Goal: Task Accomplishment & Management: Manage account settings

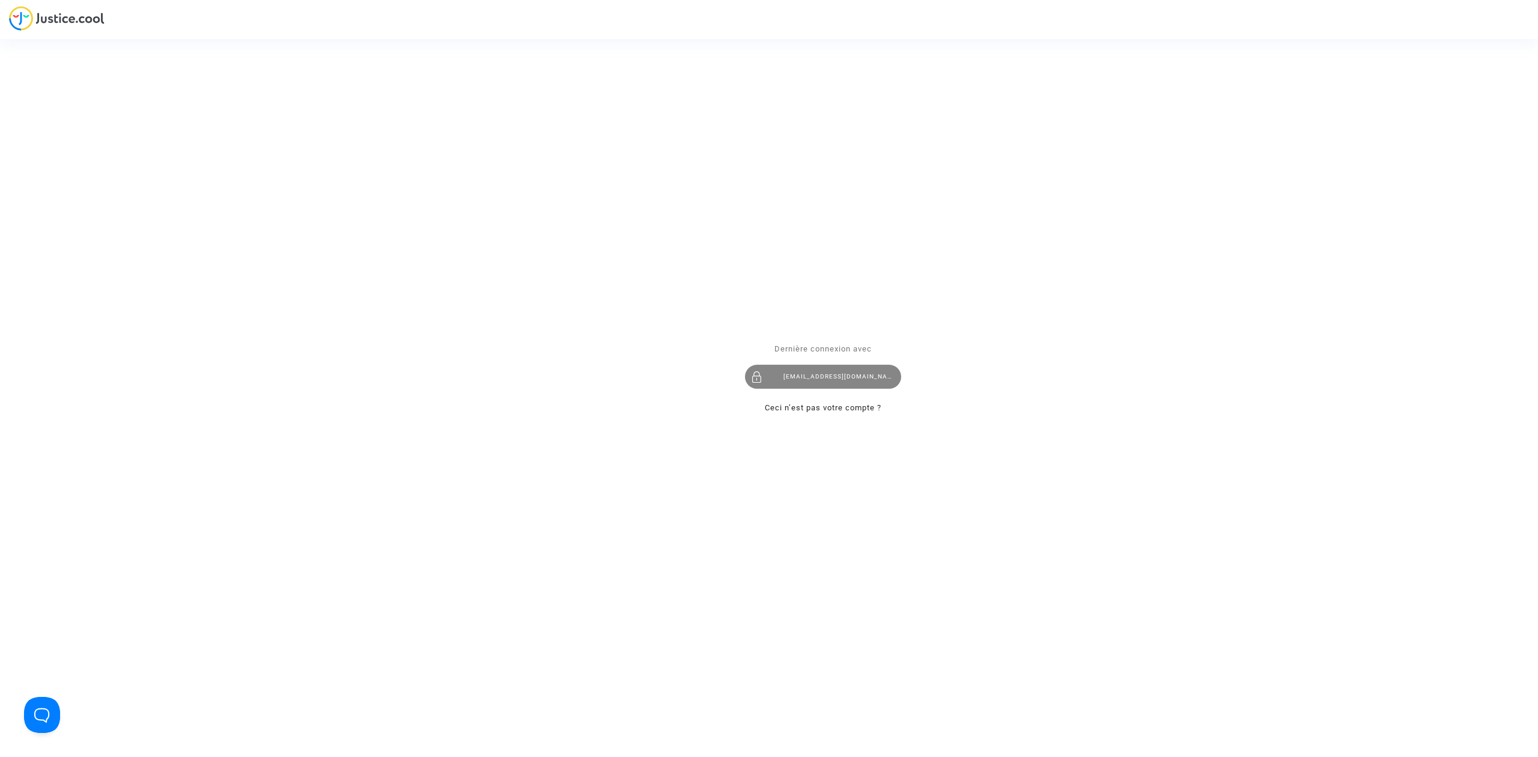
click at [863, 374] on div "hibo@pitcher-avocat.fr" at bounding box center [823, 377] width 156 height 24
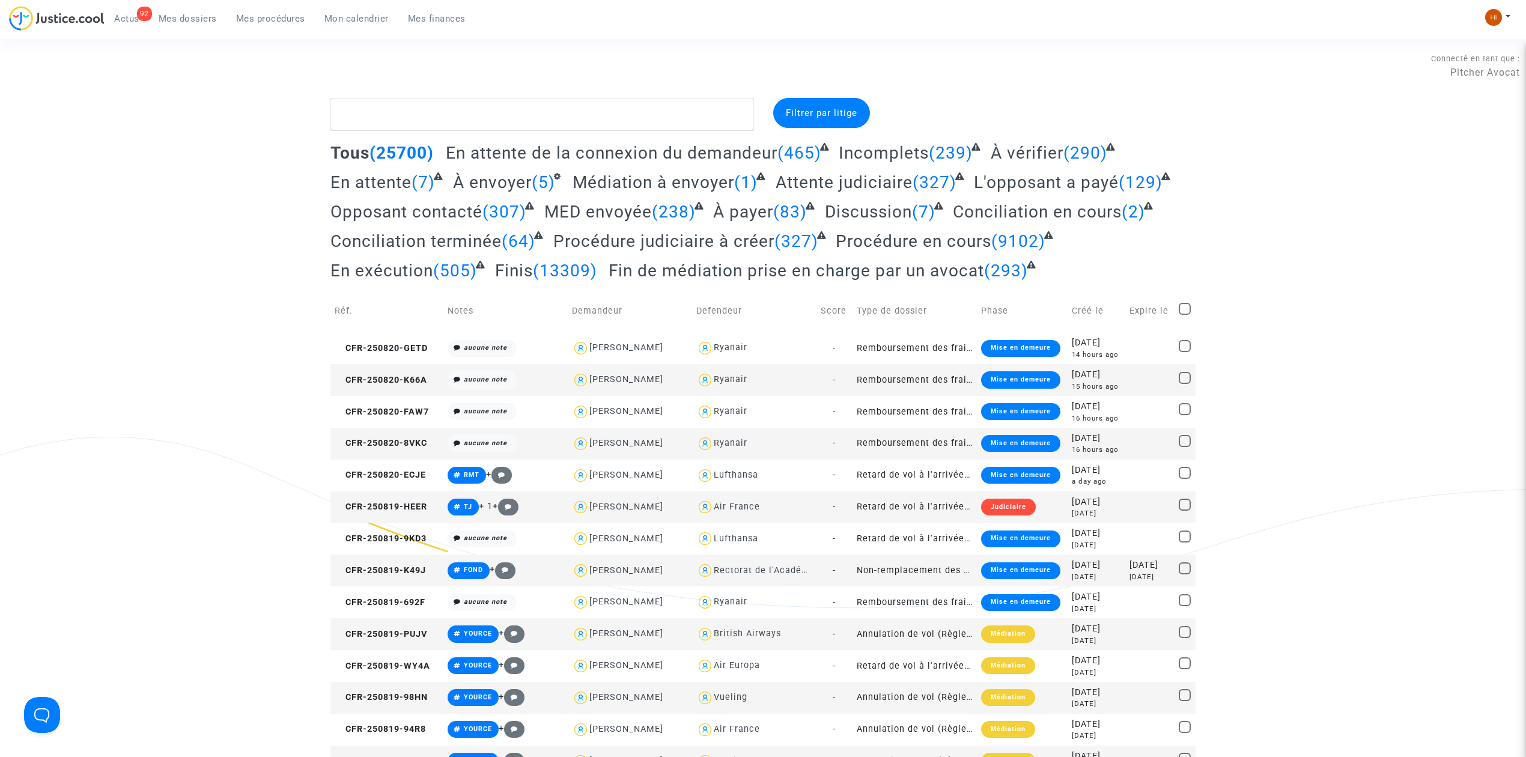
click at [255, 16] on span "Mes procédures" at bounding box center [270, 18] width 69 height 11
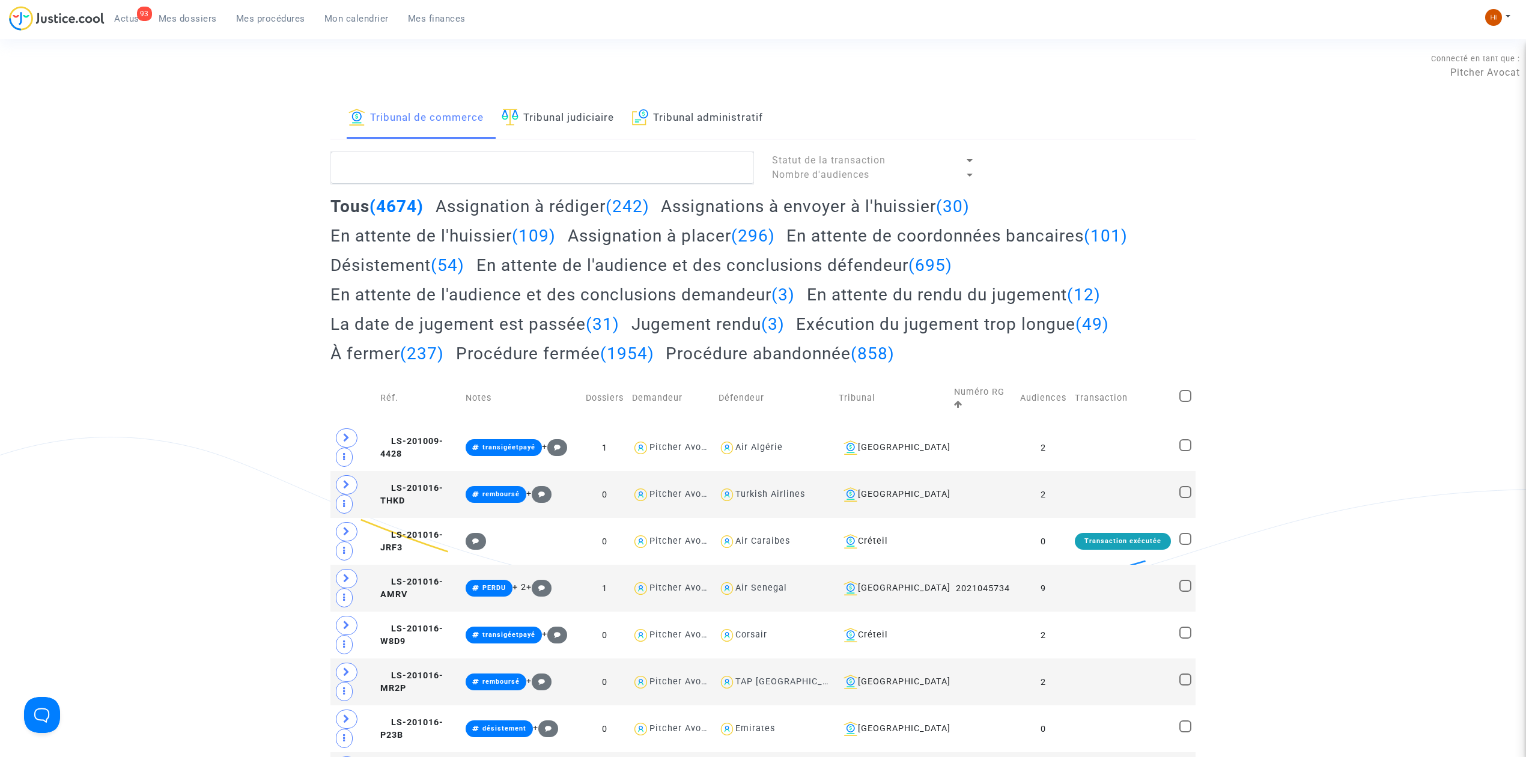
click at [275, 17] on span "Mes procédures" at bounding box center [270, 18] width 69 height 11
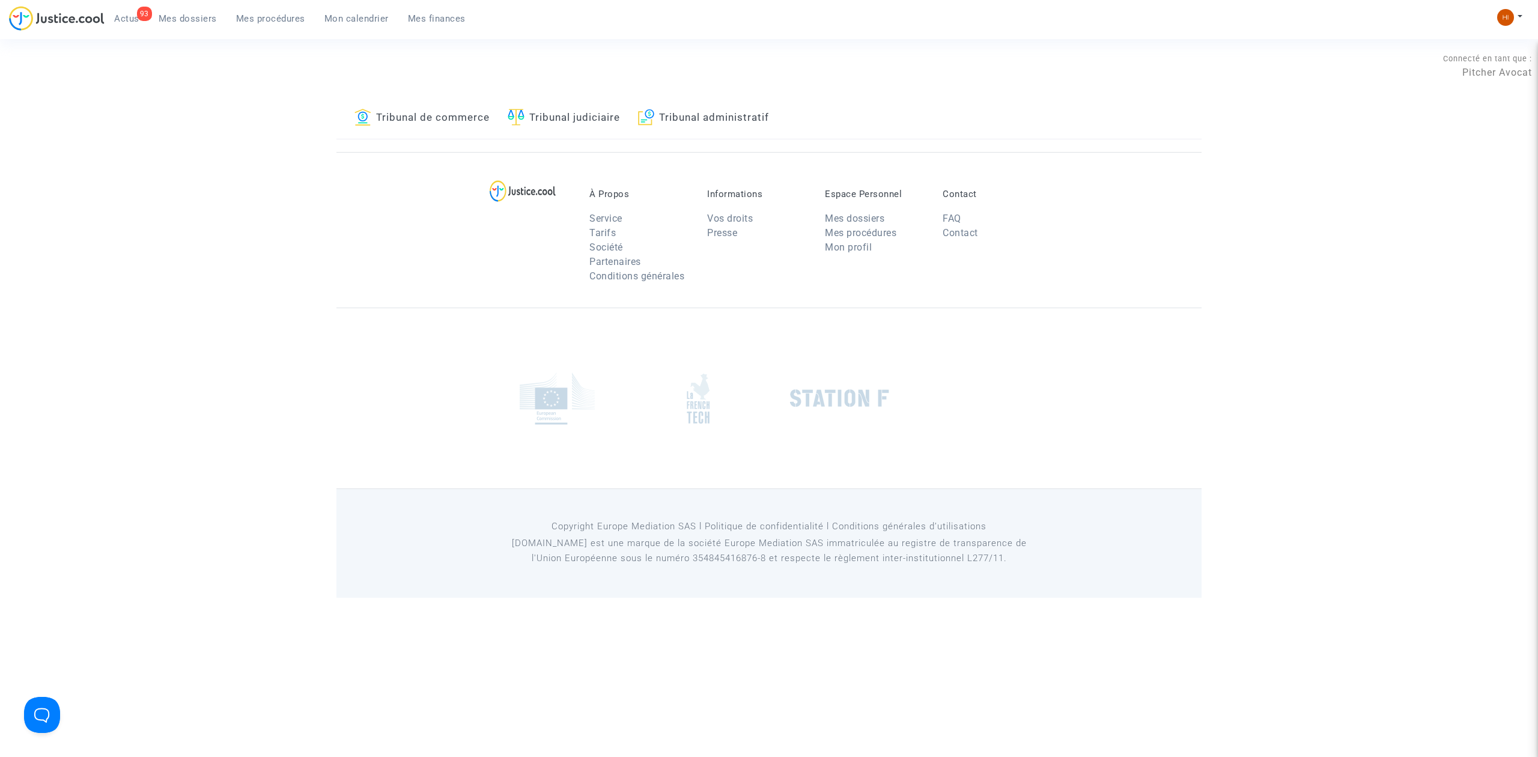
click at [598, 121] on link "Tribunal judiciaire" at bounding box center [564, 118] width 112 height 41
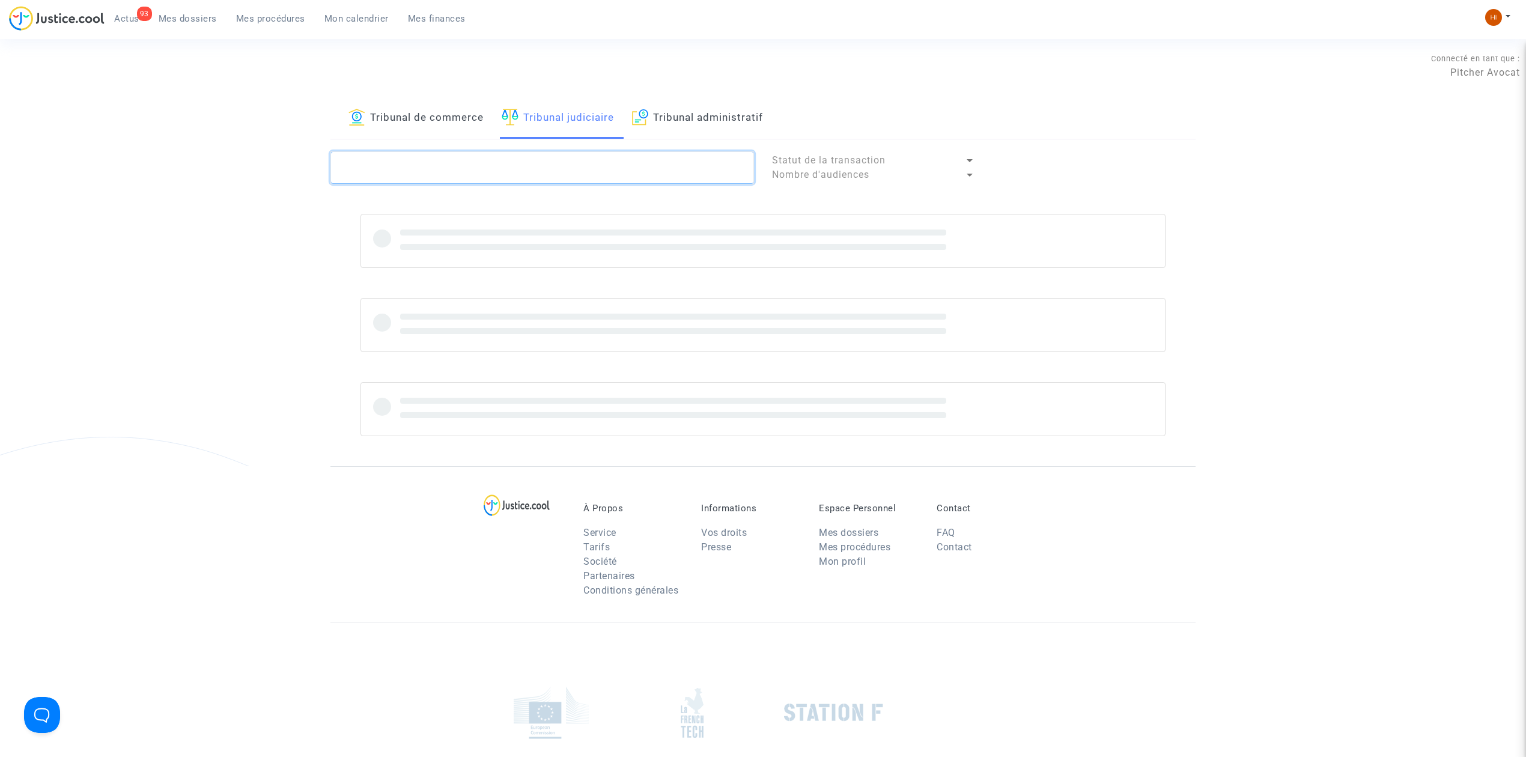
click at [597, 159] on textarea at bounding box center [541, 167] width 423 height 32
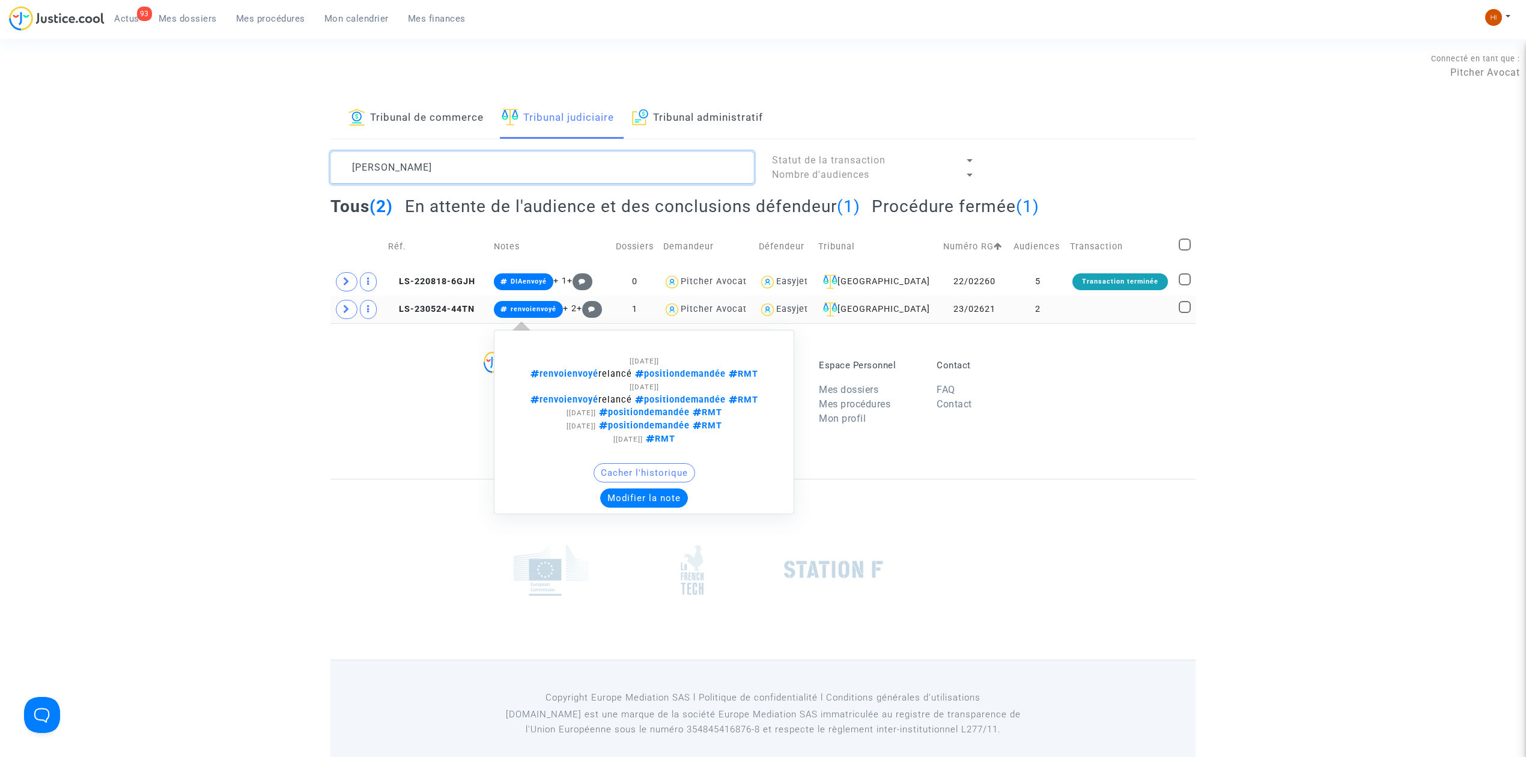
type textarea "dylan soa"
click at [522, 304] on span "renvoienvoyé" at bounding box center [528, 309] width 69 height 17
click at [517, 316] on span "renvoienvoyé" at bounding box center [528, 309] width 69 height 17
click at [655, 507] on button "Modifier la note" at bounding box center [644, 497] width 88 height 19
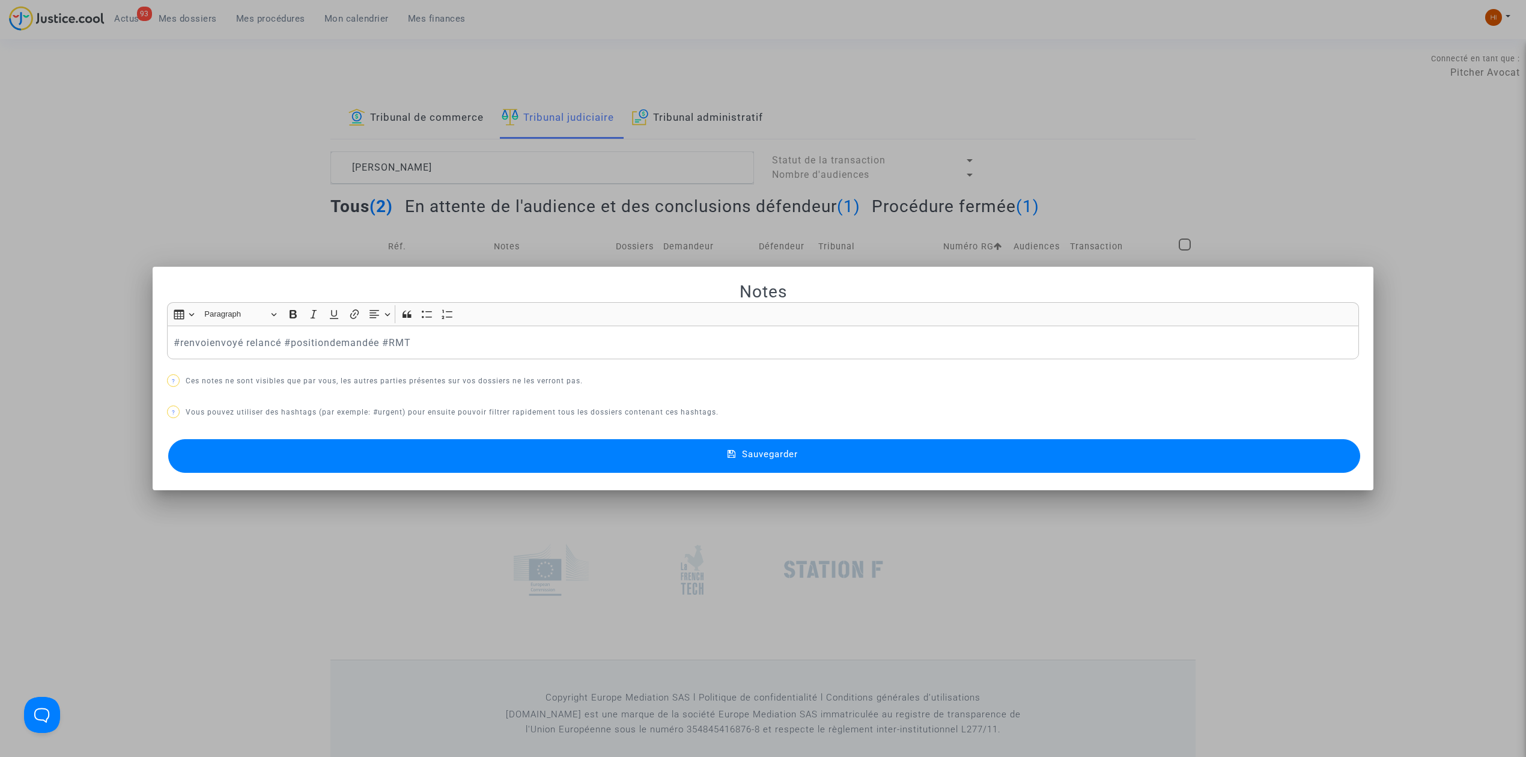
click at [543, 335] on p "#renvoienvoyé relancé #positiondemandée #RMT" at bounding box center [763, 342] width 1179 height 15
click at [500, 340] on p "#renvoienvoyé relancé #positiondemandée #RMT pour info" at bounding box center [763, 342] width 1179 height 15
click at [578, 351] on div "#renvoienvoyé relancé #positiondemandée #RMT pour info" at bounding box center [763, 343] width 1192 height 34
click at [573, 335] on p "#renvoienvoyé relancé #positiondemandée #RMT pour info" at bounding box center [763, 342] width 1179 height 15
click at [625, 347] on p "#renvoienvoyé relancé #positiondemandée #RMT pour info on n'a toujours pas" at bounding box center [763, 342] width 1179 height 15
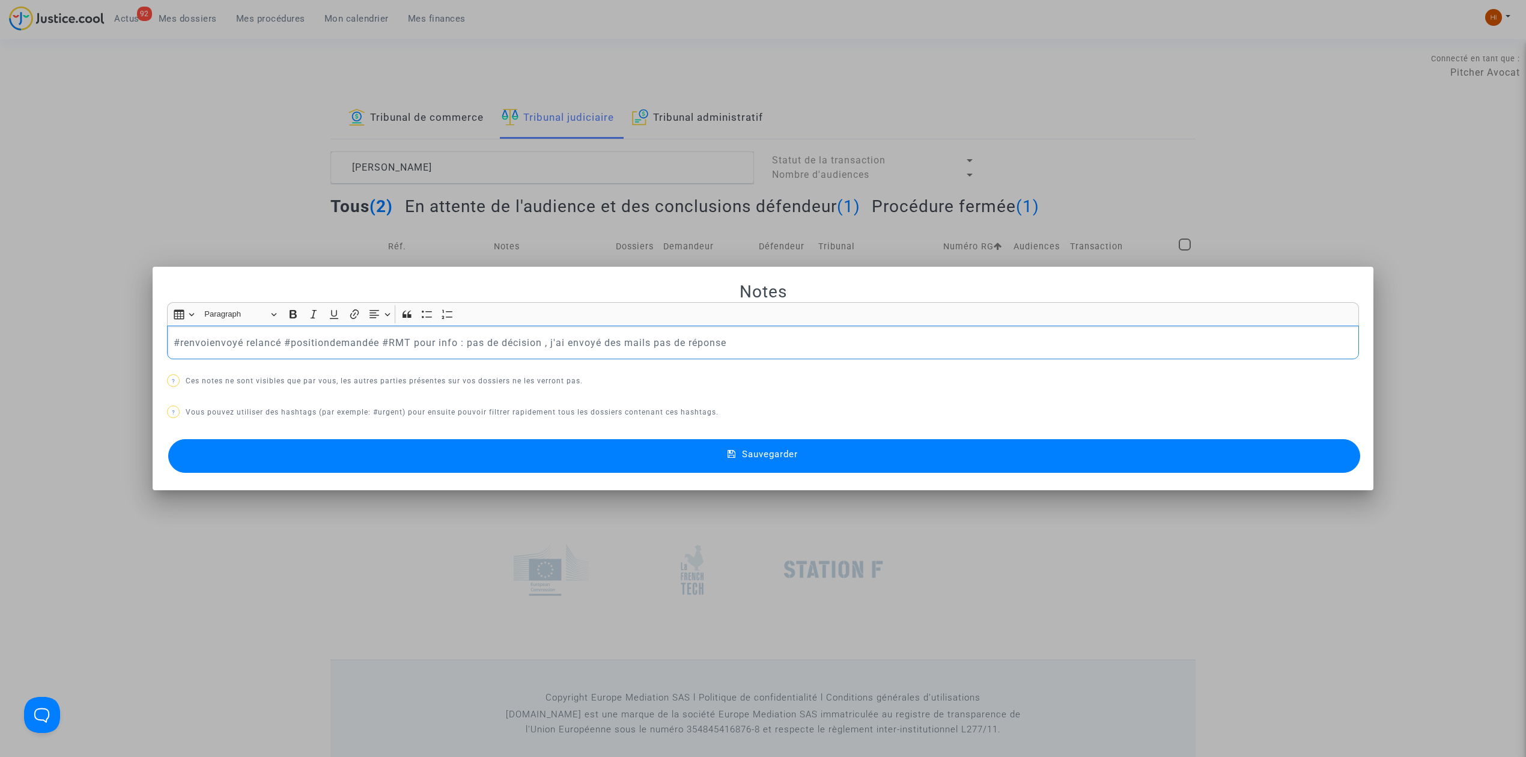
click at [750, 334] on div "#renvoienvoyé relancé #positiondemandée #RMT pour info : pas de décision , j'ai…" at bounding box center [763, 343] width 1192 height 34
click at [656, 341] on p "#renvoienvoyé relancé #positiondemandée #RMT pour info : pas de décision , j'ai…" at bounding box center [763, 342] width 1179 height 15
click at [789, 347] on p "#renvoienvoyé relancé #positiondemandée #RMT pour info : pas de décision , j'ai…" at bounding box center [763, 342] width 1179 height 15
drag, startPoint x: 759, startPoint y: 345, endPoint x: 672, endPoint y: 332, distance: 88.6
click at [668, 333] on div "#renvoienvoyé relancé #positiondemandée #RMT pour info : pas de décision , j'ai…" at bounding box center [763, 343] width 1192 height 34
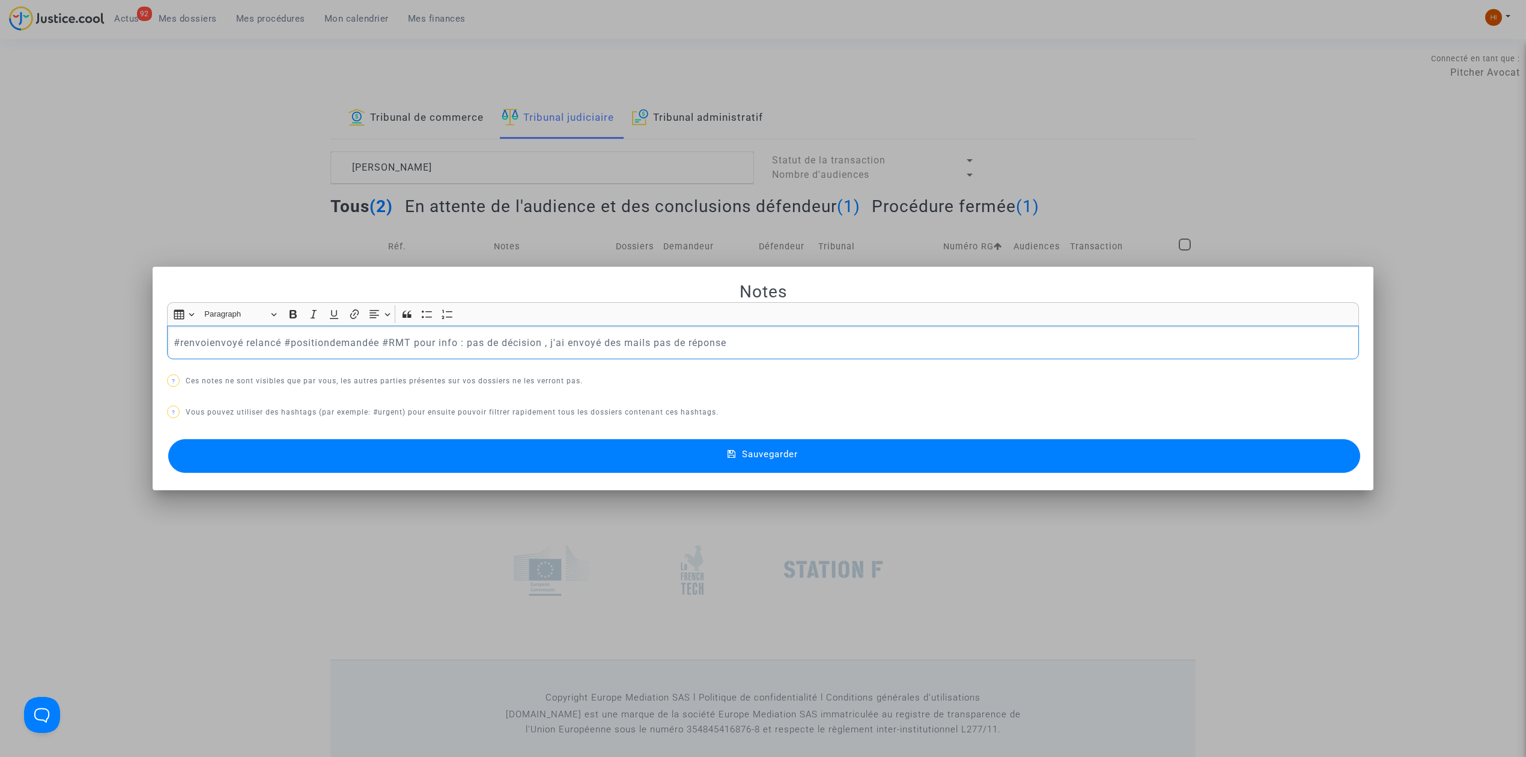
click at [744, 340] on p "#renvoienvoyé relancé #positiondemandée #RMT pour info : pas de décision , j'ai…" at bounding box center [763, 342] width 1179 height 15
click at [810, 472] on button "Sauvegarder" at bounding box center [764, 456] width 1192 height 34
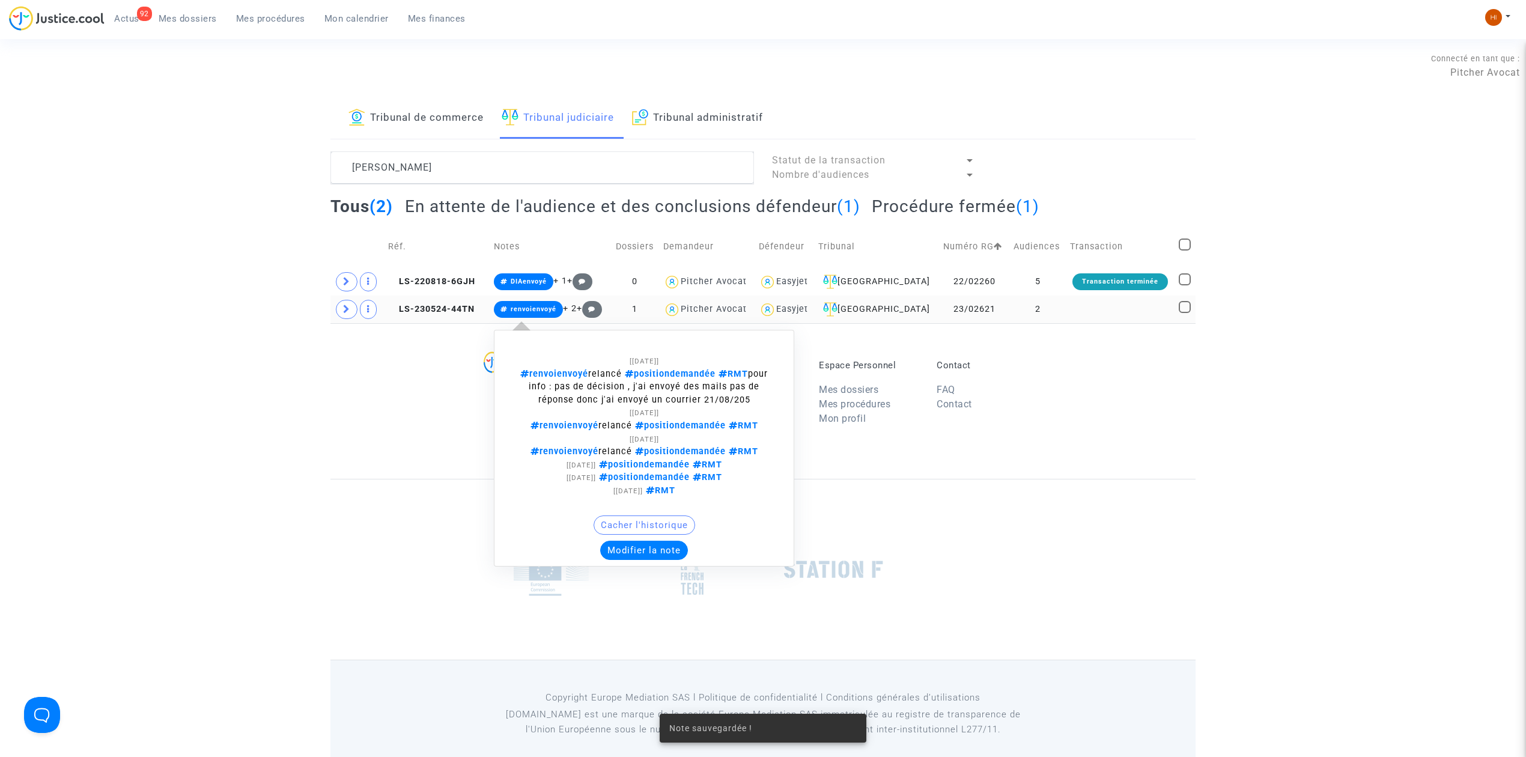
click at [541, 306] on span "renvoienvoyé" at bounding box center [534, 309] width 46 height 8
click at [660, 547] on button "Modifier la note" at bounding box center [644, 550] width 88 height 19
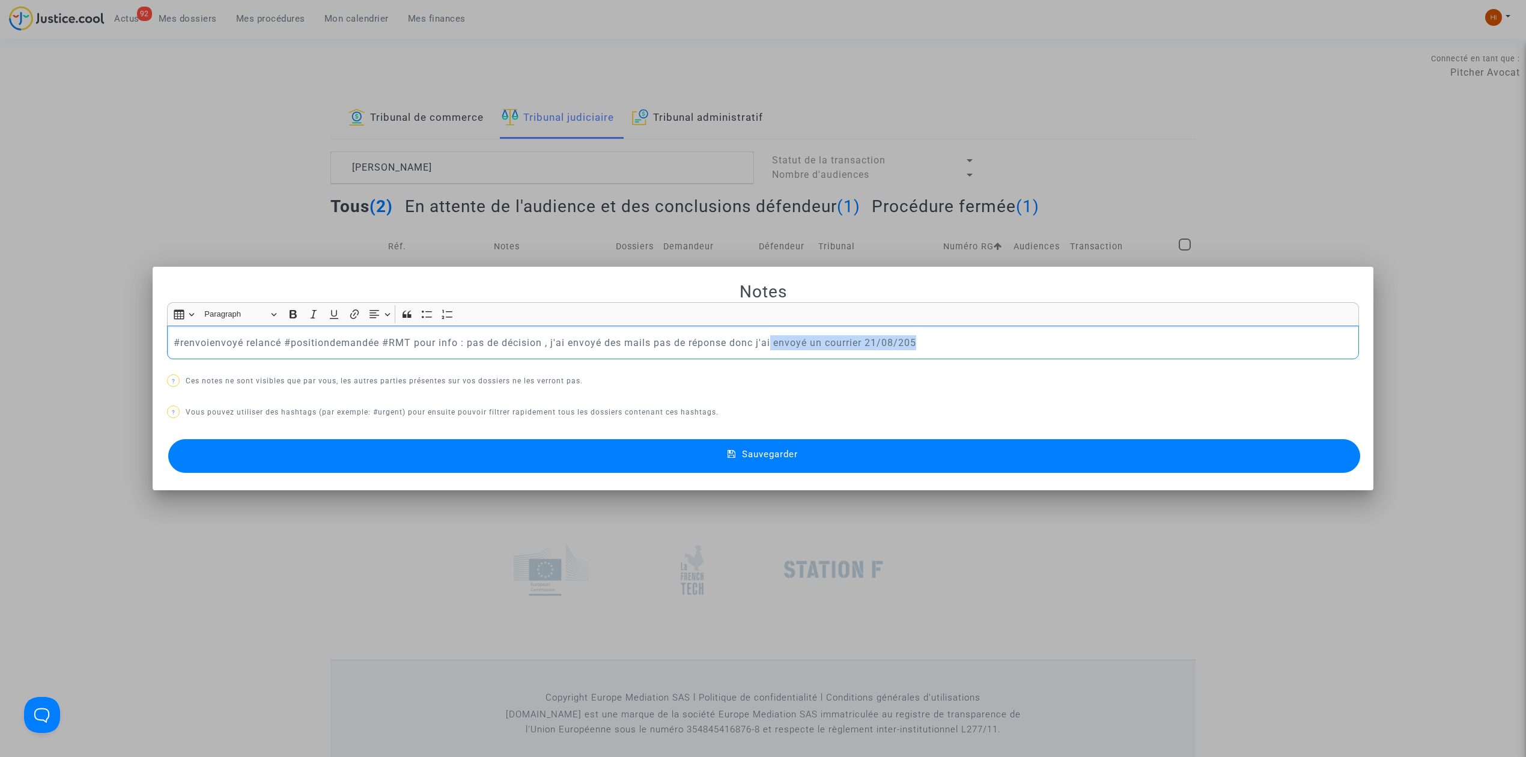
drag, startPoint x: 1004, startPoint y: 340, endPoint x: 767, endPoint y: 359, distance: 238.0
click at [767, 359] on div "#renvoienvoyé relancé #positiondemandée #RMT pour info : pas de décision , j'ai…" at bounding box center [763, 343] width 1192 height 34
click at [902, 342] on p "#renvoienvoyé relancé #positiondemandée #RMT pour info : pas de décision , j'ai…" at bounding box center [763, 342] width 1179 height 15
click at [909, 342] on p "#renvoienvoyé relancé #positiondemandée #RMT pour info : pas de décision , j'ai…" at bounding box center [763, 342] width 1179 height 15
drag, startPoint x: 954, startPoint y: 346, endPoint x: 409, endPoint y: 342, distance: 544.8
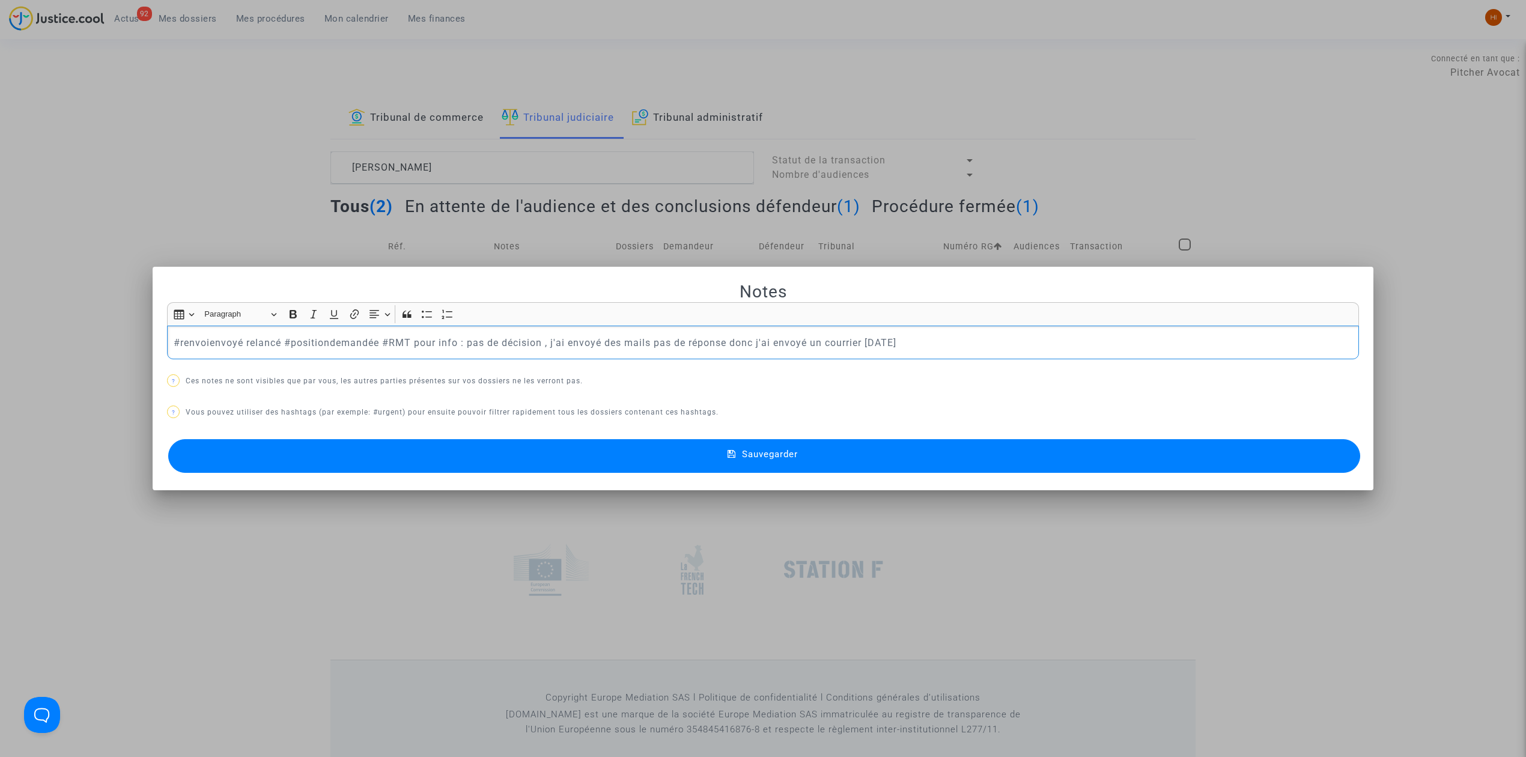
click at [409, 342] on p "#renvoienvoyé relancé #positiondemandée #RMT pour info : pas de décision , j'ai…" at bounding box center [763, 342] width 1179 height 15
copy p "pour info : pas de décision , j'ai envoyé des mails pas de réponse donc j'ai en…"
drag, startPoint x: 503, startPoint y: 469, endPoint x: 491, endPoint y: 463, distance: 13.7
click at [499, 469] on button "Sauvegarder" at bounding box center [764, 456] width 1192 height 34
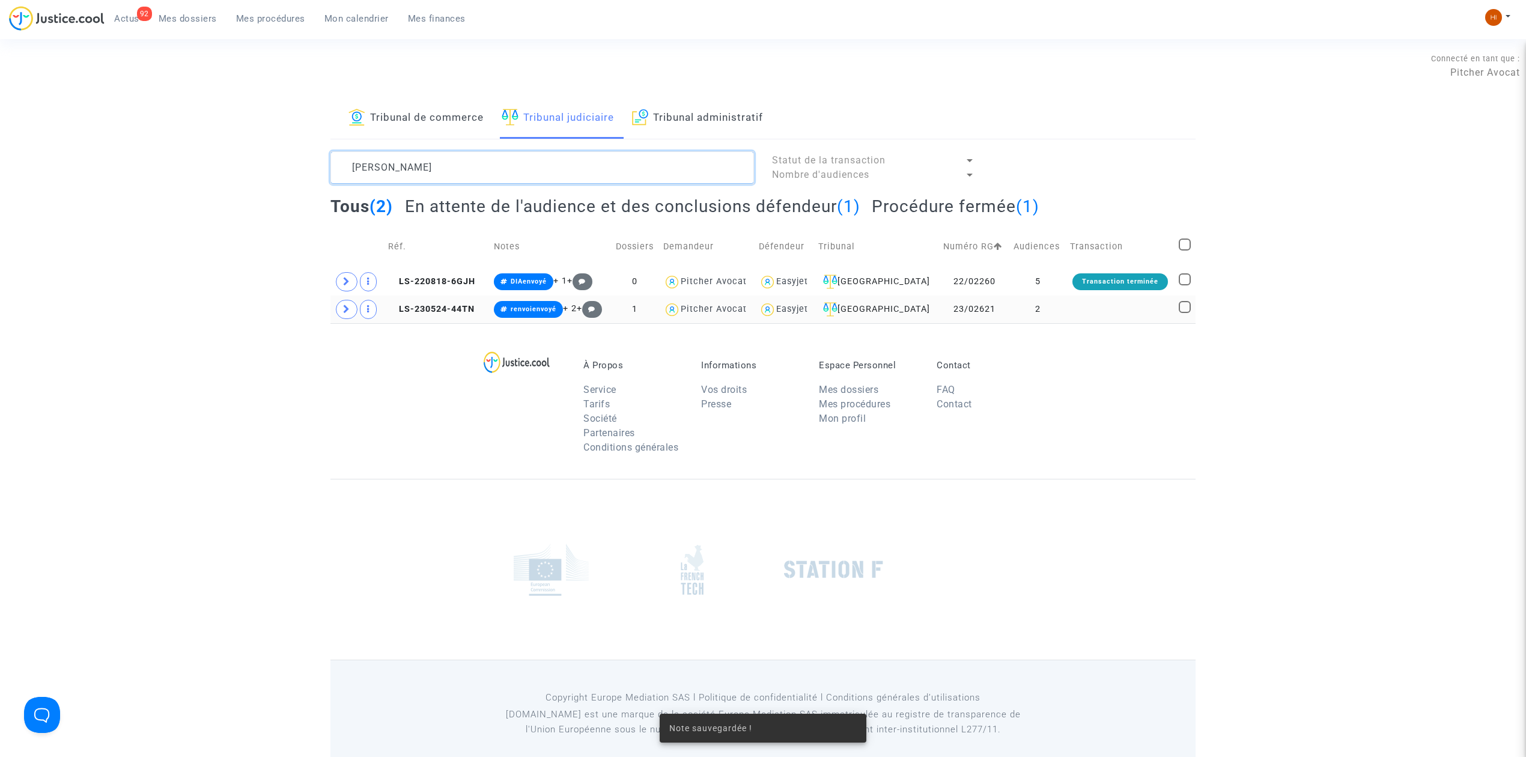
drag, startPoint x: 478, startPoint y: 174, endPoint x: 258, endPoint y: 174, distance: 220.4
click at [258, 174] on div "Tribunal de commerce Tribunal judiciaire Tribunal administratif dylan soa Statu…" at bounding box center [763, 210] width 1526 height 225
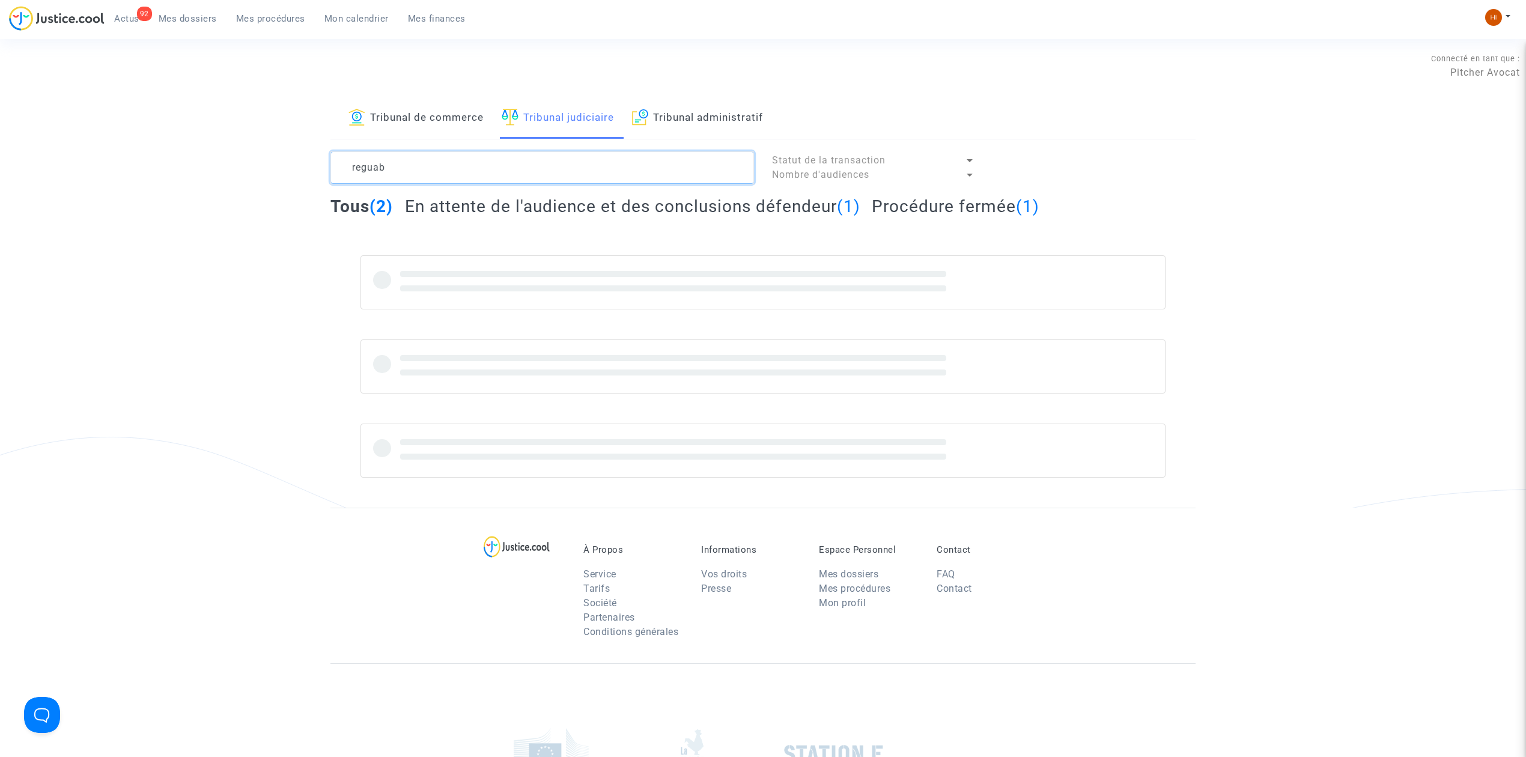
type textarea "reguab"
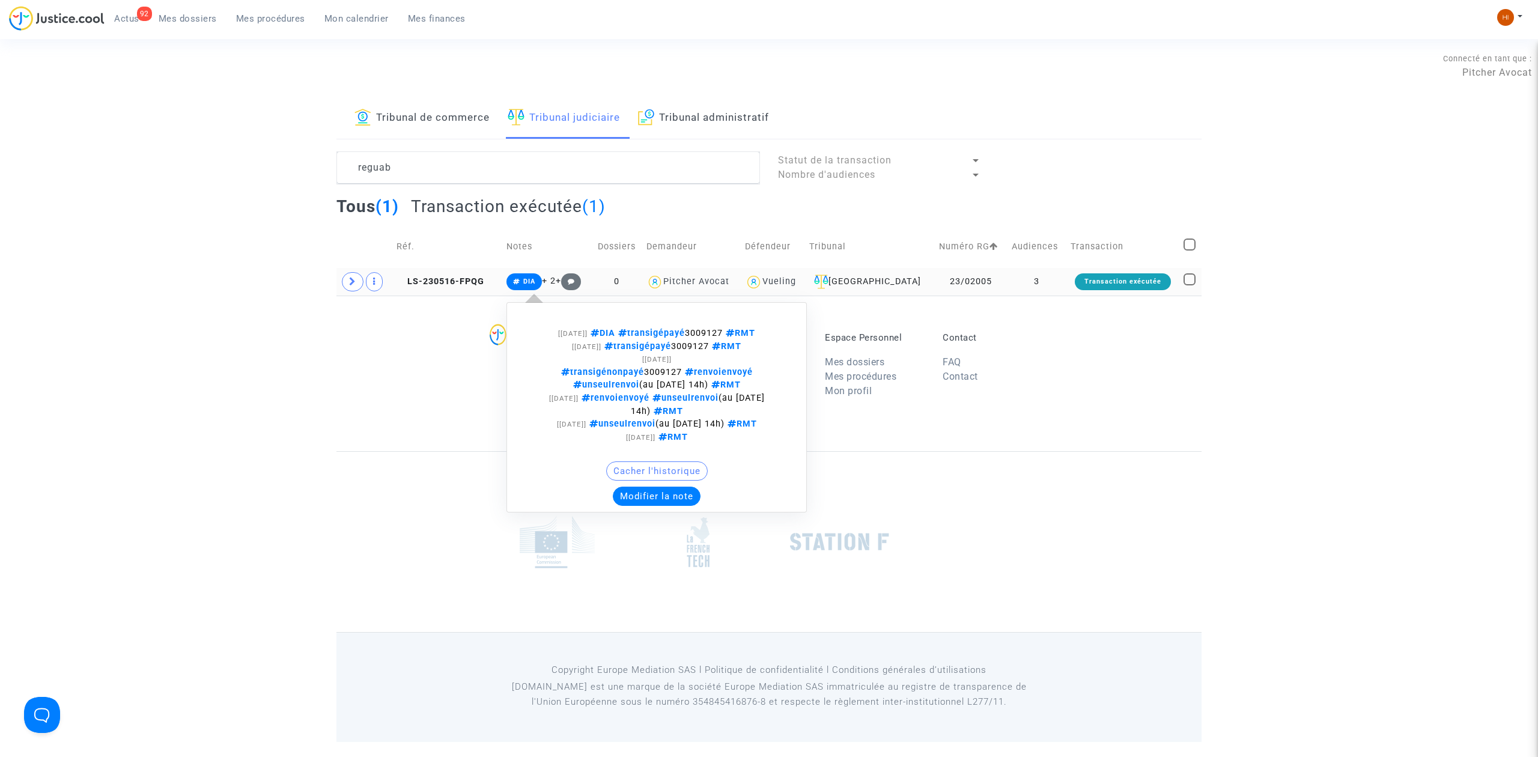
click at [521, 288] on span "DIA" at bounding box center [523, 281] width 35 height 17
click at [687, 506] on button "Modifier la note" at bounding box center [657, 496] width 88 height 19
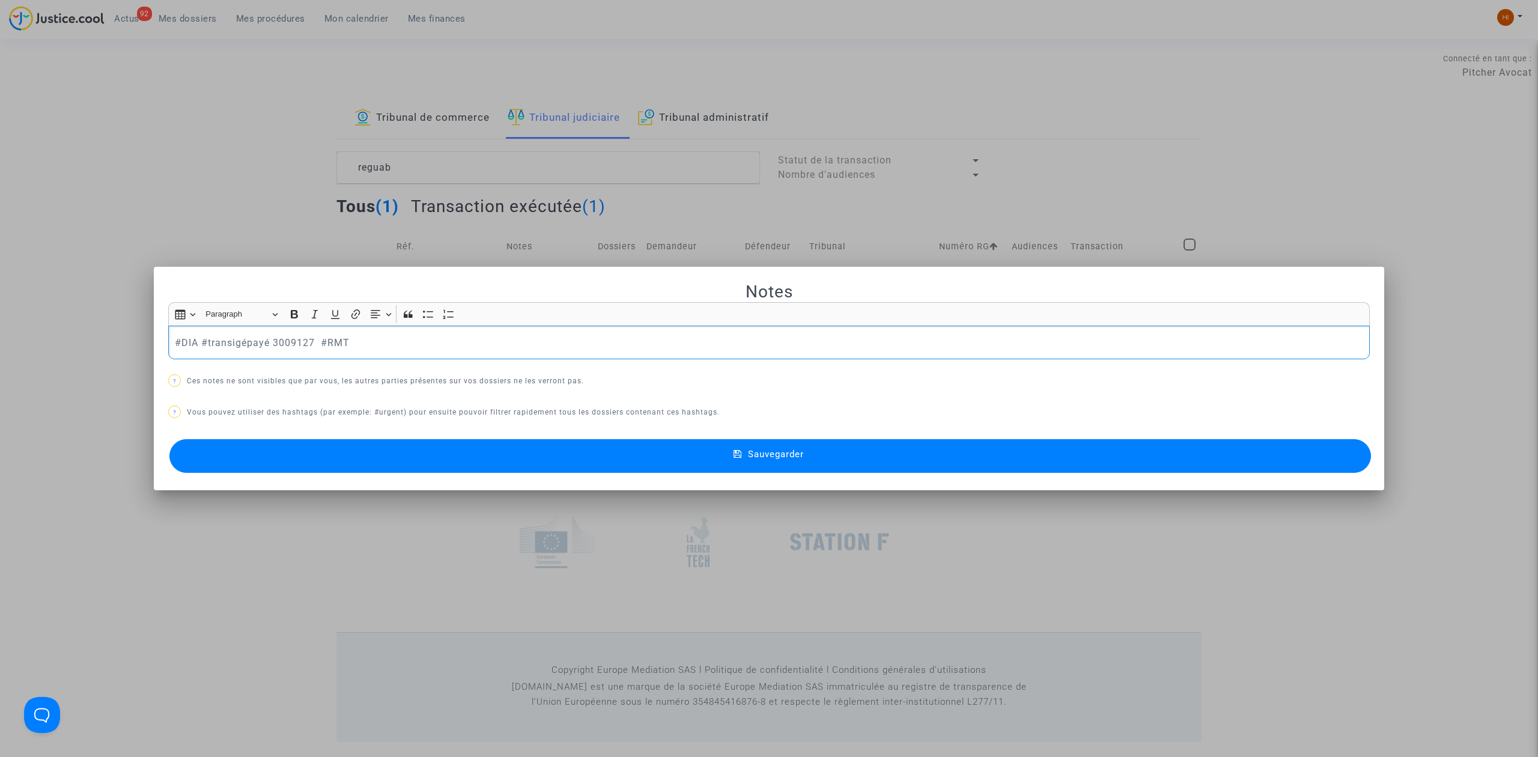
click at [659, 351] on div "#DIA #transigépayé 3009127 #RMT" at bounding box center [768, 343] width 1201 height 34
click at [734, 445] on button "Sauvegarder" at bounding box center [769, 456] width 1201 height 34
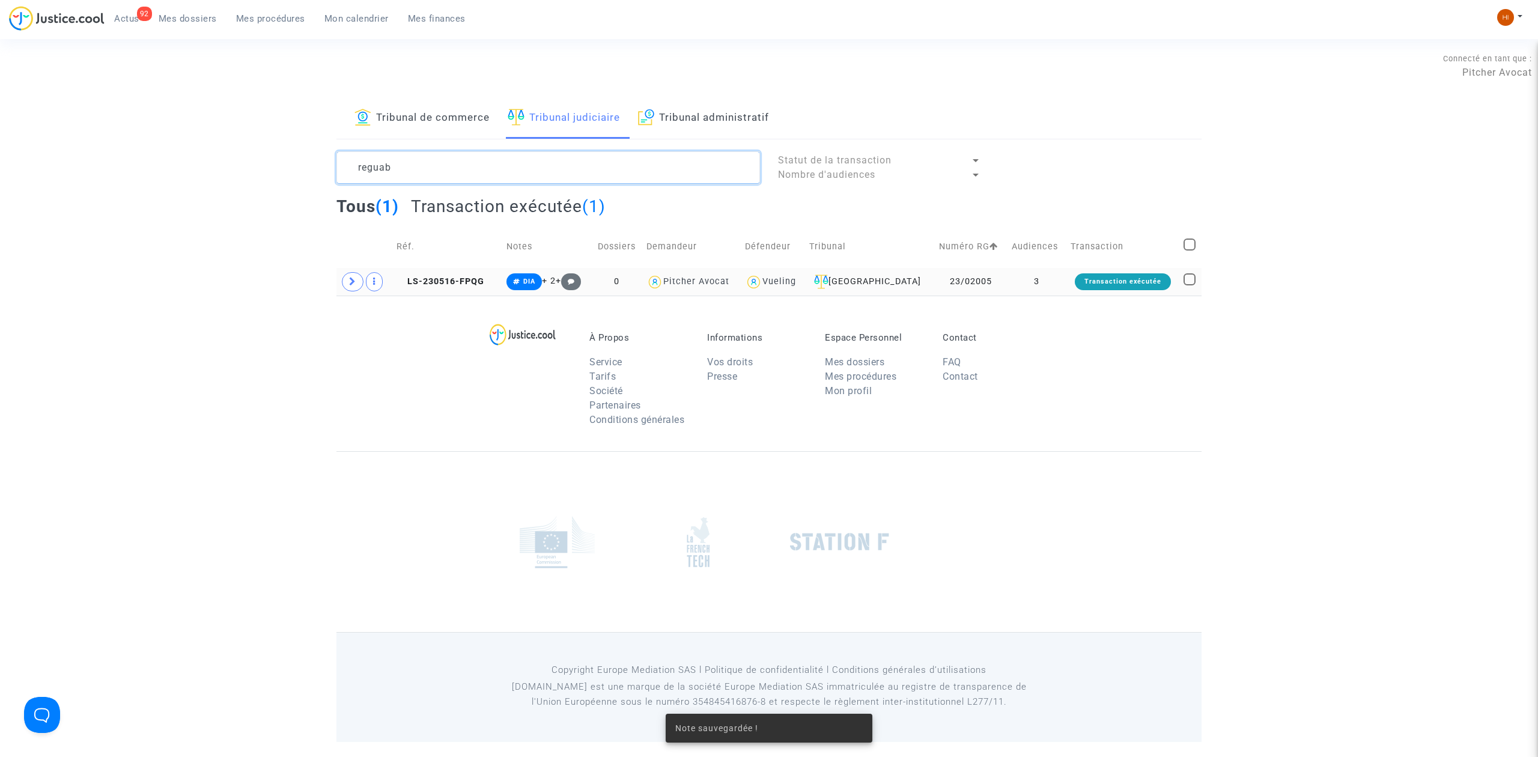
drag, startPoint x: 357, startPoint y: 190, endPoint x: 335, endPoint y: 171, distance: 28.9
click at [344, 180] on textarea at bounding box center [547, 167] width 423 height 32
type textarea "e"
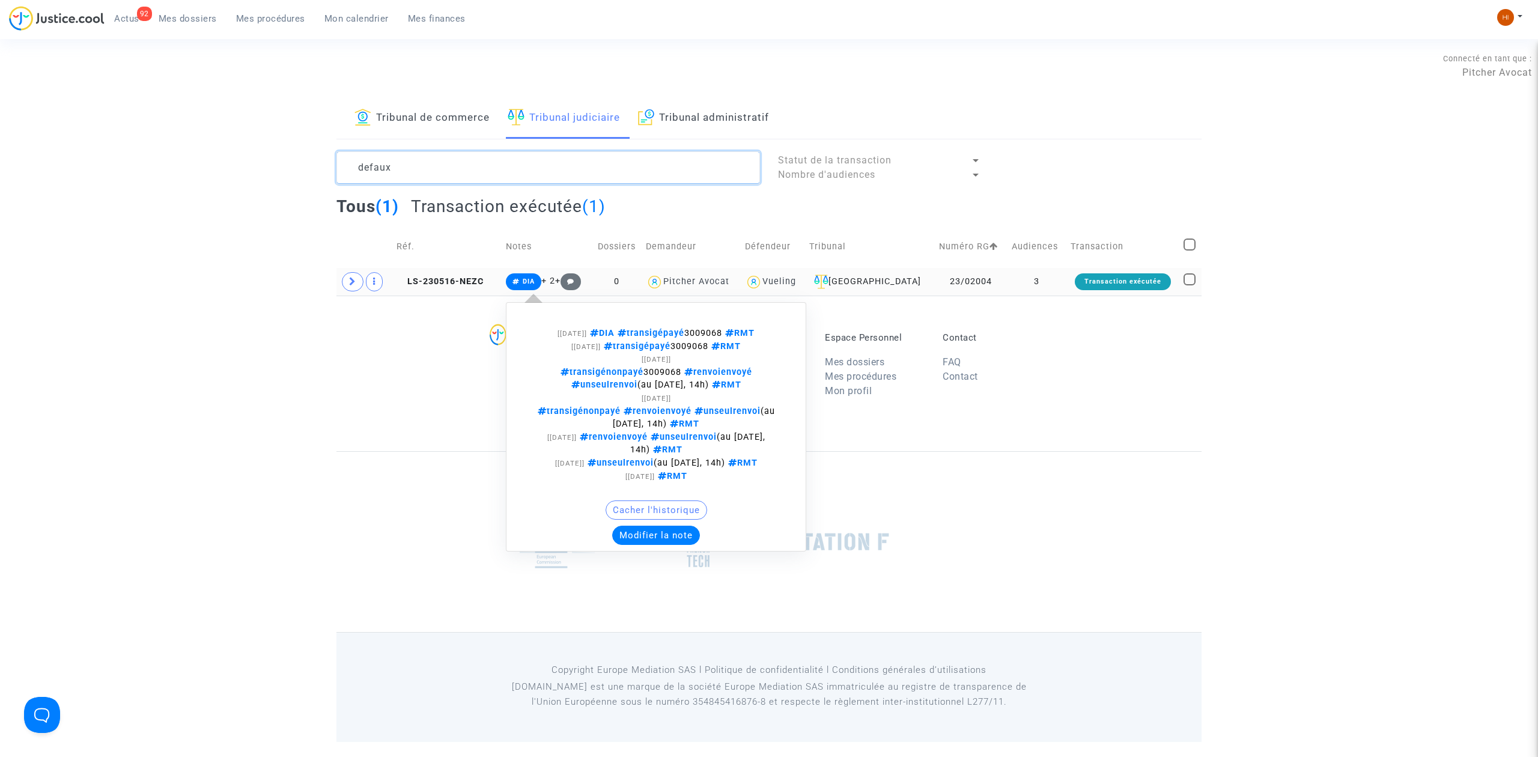
type textarea "defaux"
click at [535, 285] on span "DIA" at bounding box center [529, 282] width 12 height 8
click at [682, 545] on button "Modifier la note" at bounding box center [656, 535] width 88 height 19
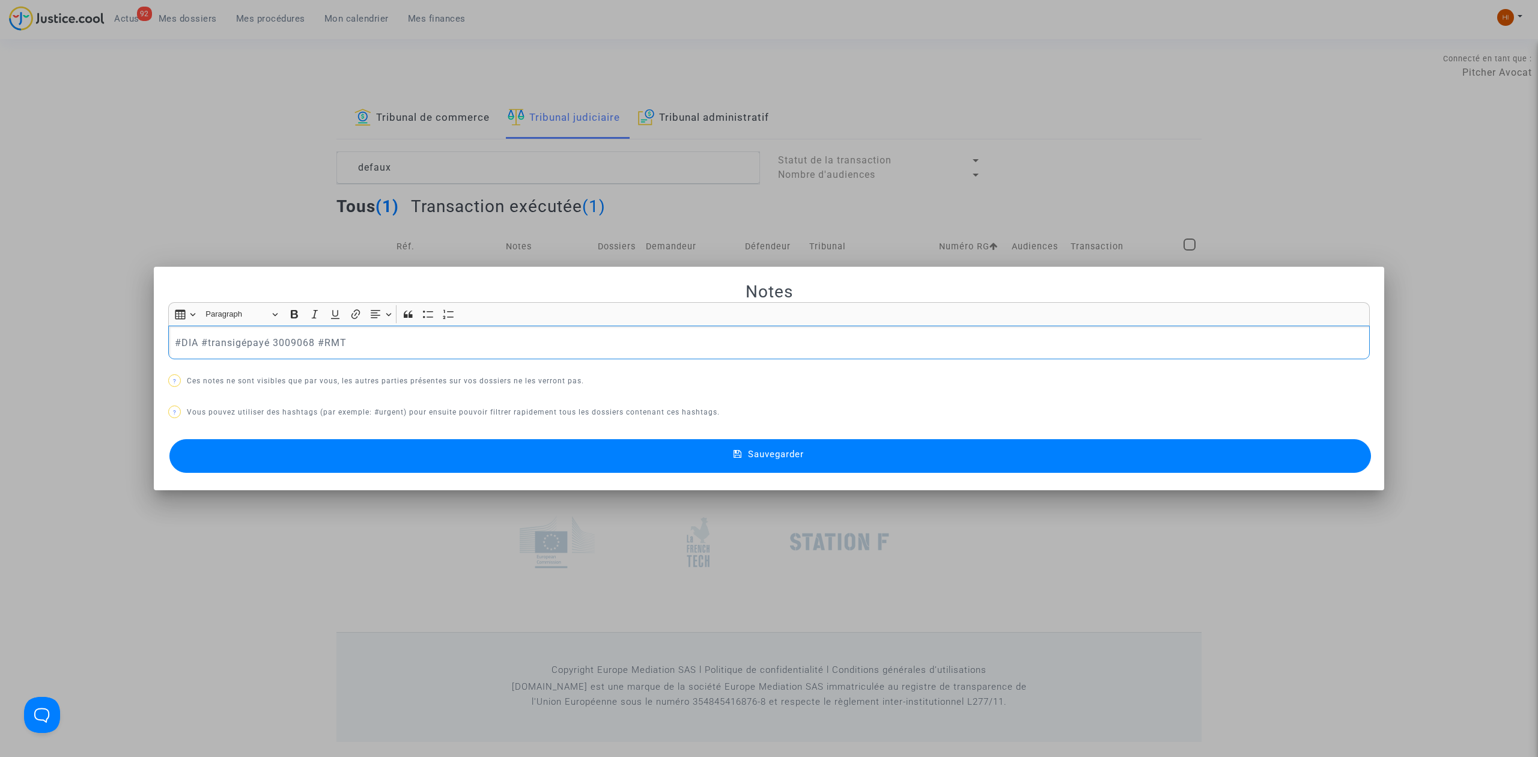
click at [765, 350] on p "#DIA #transigépayé 3009068 #RMT" at bounding box center [769, 342] width 1189 height 15
click at [736, 466] on button "Sauvegarder" at bounding box center [769, 456] width 1201 height 34
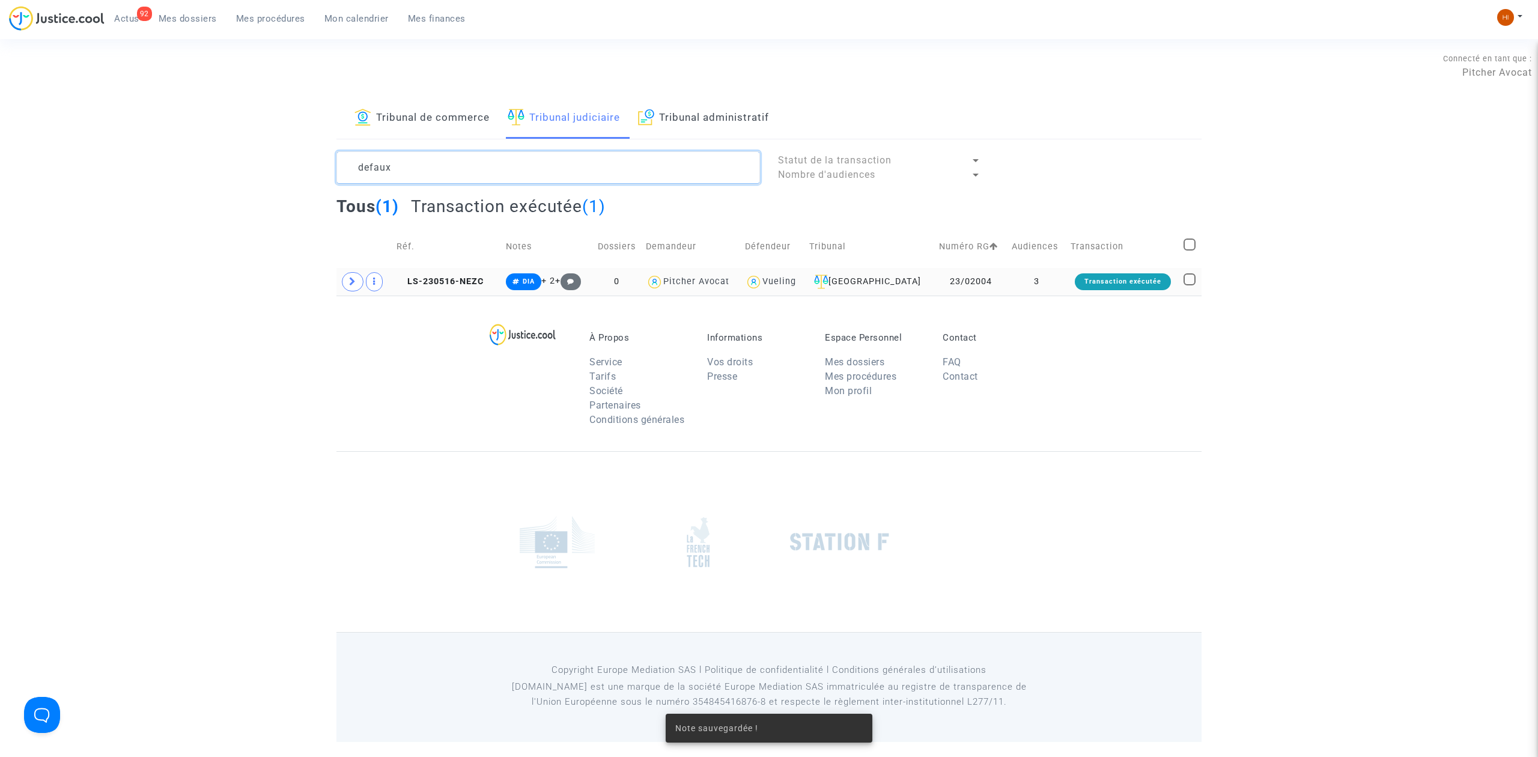
drag, startPoint x: 543, startPoint y: 169, endPoint x: -12, endPoint y: 159, distance: 555.1
click at [0, 159] on html "92 Actus Mes dossiers Mes procédures Mon calendrier Mes finances Mon profil Cha…" at bounding box center [769, 371] width 1538 height 742
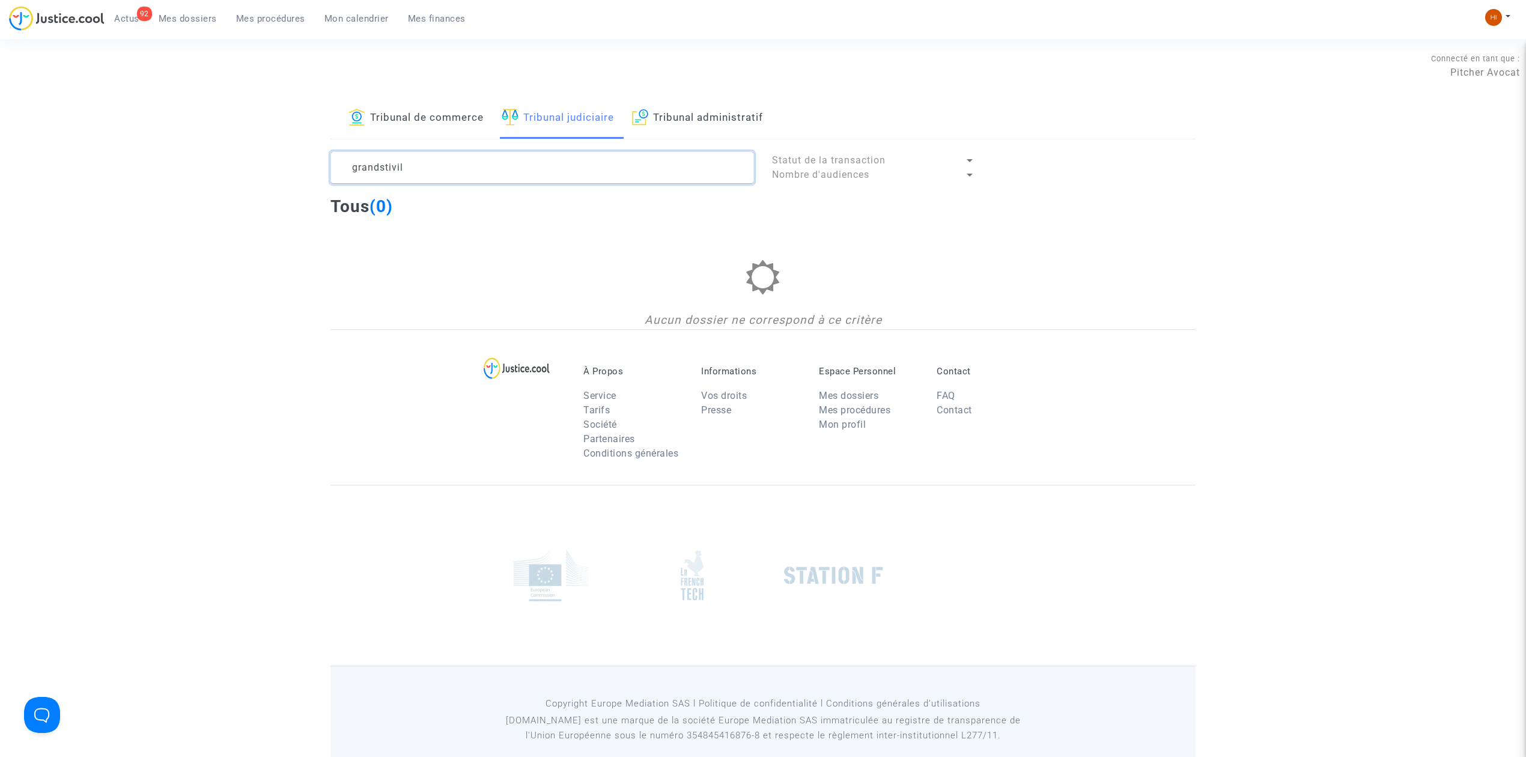
click at [378, 169] on textarea at bounding box center [541, 167] width 423 height 32
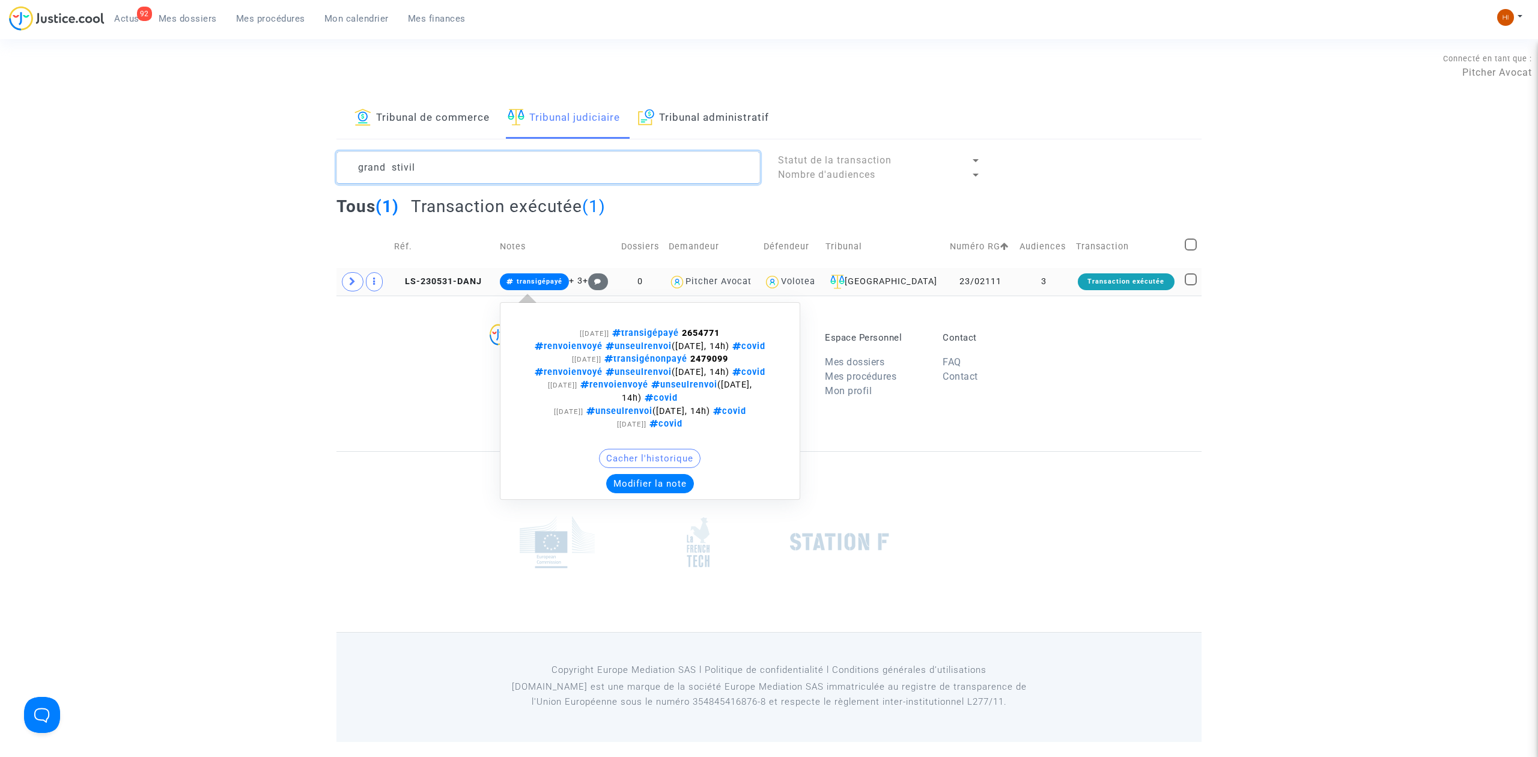
type textarea "grand stivil"
drag, startPoint x: 569, startPoint y: 279, endPoint x: 563, endPoint y: 279, distance: 6.6
click at [565, 279] on span "transigépayé" at bounding box center [534, 281] width 69 height 17
click at [541, 280] on span "transigépayé" at bounding box center [540, 282] width 46 height 8
click at [652, 493] on button "Modifier la note" at bounding box center [650, 483] width 88 height 19
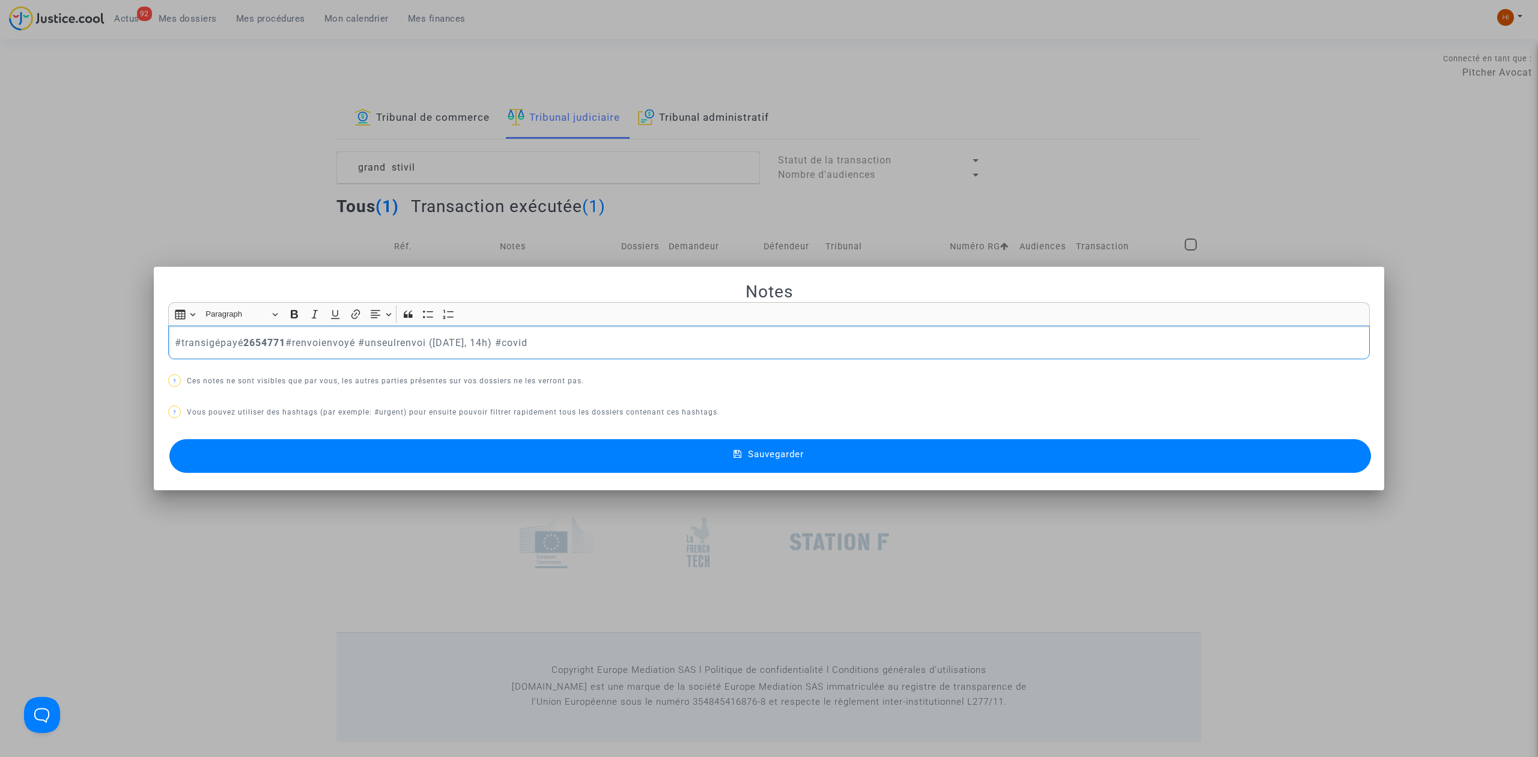
click at [788, 349] on p "#transigépayé 2654771 #renvoienvoyé #unseulrenvoi (25 septembre 2024, 14h) #cov…" at bounding box center [769, 342] width 1189 height 15
click at [808, 465] on button "Sauvegarder" at bounding box center [769, 456] width 1201 height 34
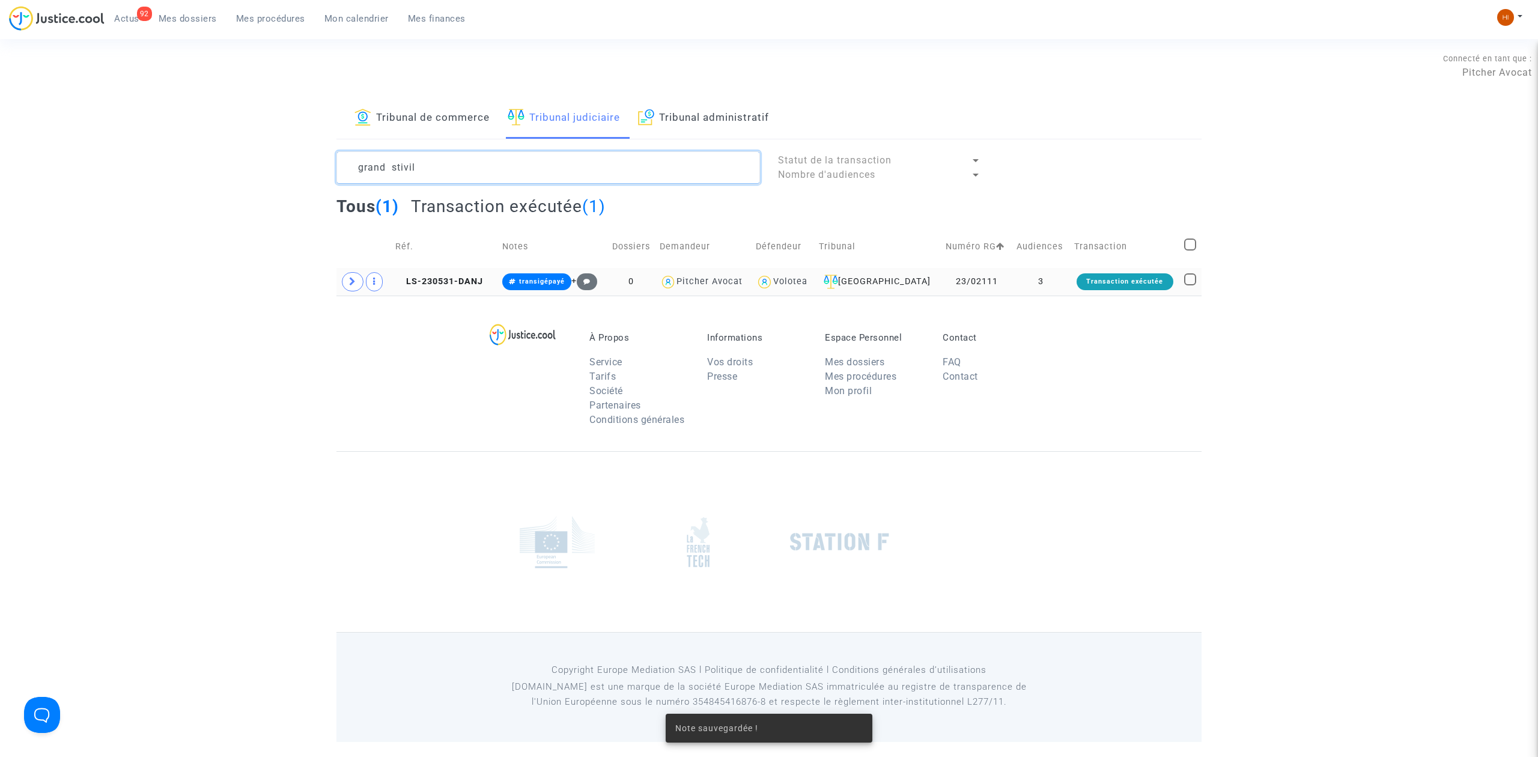
drag, startPoint x: 606, startPoint y: 177, endPoint x: -261, endPoint y: 159, distance: 867.5
click at [0, 159] on html "92 Actus Mes dossiers Mes procédures Mon calendrier Mes finances Mon profil Cha…" at bounding box center [769, 371] width 1538 height 742
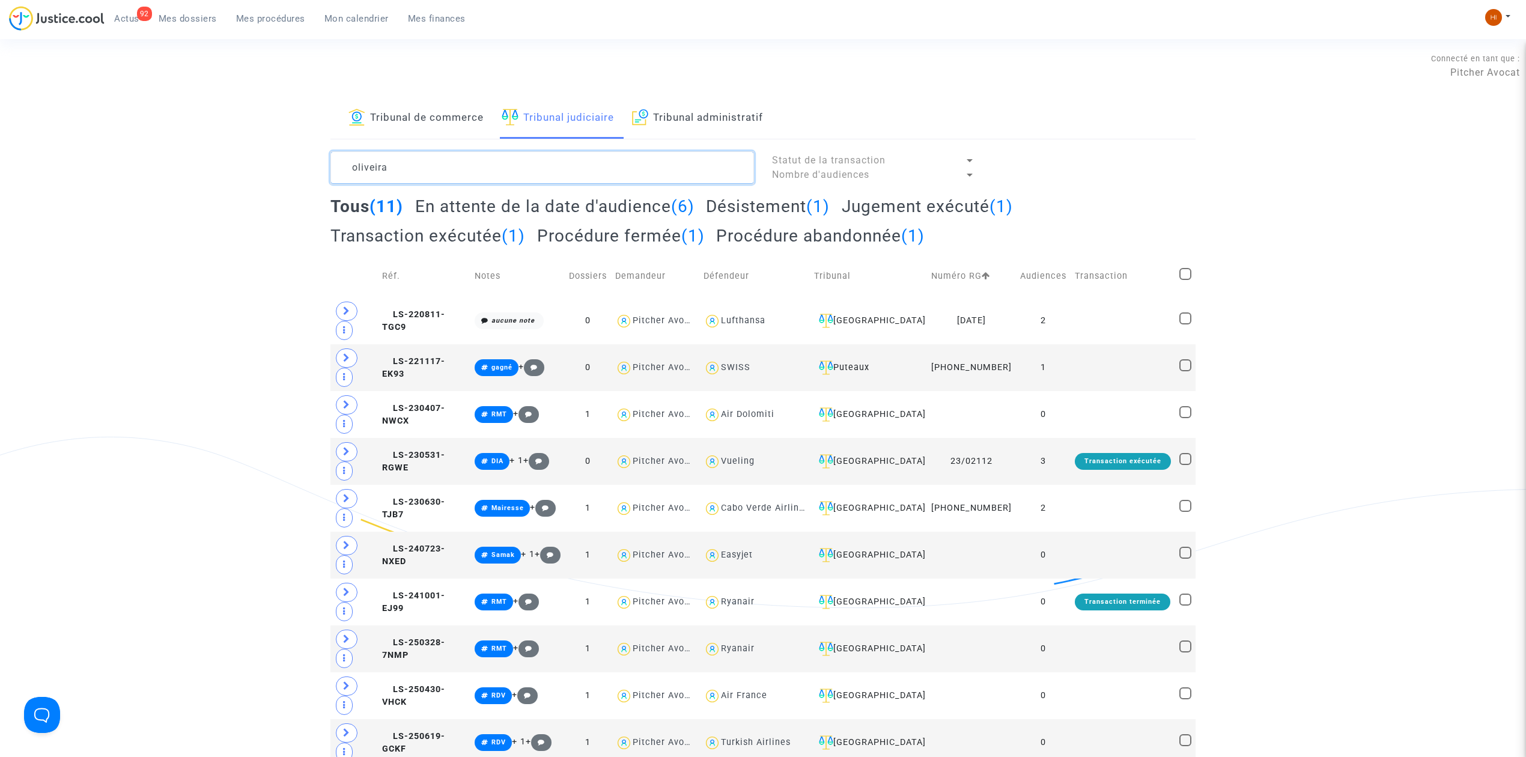
click at [515, 173] on textarea at bounding box center [541, 167] width 423 height 32
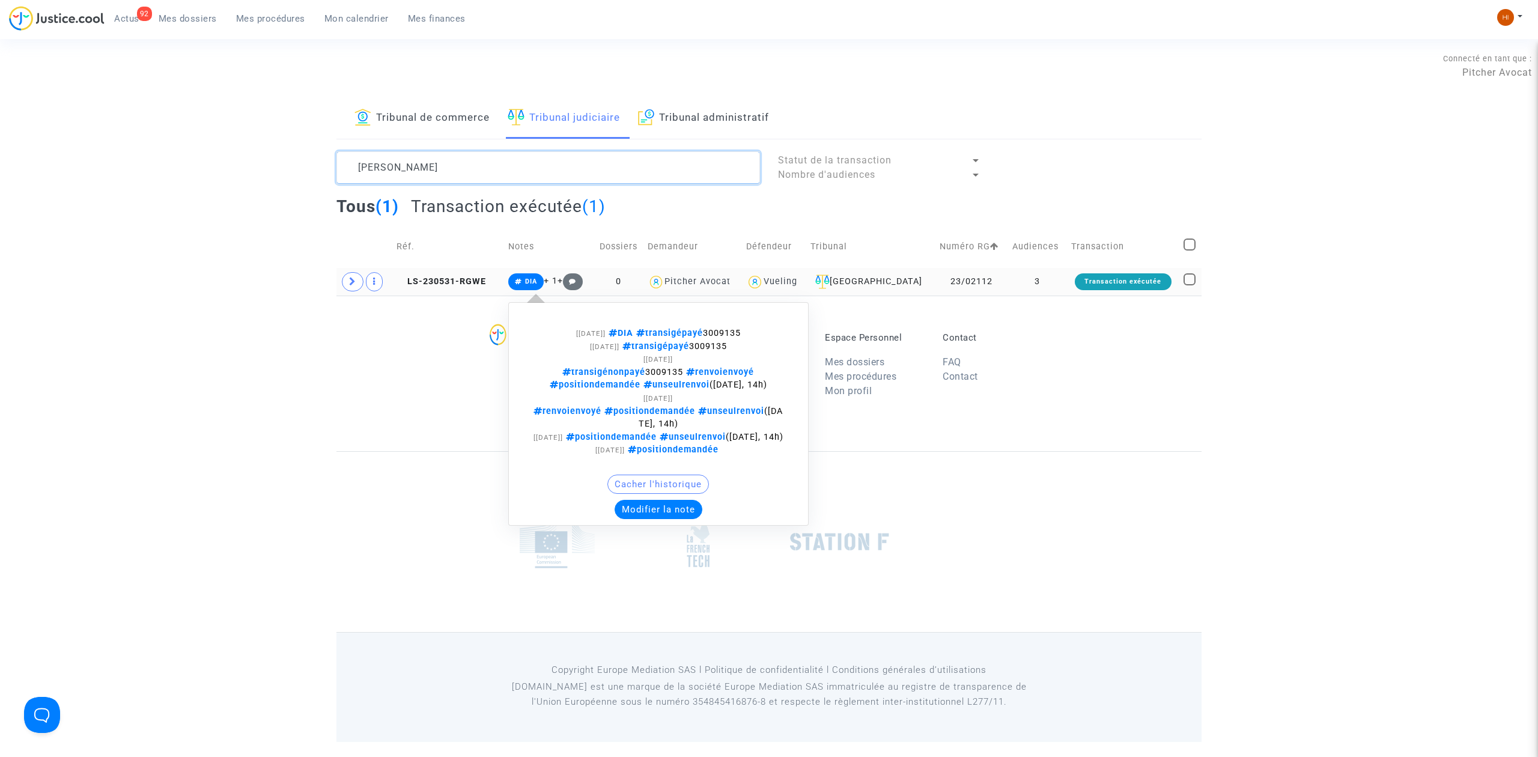
type textarea "oliveira elodie"
drag, startPoint x: 530, startPoint y: 275, endPoint x: 703, endPoint y: 419, distance: 225.6
click at [532, 275] on span "DIA" at bounding box center [525, 281] width 35 height 17
click at [695, 519] on button "Modifier la note" at bounding box center [658, 509] width 88 height 19
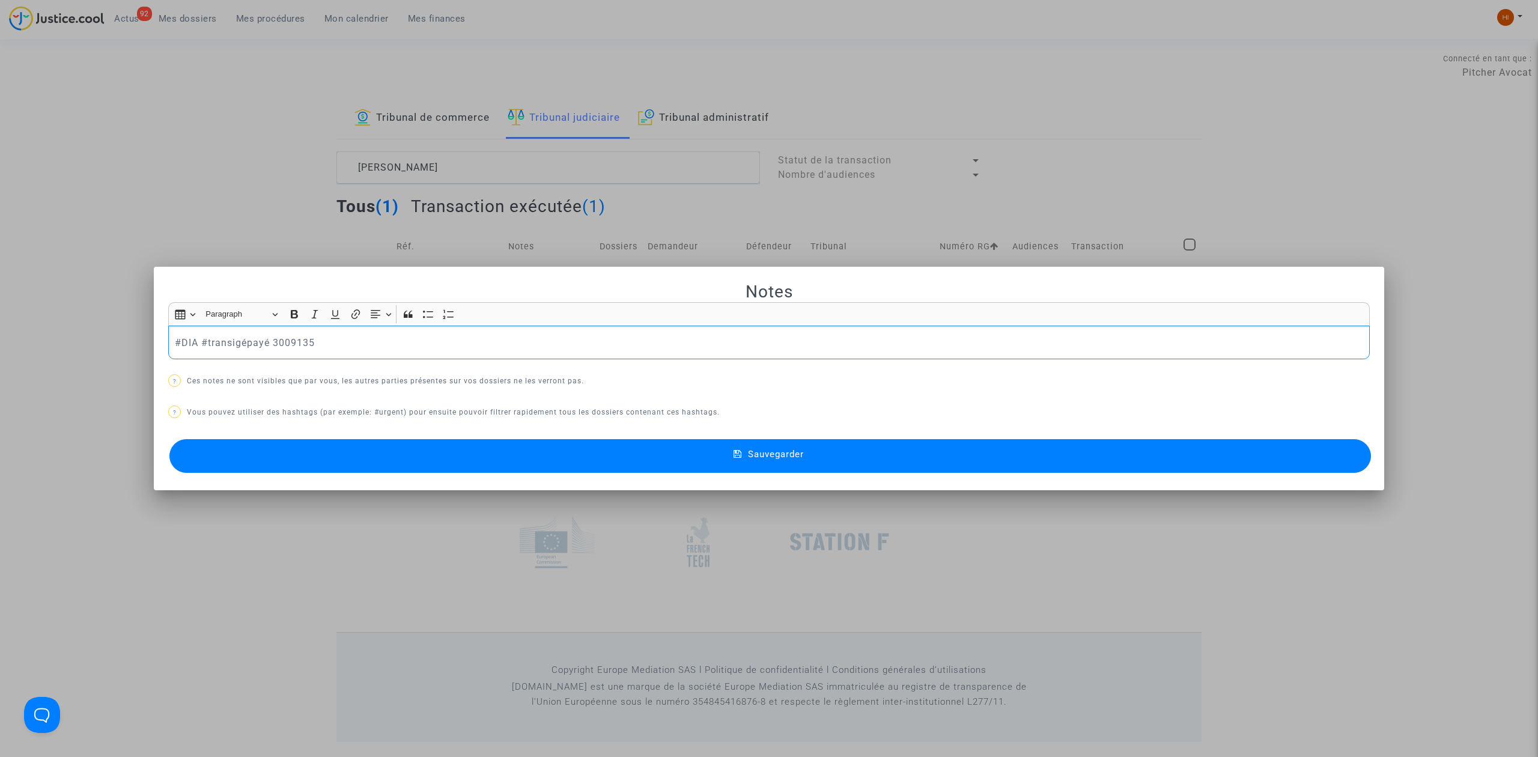
click at [363, 344] on p "#DIA #transigépayé 3009135" at bounding box center [769, 342] width 1189 height 15
click at [530, 464] on button "Sauvegarder" at bounding box center [769, 456] width 1201 height 34
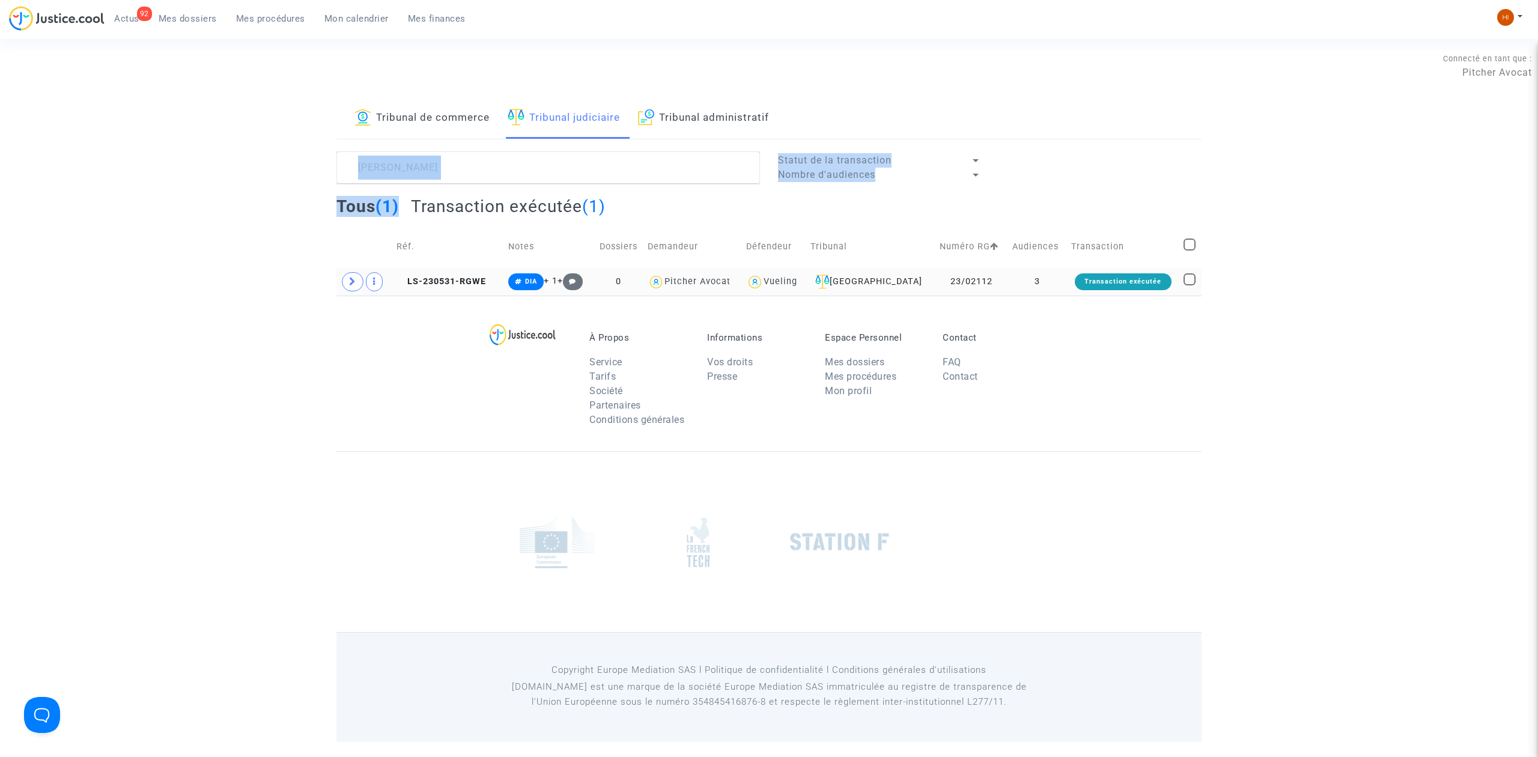
drag, startPoint x: 482, startPoint y: 186, endPoint x: 241, endPoint y: 180, distance: 240.9
click at [241, 180] on div "Tribunal de commerce Tribunal judiciaire Tribunal administratif oliveira elodie…" at bounding box center [769, 197] width 1538 height 198
click at [1055, 282] on td "3" at bounding box center [1037, 282] width 59 height 28
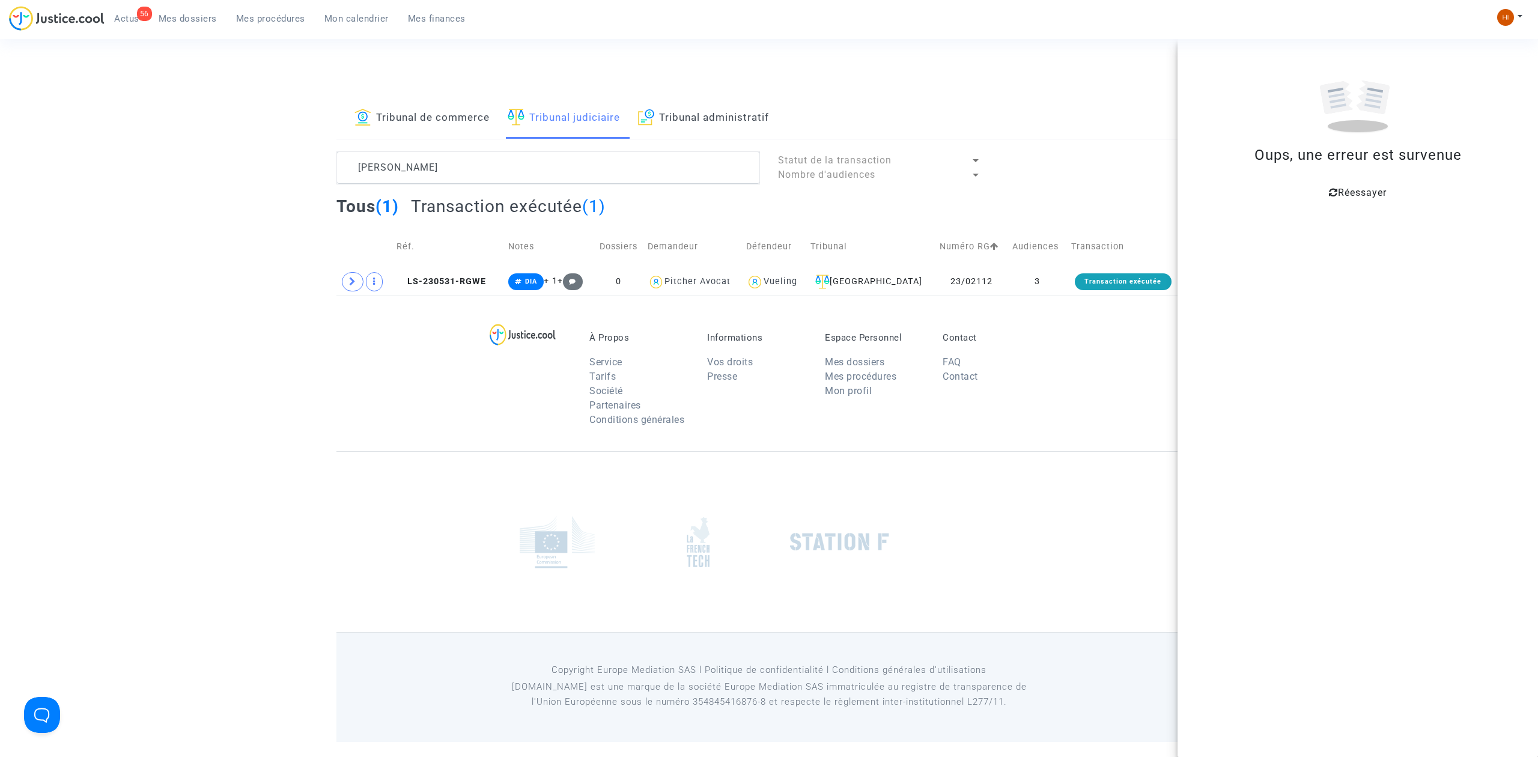
click at [1348, 190] on span "Réessayer" at bounding box center [1362, 192] width 49 height 11
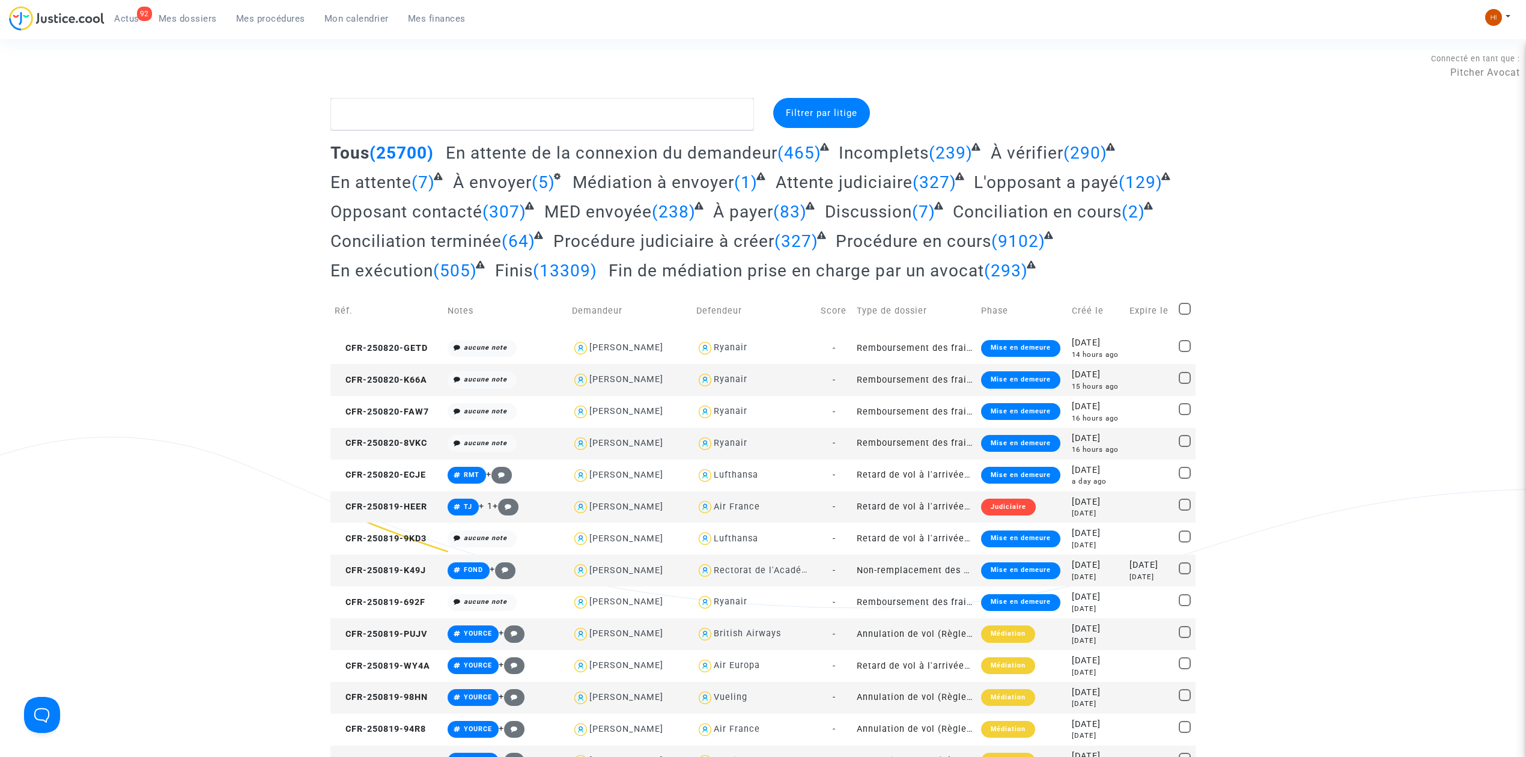
drag, startPoint x: 366, startPoint y: 14, endPoint x: 126, endPoint y: 674, distance: 701.9
click at [366, 14] on span "Mon calendrier" at bounding box center [356, 18] width 64 height 11
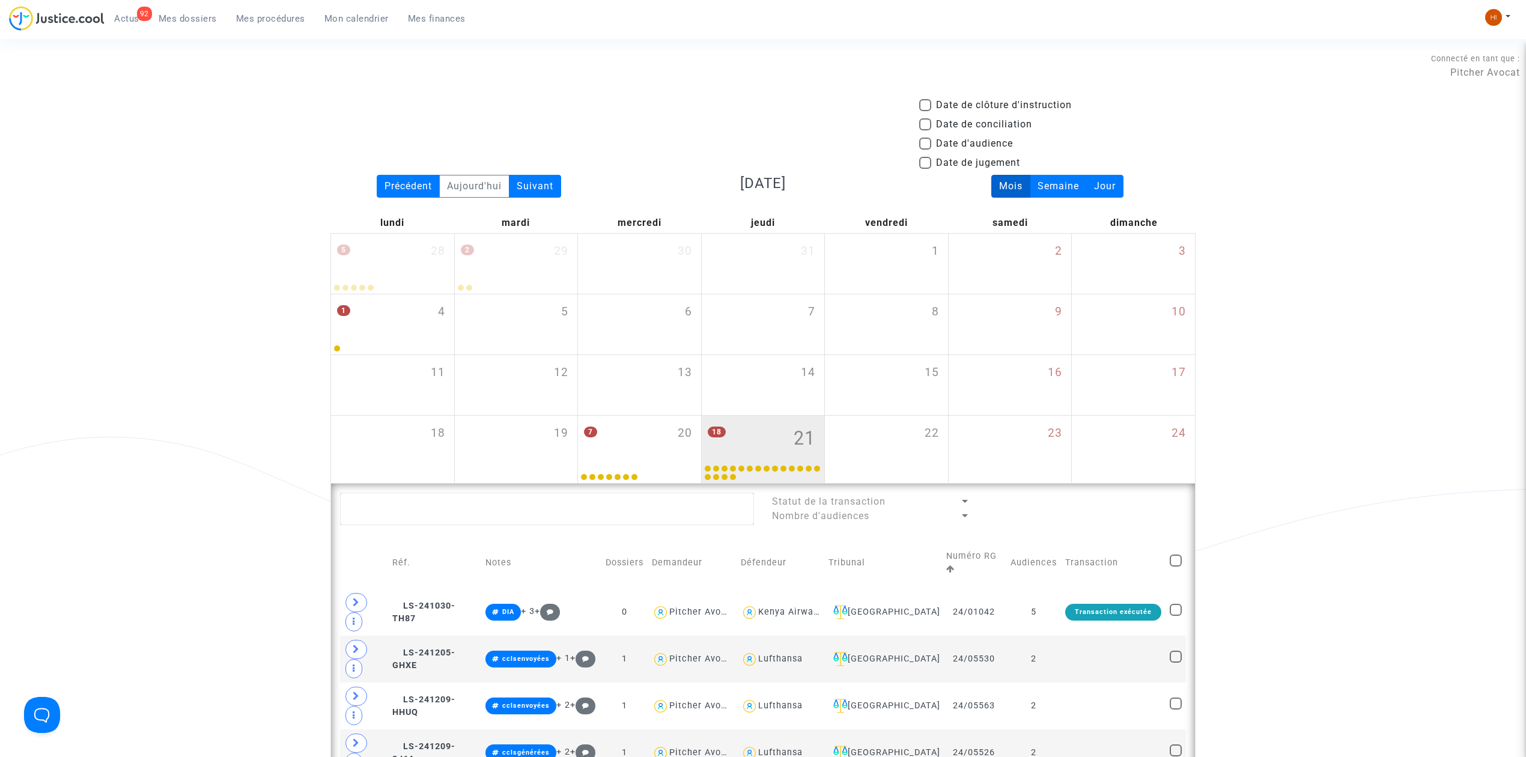
click at [197, 17] on span "Mes dossiers" at bounding box center [188, 18] width 58 height 11
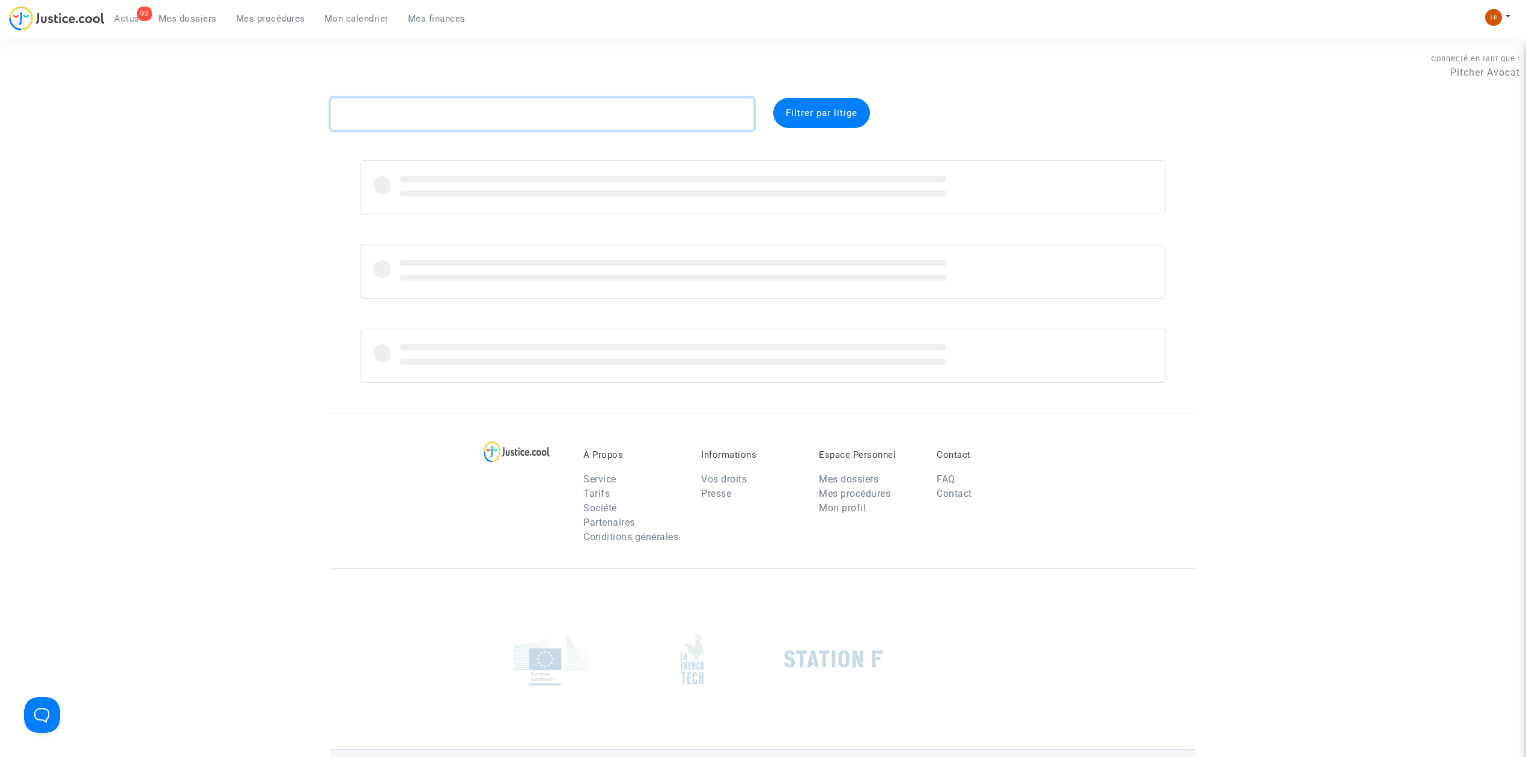
click at [681, 117] on textarea at bounding box center [541, 114] width 423 height 32
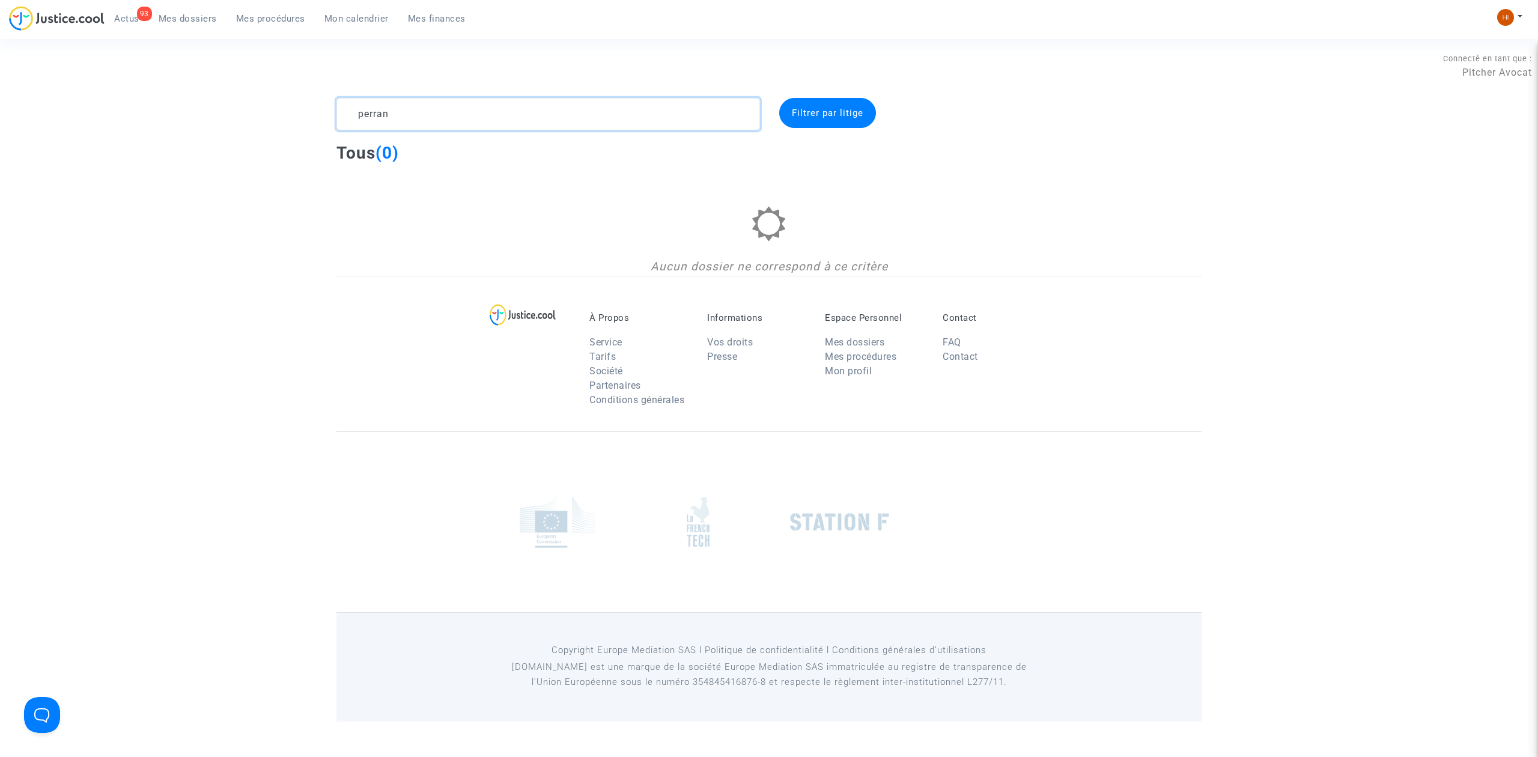
drag, startPoint x: 428, startPoint y: 109, endPoint x: 291, endPoint y: 96, distance: 137.0
click at [291, 96] on section "Connecté en tant que : Pitcher Avocat perran Filtrer par litige Tous (0) Aucun …" at bounding box center [769, 360] width 1538 height 721
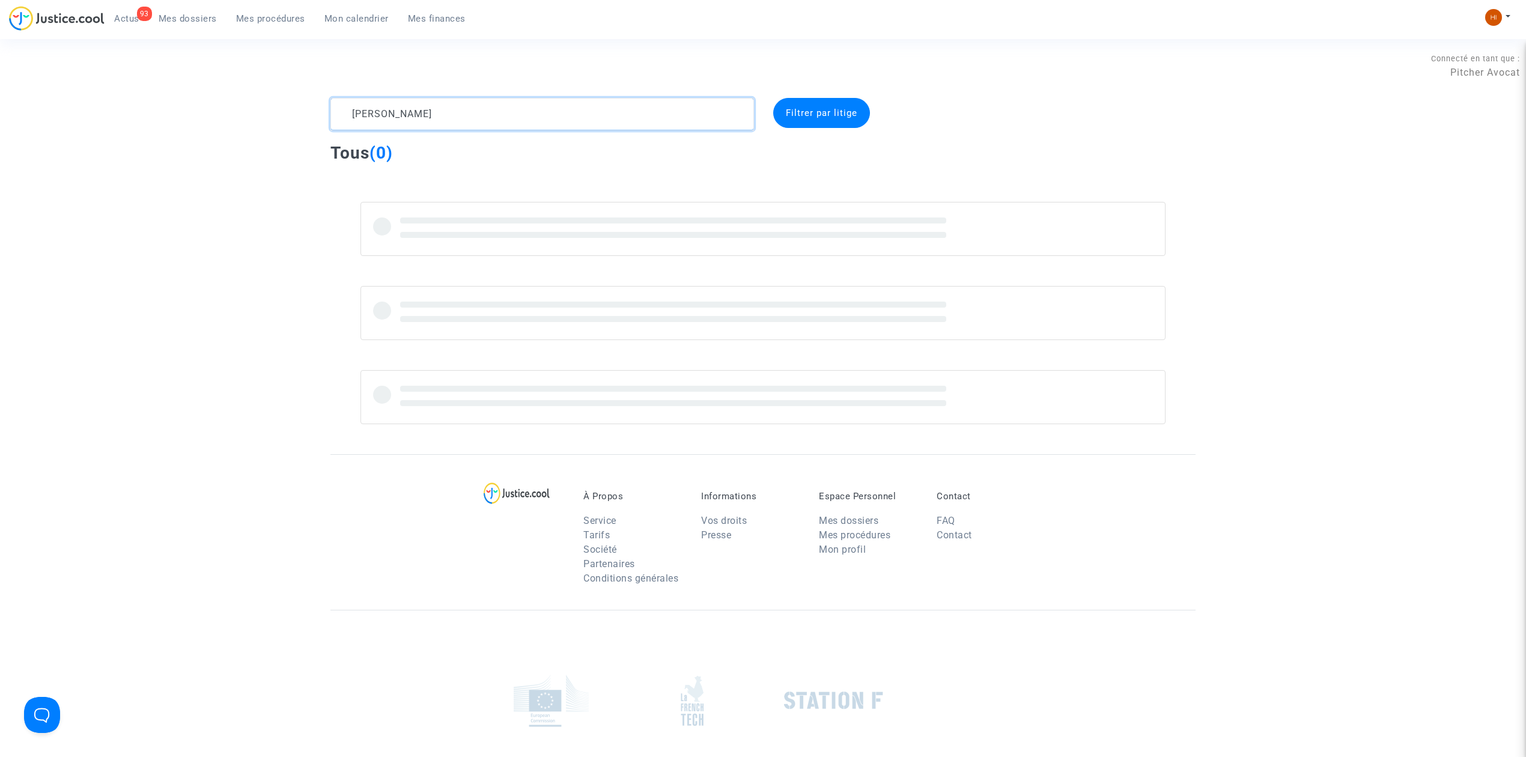
click at [623, 109] on textarea at bounding box center [541, 114] width 423 height 32
drag, startPoint x: 464, startPoint y: 125, endPoint x: 342, endPoint y: 113, distance: 121.9
click at [342, 113] on textarea at bounding box center [541, 114] width 423 height 32
click at [508, 99] on textarea at bounding box center [541, 114] width 423 height 32
drag, startPoint x: 508, startPoint y: 116, endPoint x: 285, endPoint y: 121, distance: 222.9
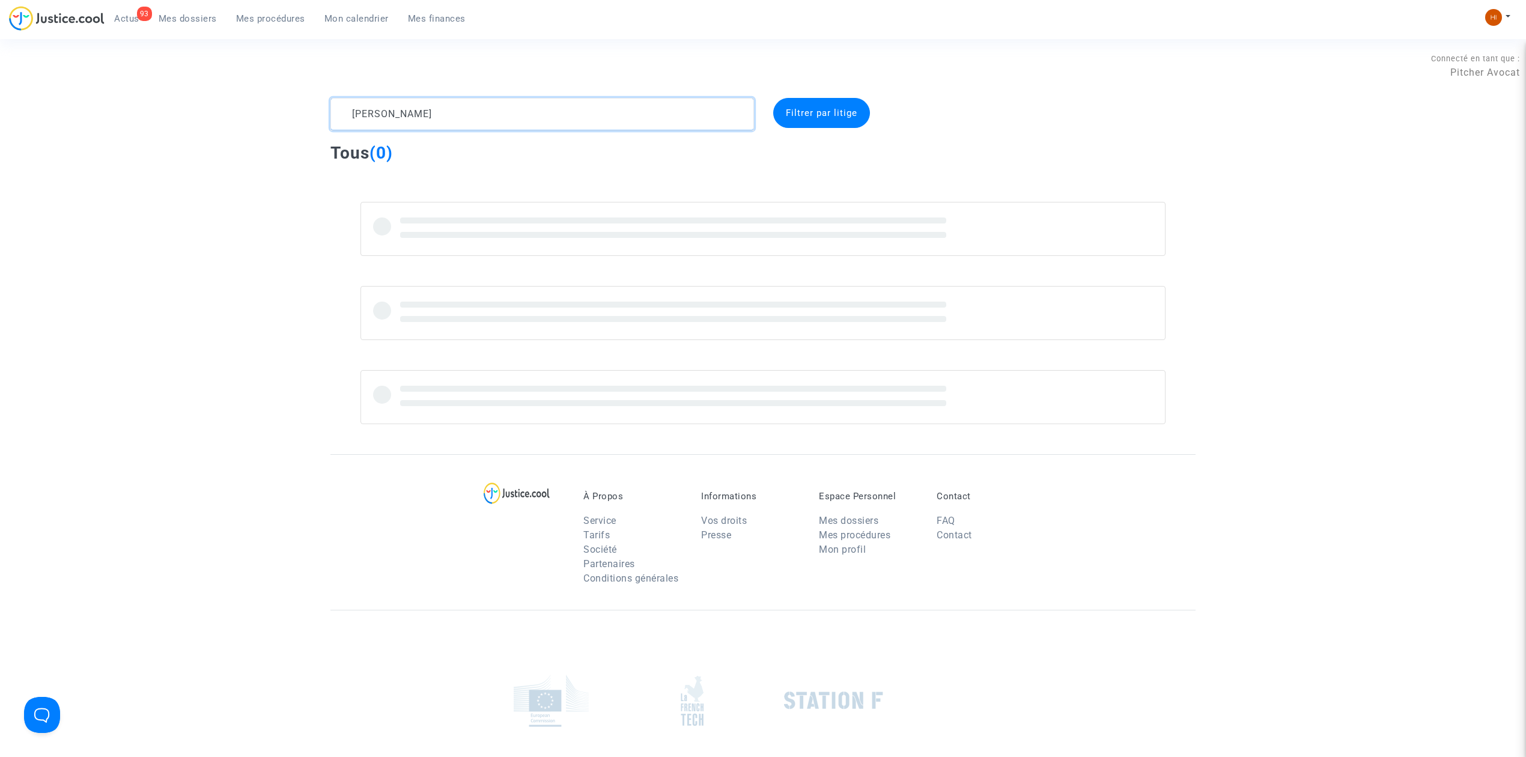
click at [285, 121] on div "[PERSON_NAME] Filtrer par litige Tous (0)" at bounding box center [763, 261] width 1526 height 326
click at [604, 129] on textarea at bounding box center [541, 114] width 423 height 32
drag, startPoint x: 604, startPoint y: 129, endPoint x: 291, endPoint y: 133, distance: 313.6
click at [291, 133] on div "[PERSON_NAME] par litige Tous (0)" at bounding box center [763, 261] width 1526 height 326
type textarea "[PERSON_NAME]"
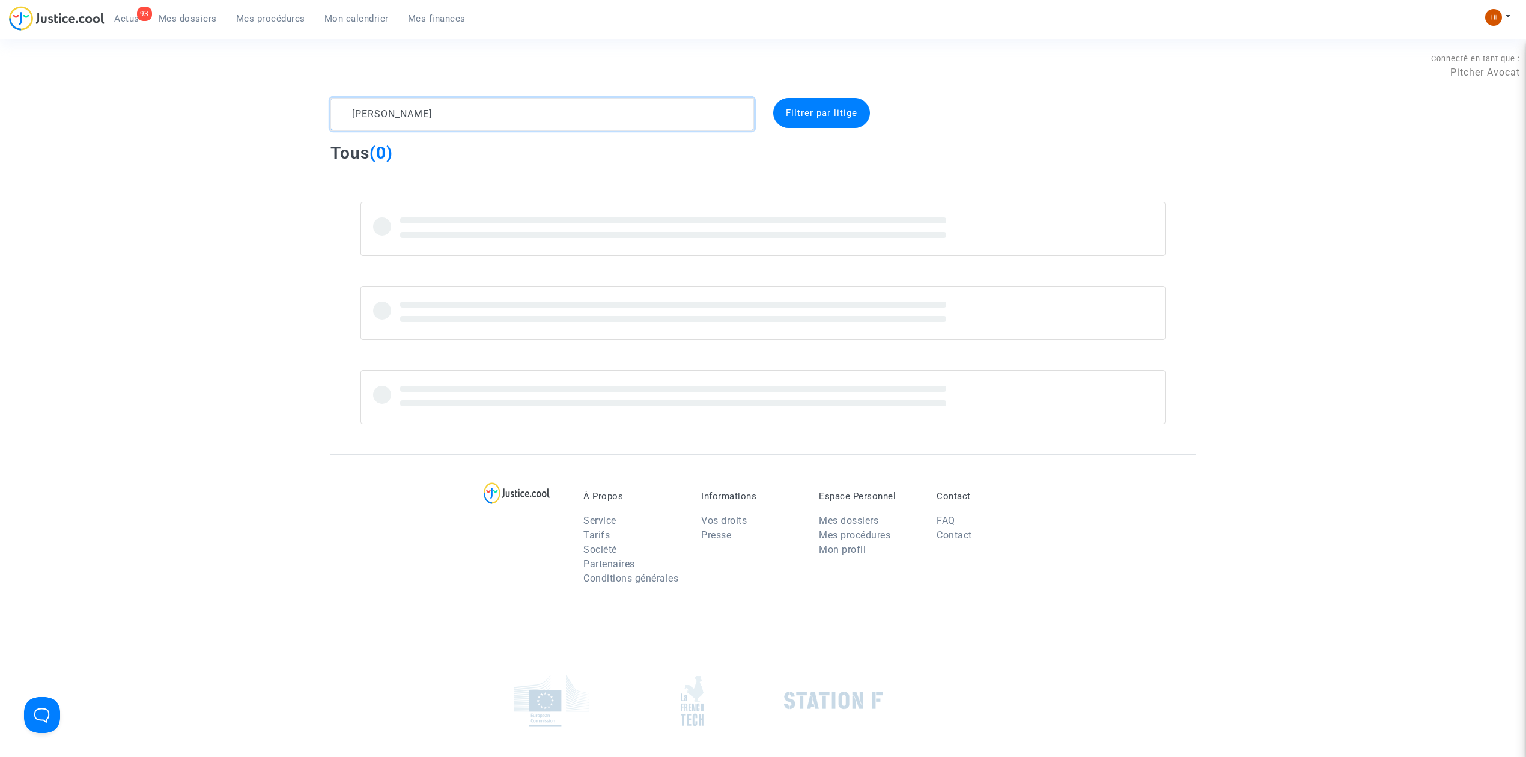
drag, startPoint x: 438, startPoint y: 114, endPoint x: 325, endPoint y: 115, distance: 113.5
click at [303, 117] on div "[PERSON_NAME] Filtrer par litige Tous (0)" at bounding box center [763, 261] width 1526 height 326
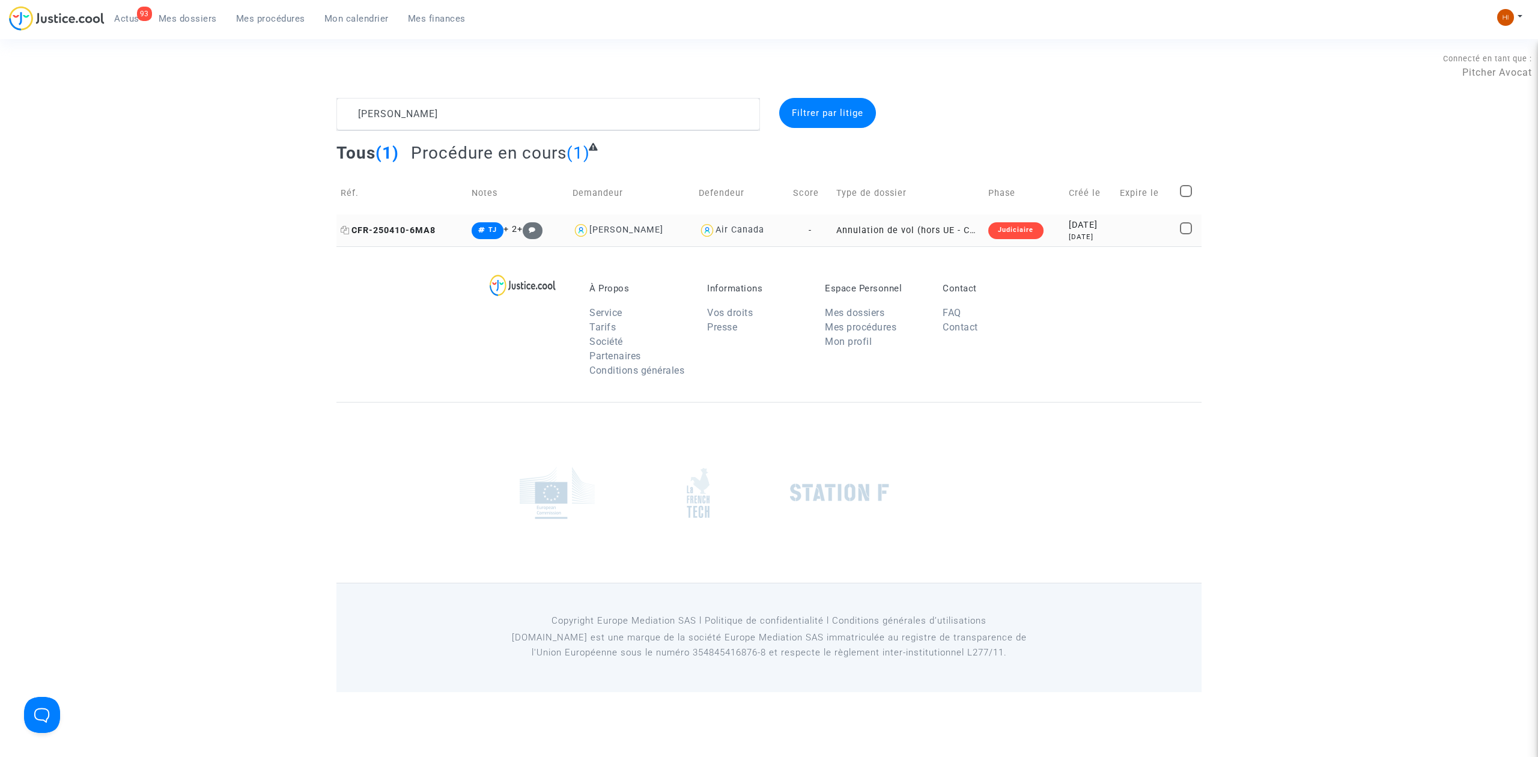
click at [420, 229] on span "CFR-250410-6MA8" at bounding box center [388, 230] width 95 height 10
click at [408, 236] on td "CFR-250410-6MA8" at bounding box center [401, 230] width 131 height 32
click at [395, 265] on div "À Propos Service Tarifs Société Partenaires Conditions générales Informations V…" at bounding box center [768, 324] width 865 height 156
click at [428, 226] on span "CFR-250410-6MA8" at bounding box center [388, 230] width 95 height 10
click at [933, 536] on div at bounding box center [768, 492] width 865 height 181
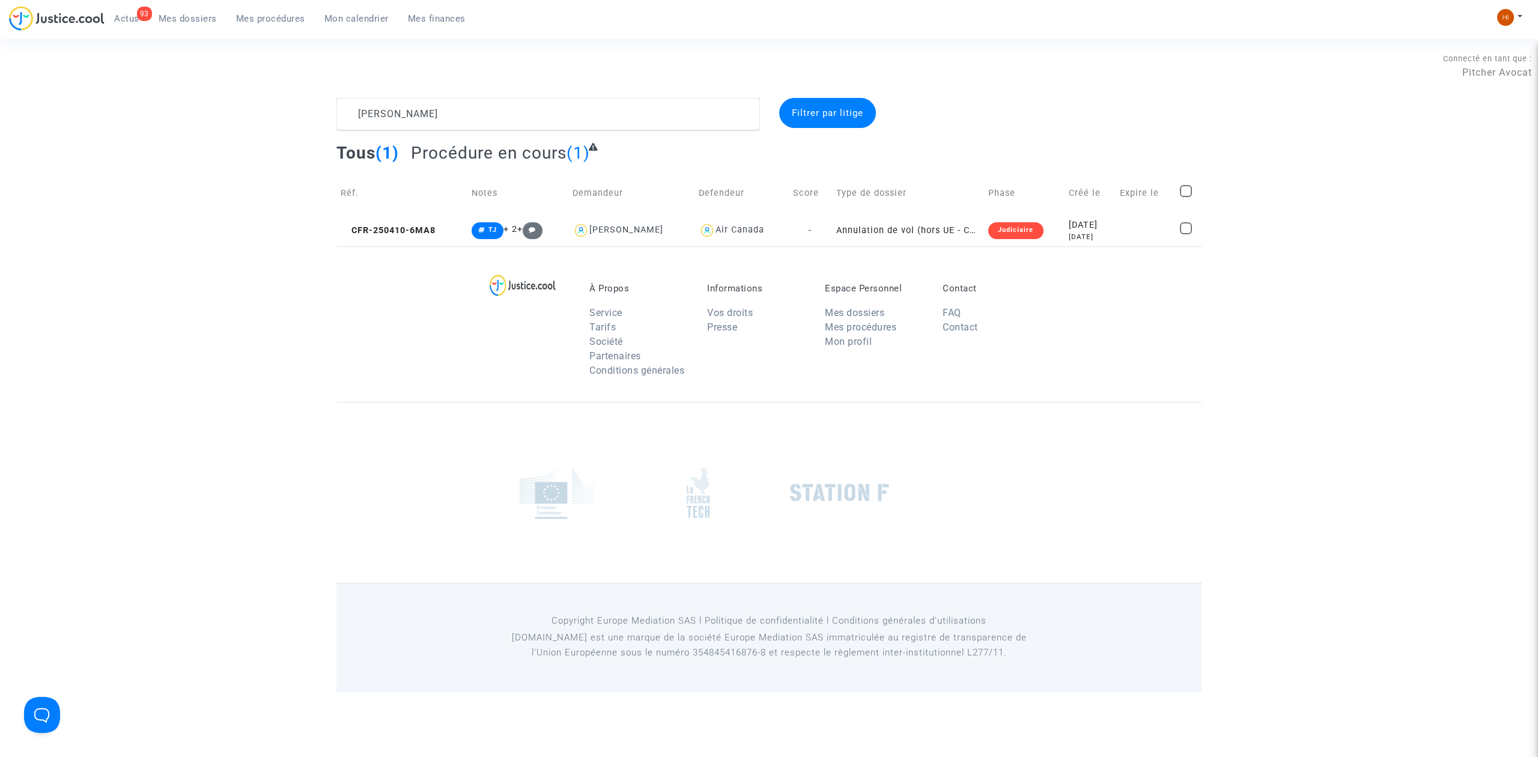
drag, startPoint x: 1118, startPoint y: 443, endPoint x: 1127, endPoint y: 531, distance: 88.8
click at [1127, 531] on div at bounding box center [768, 492] width 865 height 181
click at [1317, 282] on footerbar "À Propos Service Tarifs Société Partenaires Conditions générales Informations V…" at bounding box center [769, 469] width 1538 height 446
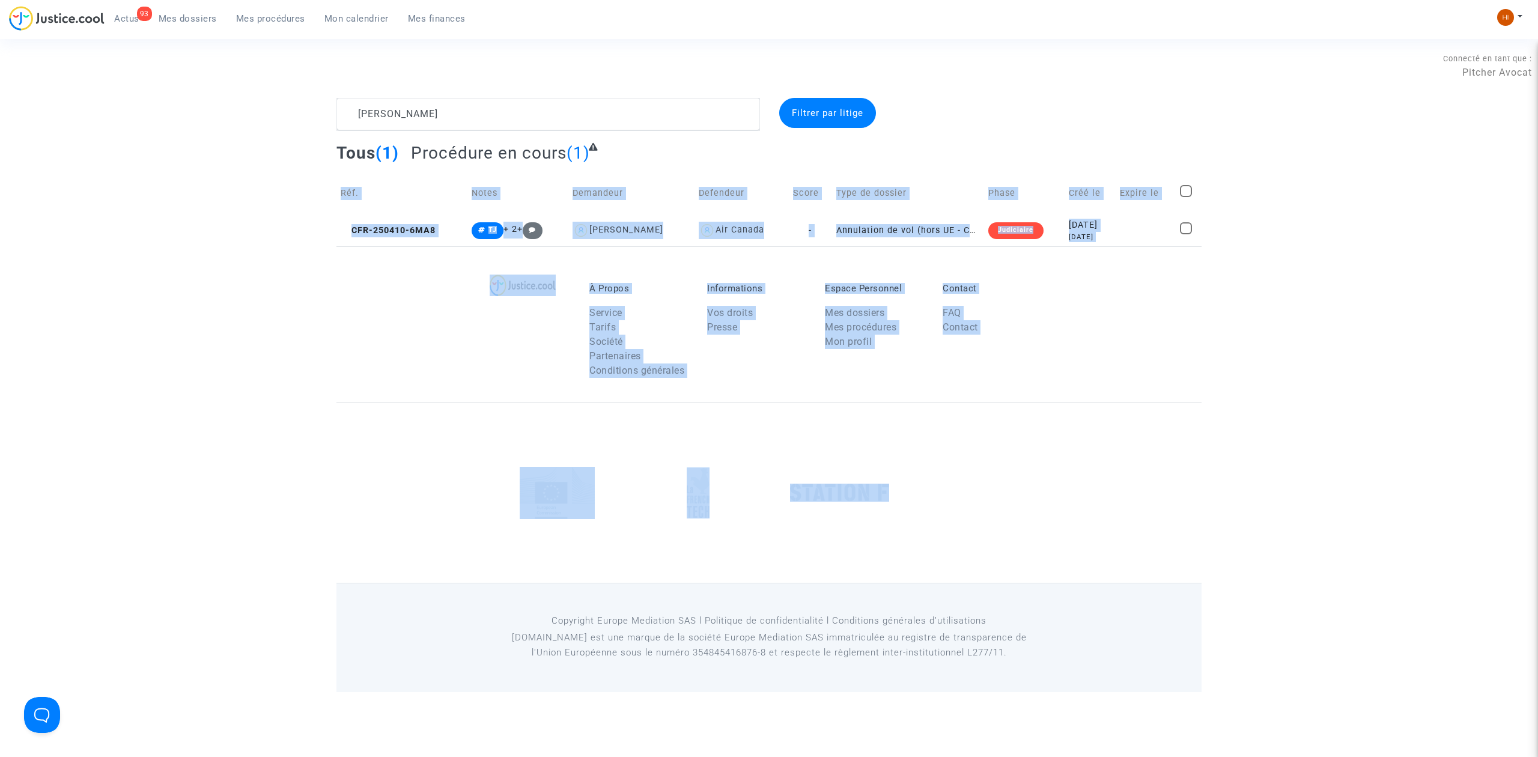
drag, startPoint x: 1339, startPoint y: 143, endPoint x: 1398, endPoint y: 430, distance: 293.2
click at [1398, 430] on section "Connecté en tant que : Pitcher Avocat [PERSON_NAME] Filtrer par litige Tous (1)…" at bounding box center [769, 346] width 1538 height 692
click at [1391, 347] on footerbar "À Propos Service Tarifs Société Partenaires Conditions générales Informations V…" at bounding box center [769, 469] width 1538 height 446
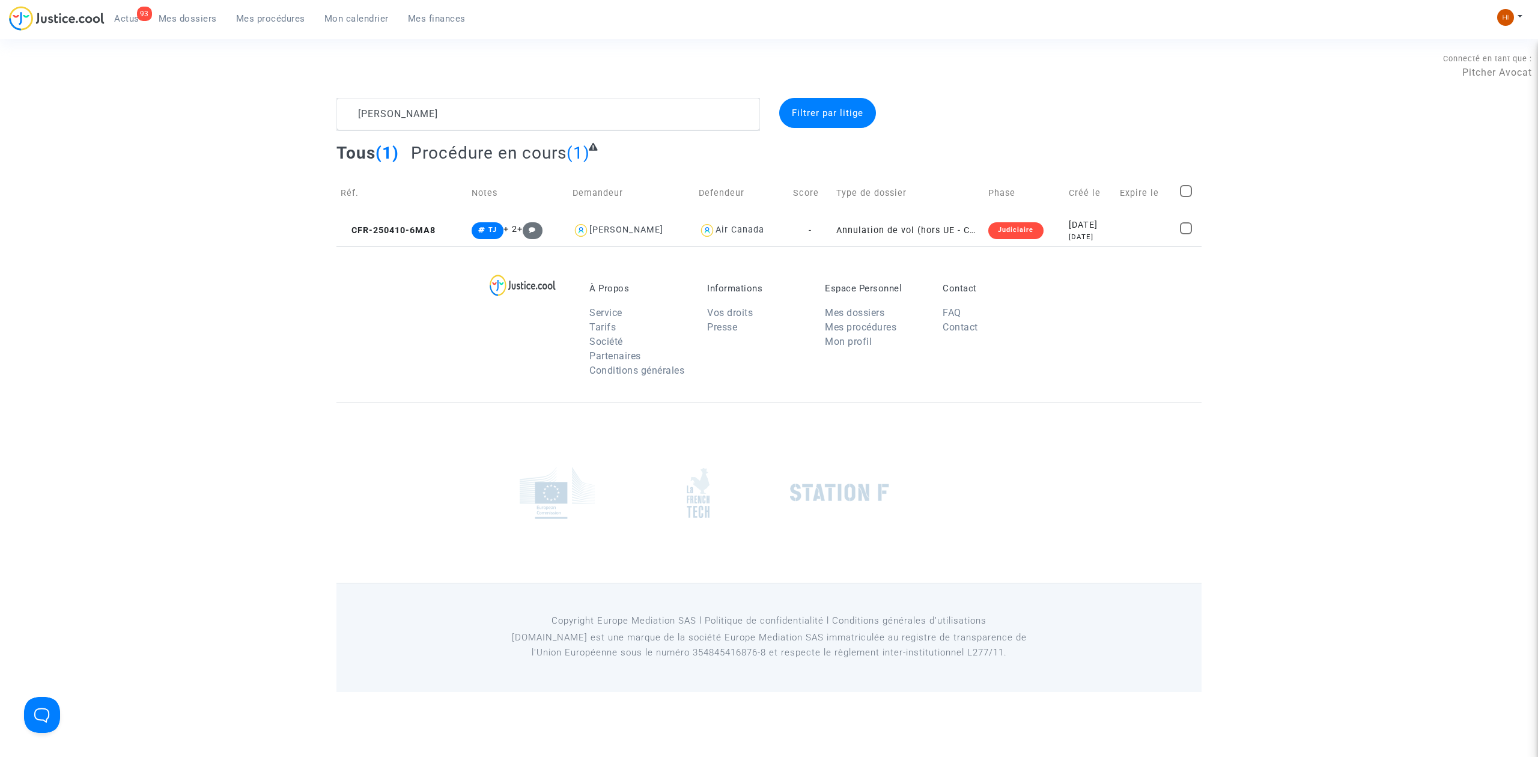
drag, startPoint x: 1332, startPoint y: 35, endPoint x: 1307, endPoint y: 71, distance: 43.7
click at [1327, 35] on div "93 Actus Mes dossiers Mes procédures Mon calendrier Mes finances Mon profil Cha…" at bounding box center [769, 22] width 1538 height 33
click at [1311, 128] on div "[PERSON_NAME] Filtrer par litige Tous (1) Procédure en cours (1) Réf. Notes Dem…" at bounding box center [769, 172] width 1538 height 148
click at [1386, 238] on div "[PERSON_NAME] Filtrer par litige Tous (1) Procédure en cours (1) Réf. Notes Dem…" at bounding box center [769, 172] width 1538 height 148
drag, startPoint x: 373, startPoint y: 241, endPoint x: 381, endPoint y: 238, distance: 8.4
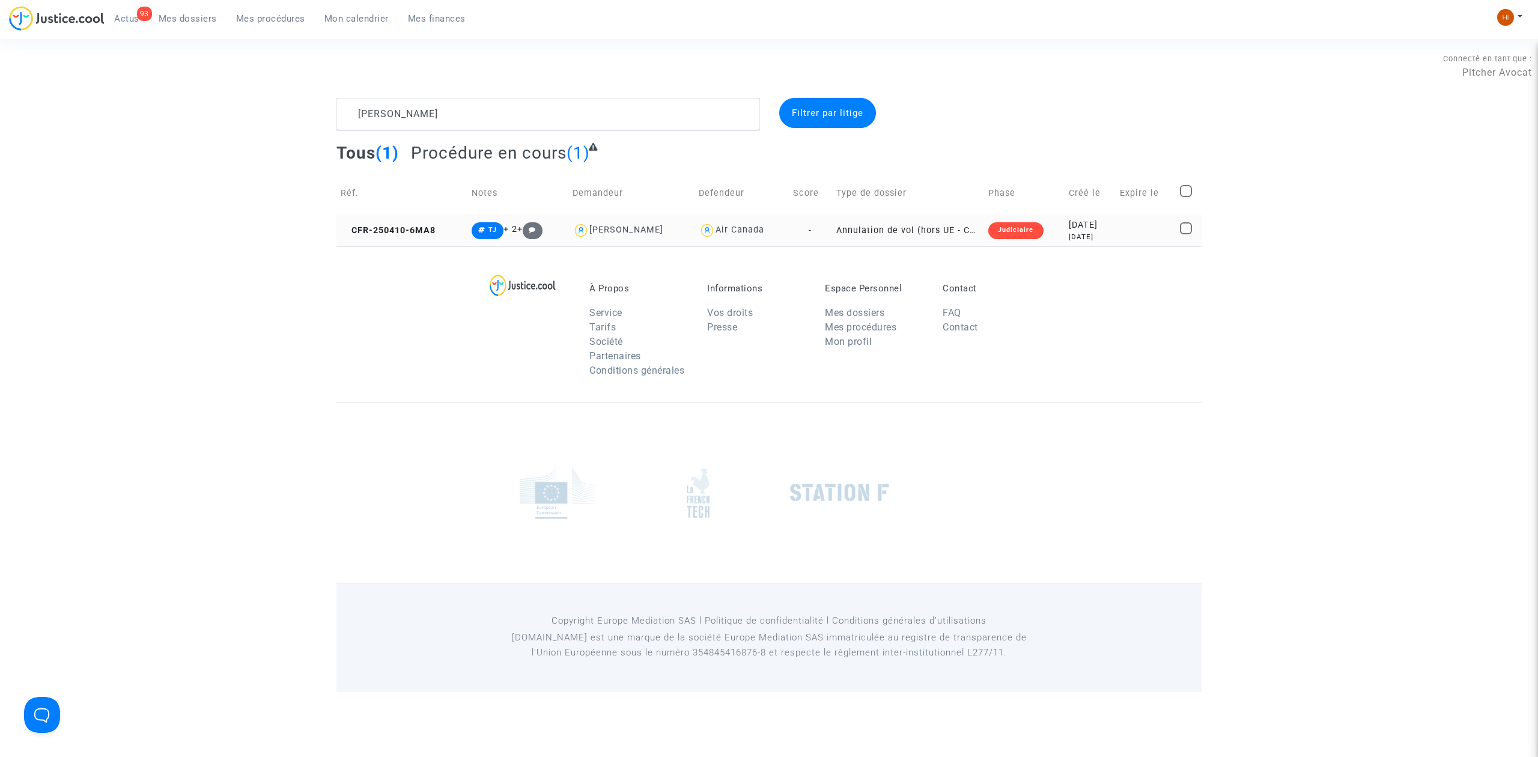
click at [374, 241] on td "CFR-250410-6MA8" at bounding box center [401, 230] width 131 height 32
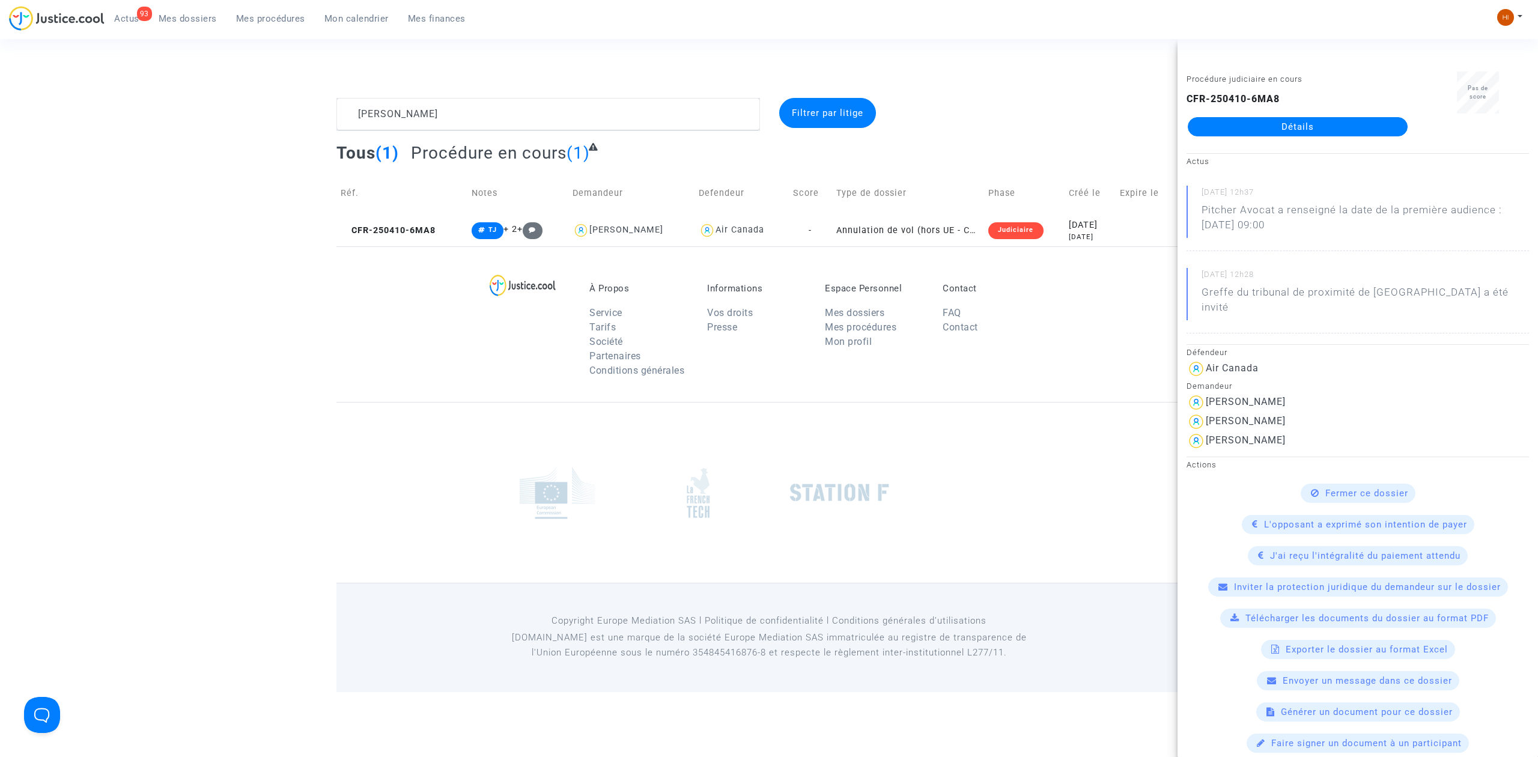
click at [1285, 126] on link "Détails" at bounding box center [1298, 126] width 220 height 19
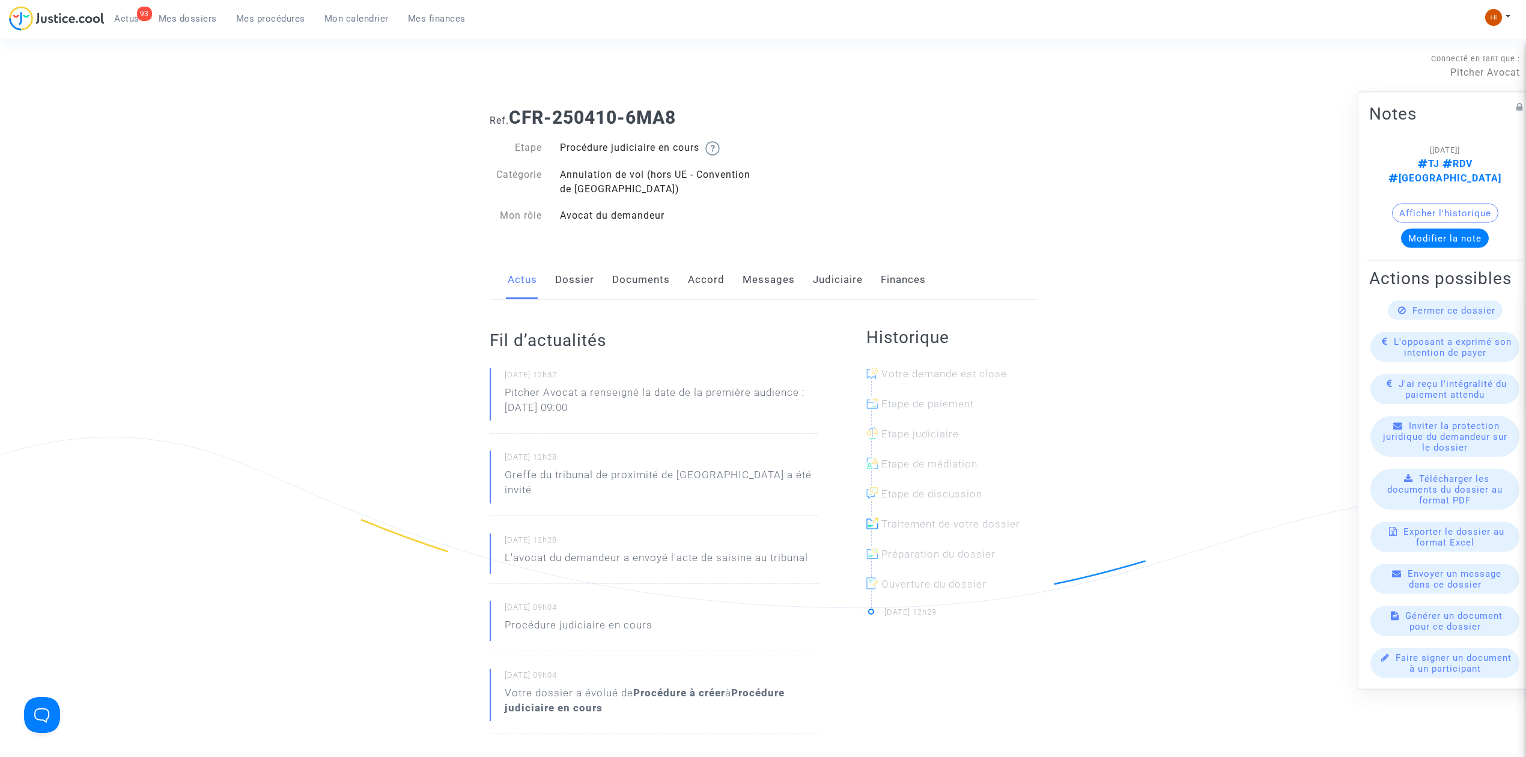
click at [848, 287] on link "Judiciaire" at bounding box center [838, 280] width 50 height 40
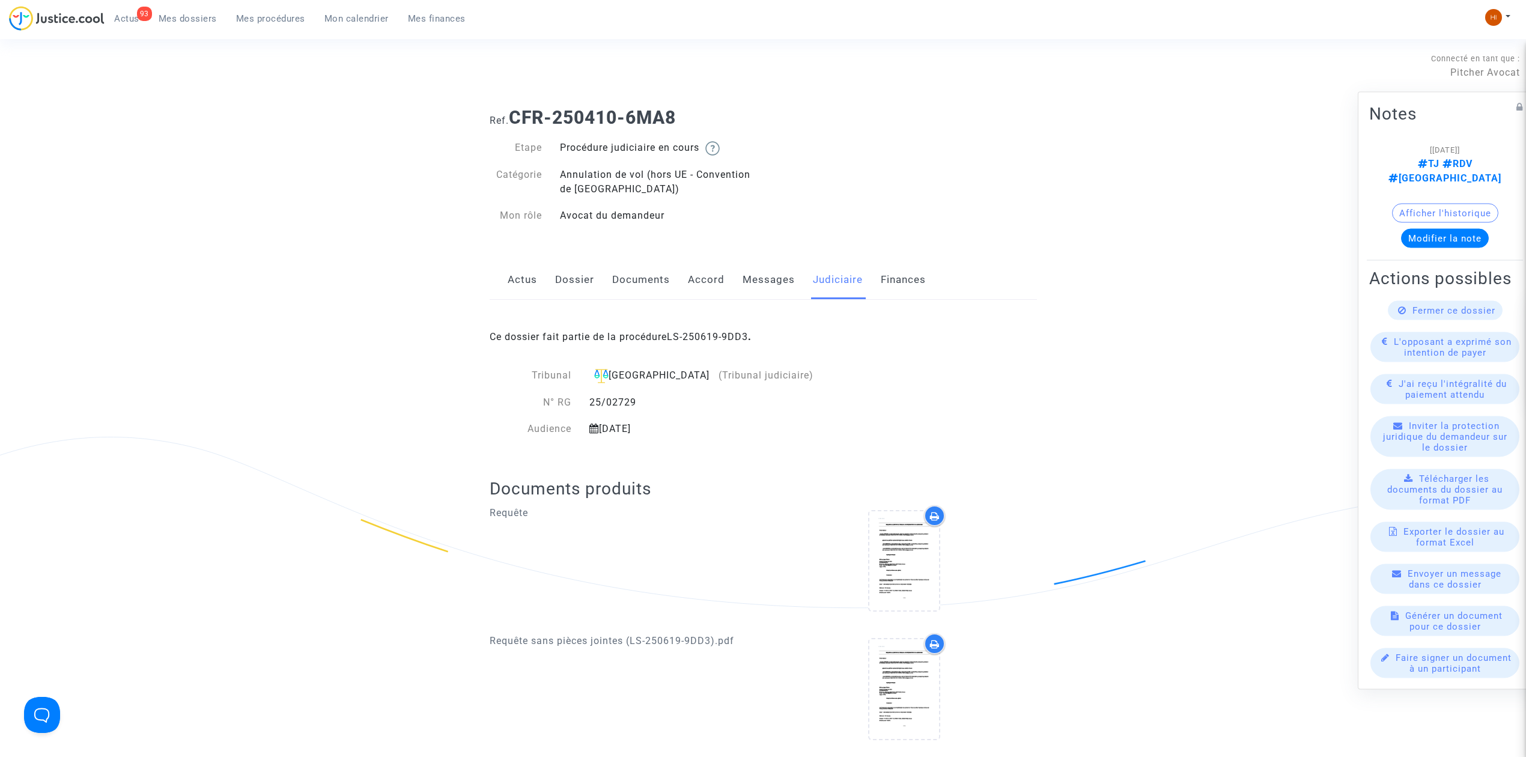
click at [654, 279] on link "Documents" at bounding box center [641, 280] width 58 height 40
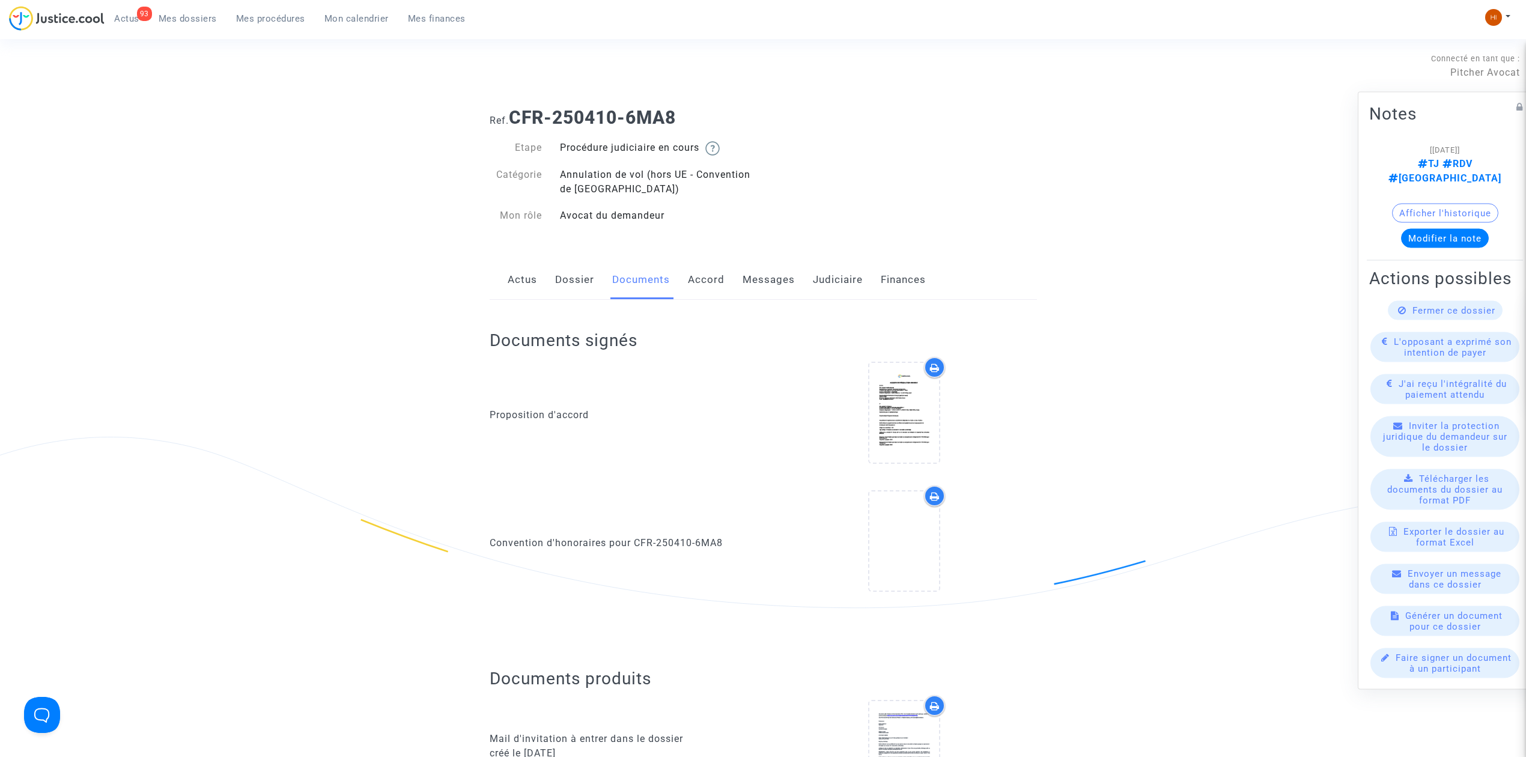
click at [571, 289] on link "Dossier" at bounding box center [574, 280] width 39 height 40
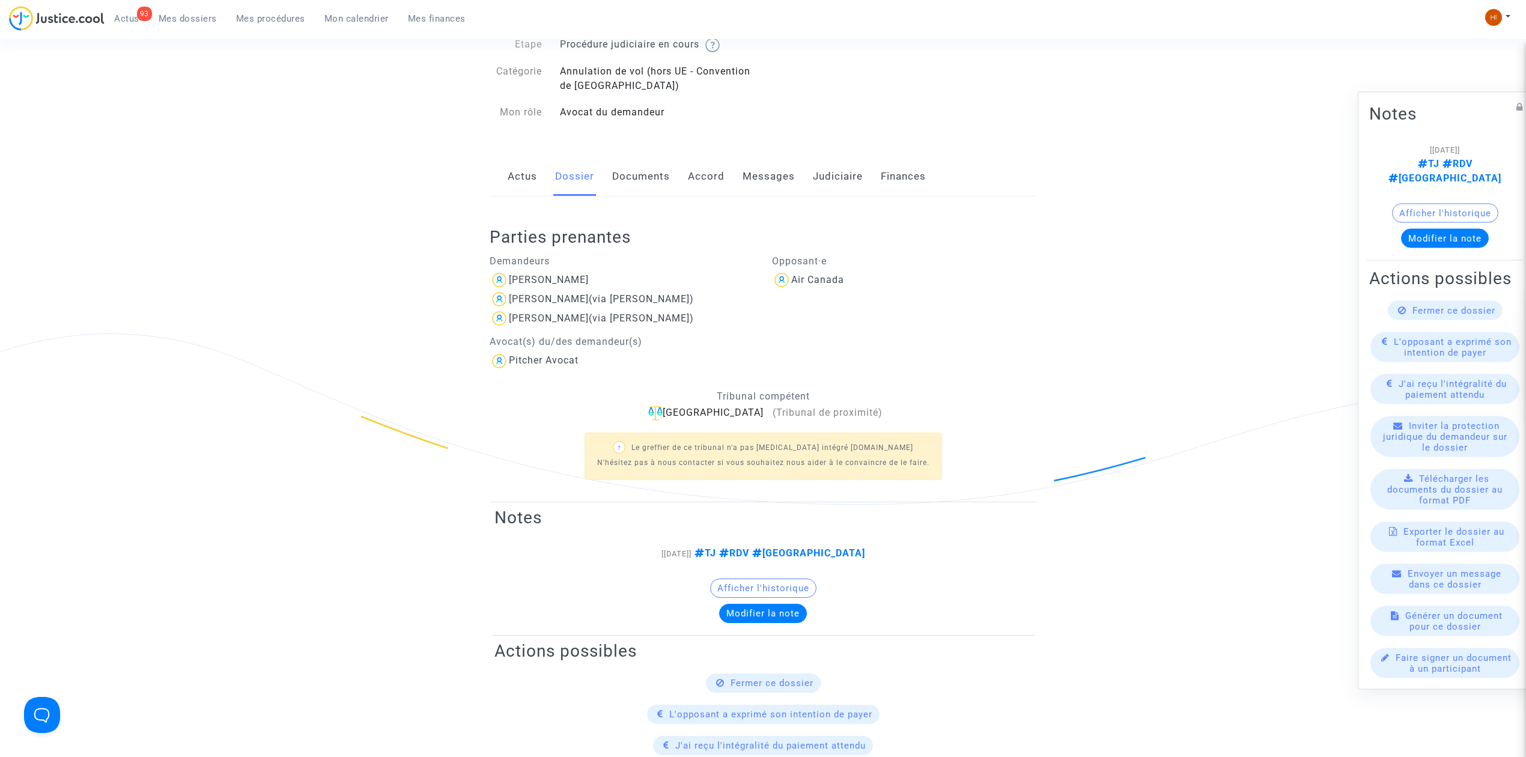
scroll to position [80, 0]
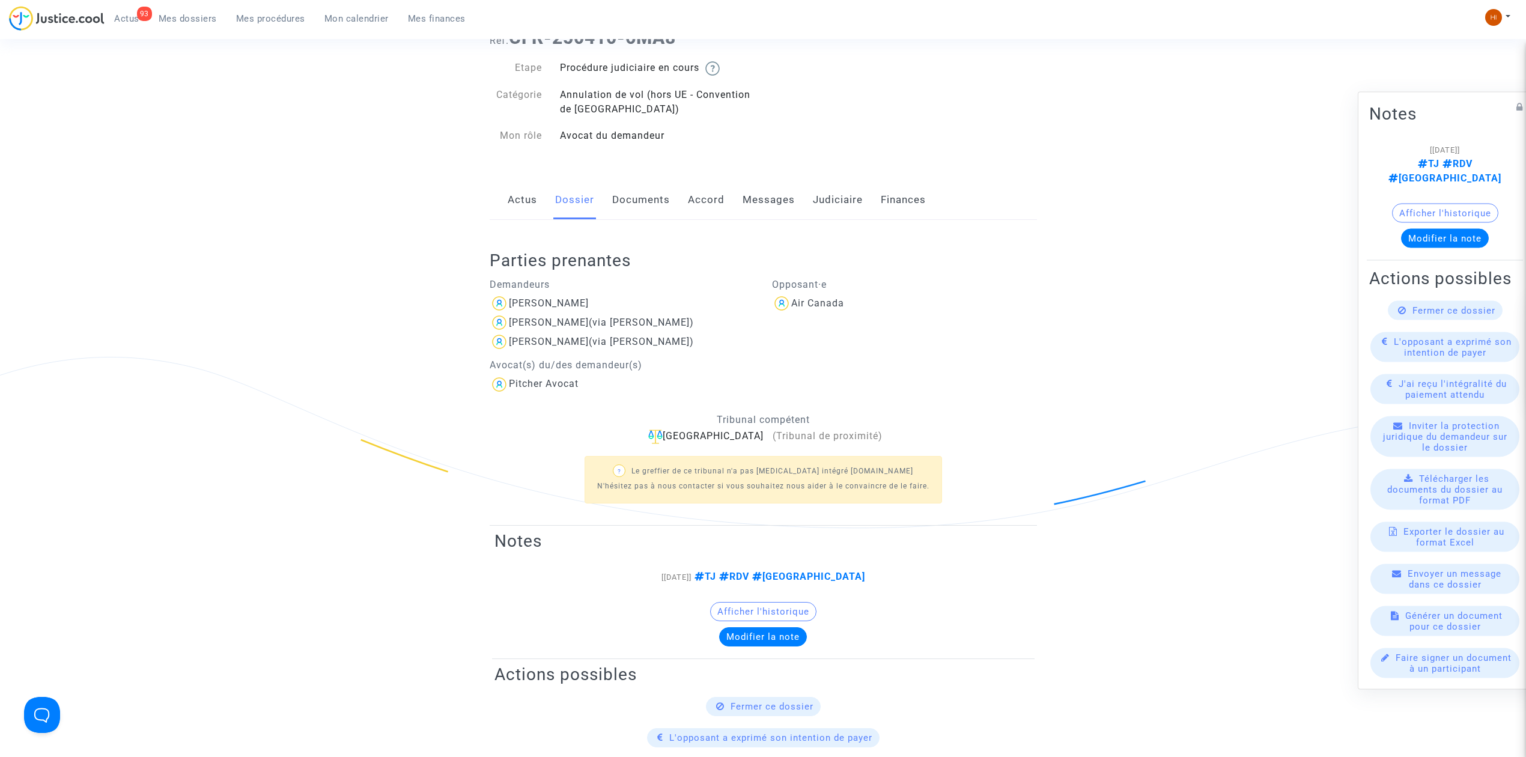
click at [657, 203] on link "Documents" at bounding box center [641, 200] width 58 height 40
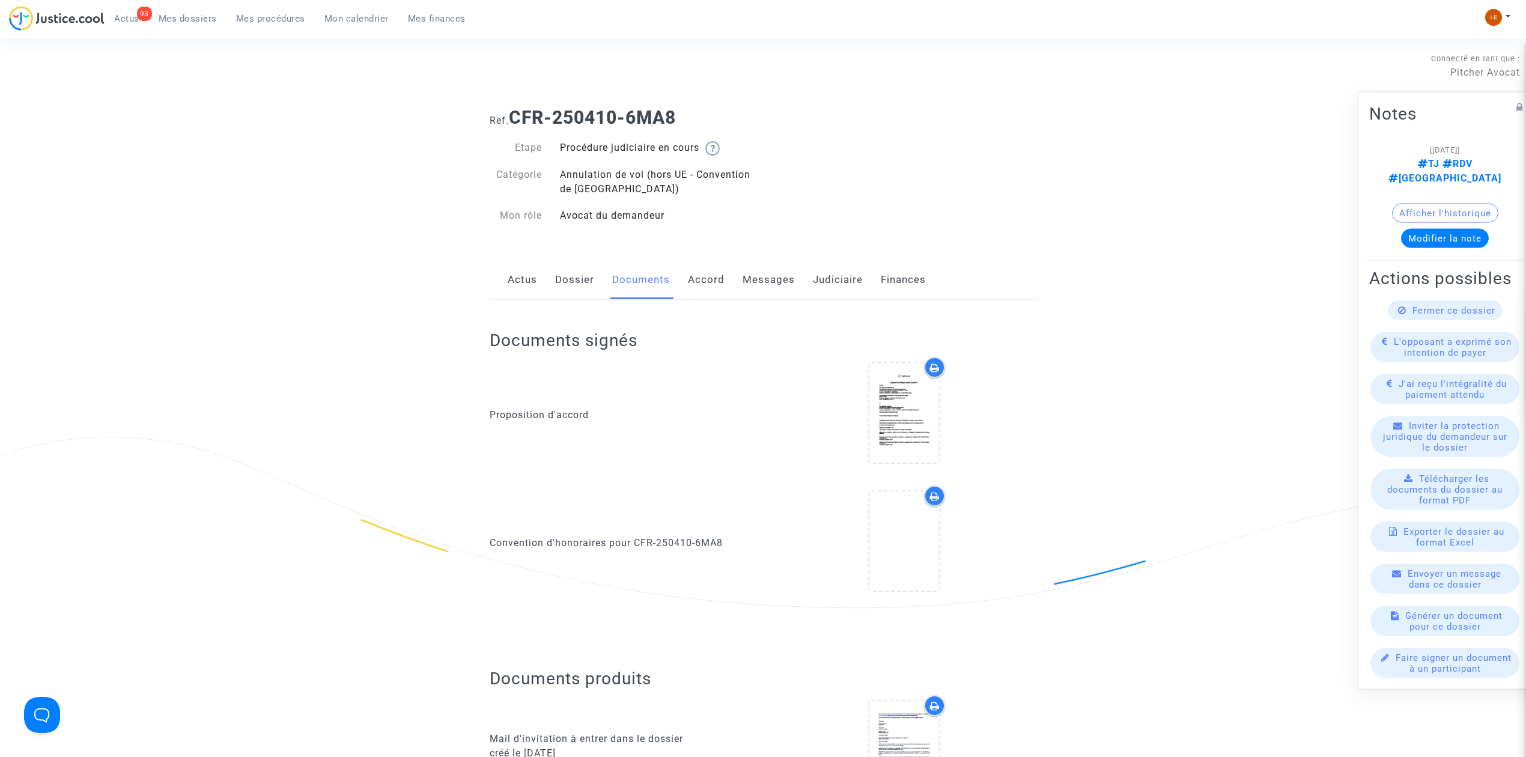
click at [527, 278] on link "Actus" at bounding box center [522, 280] width 29 height 40
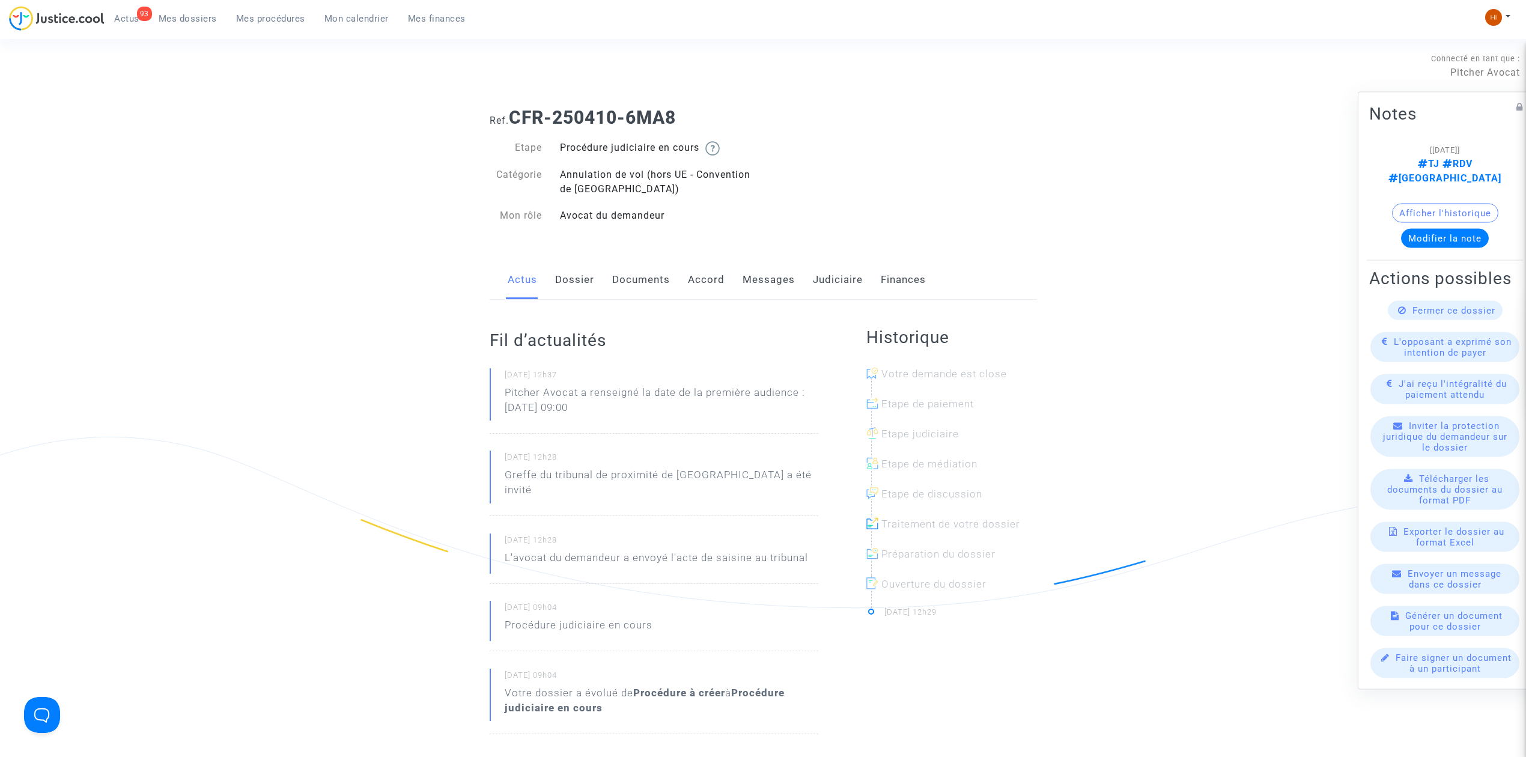
click at [571, 270] on link "Dossier" at bounding box center [574, 280] width 39 height 40
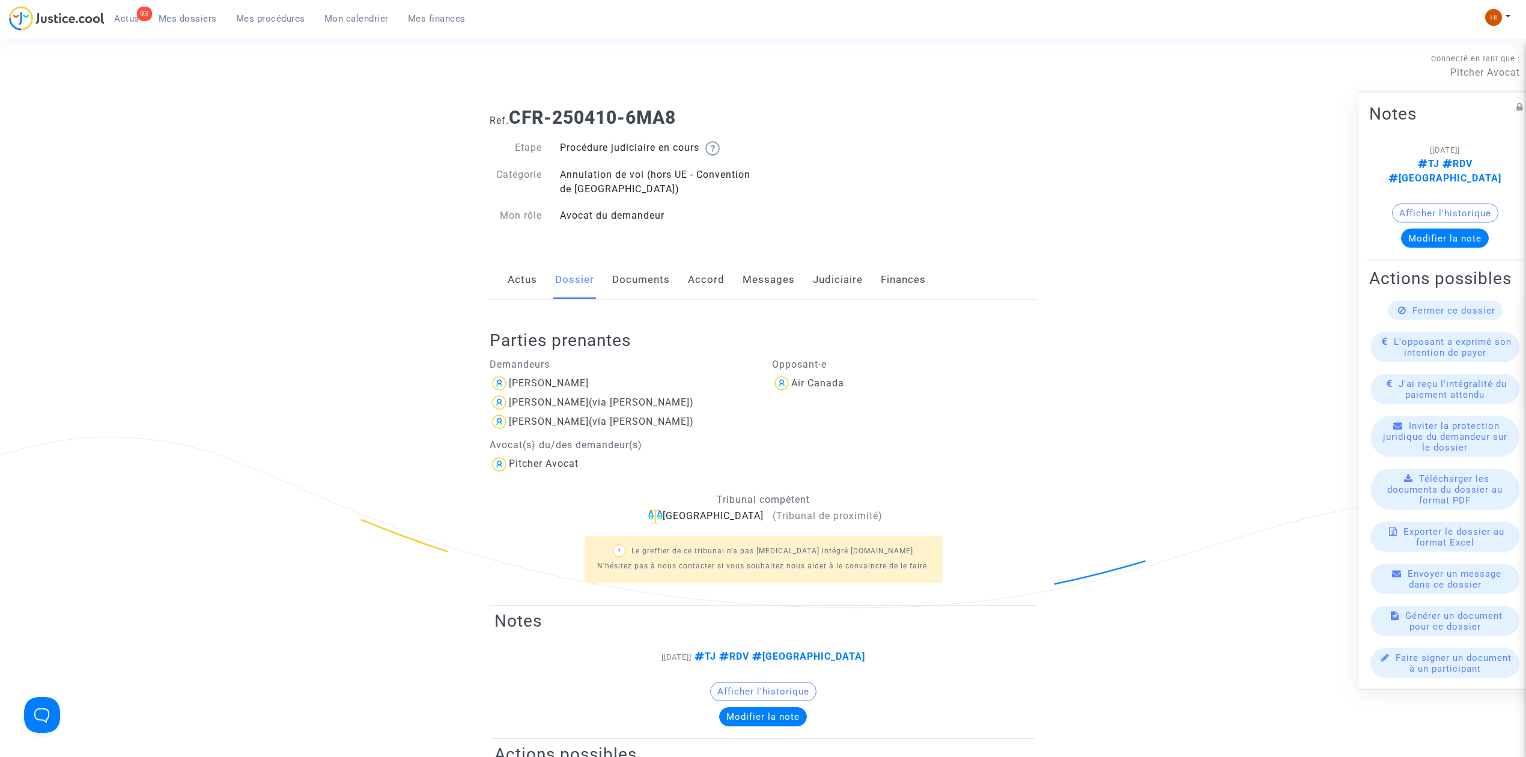
click at [769, 288] on link "Messages" at bounding box center [768, 280] width 52 height 40
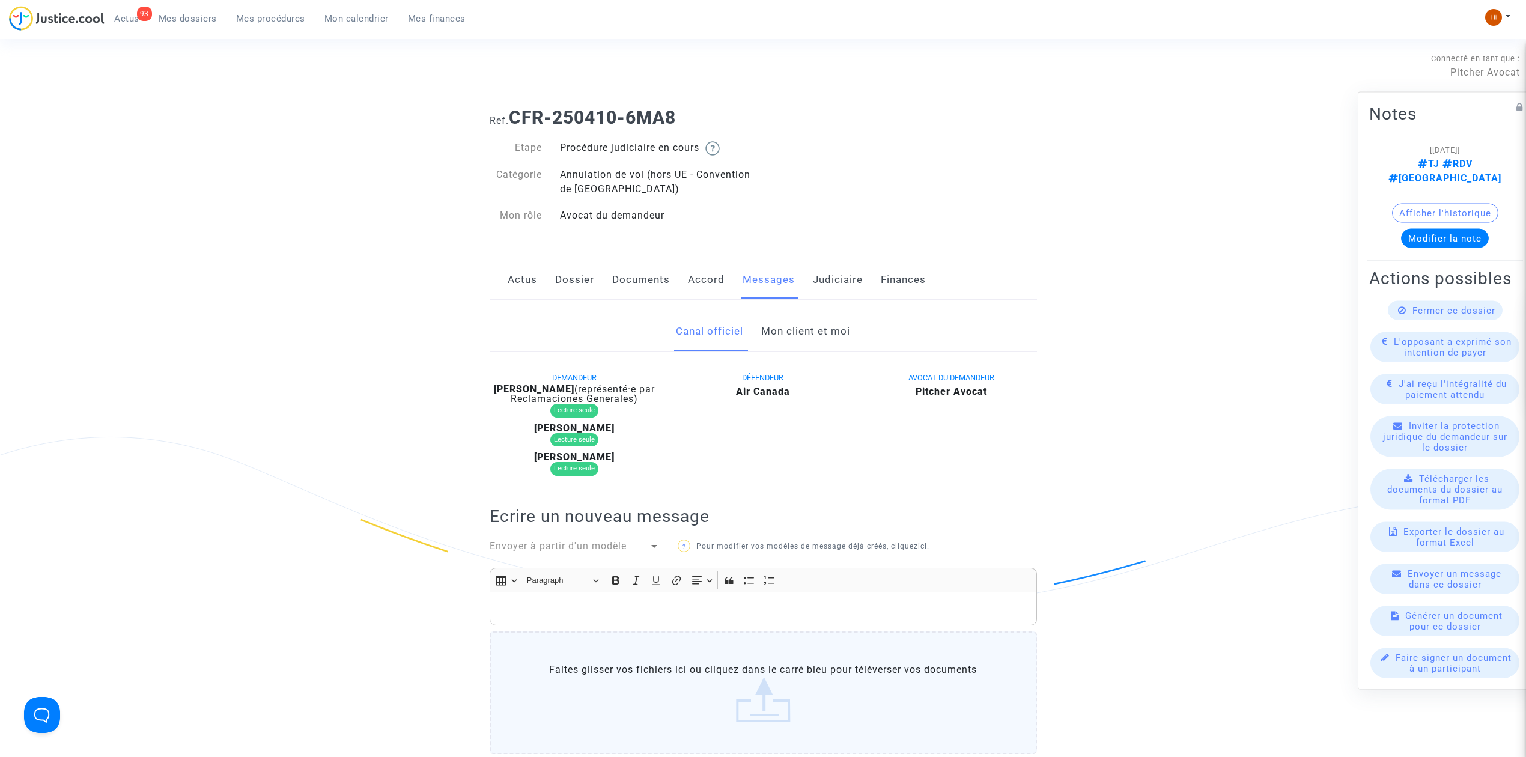
click at [699, 287] on link "Accord" at bounding box center [706, 280] width 37 height 40
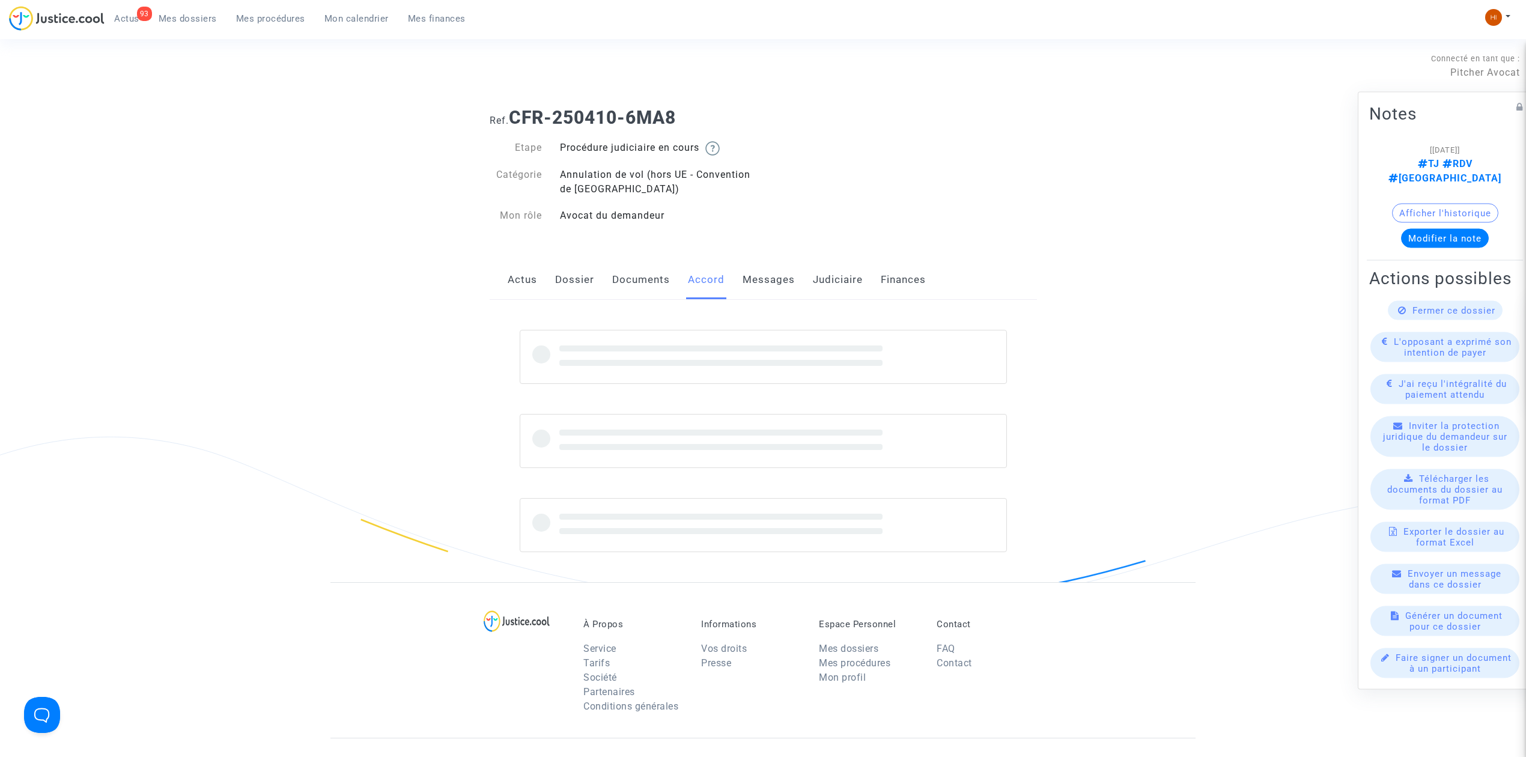
click at [647, 275] on link "Documents" at bounding box center [641, 280] width 58 height 40
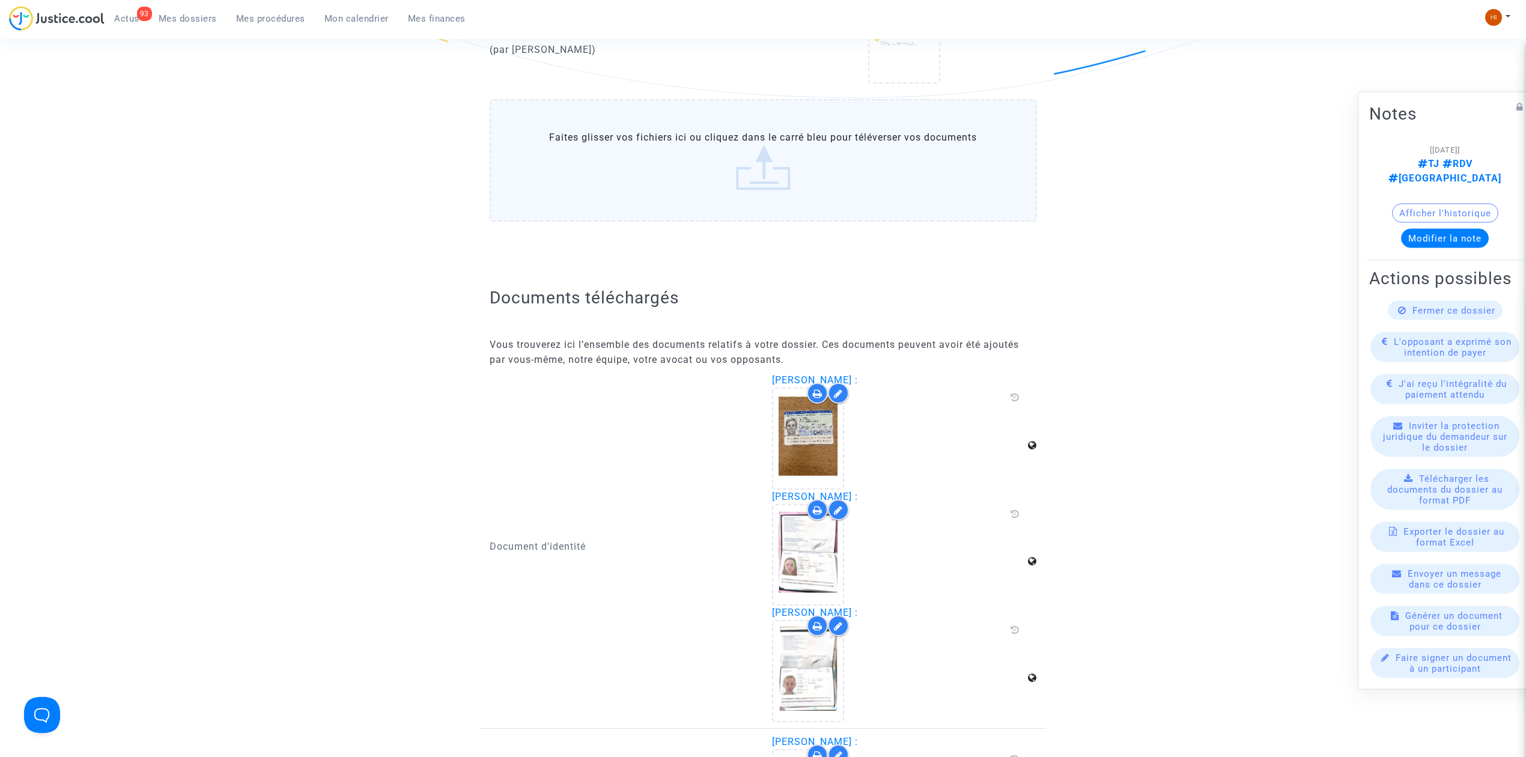
scroll to position [1361, 0]
click at [795, 434] on icon at bounding box center [808, 436] width 39 height 38
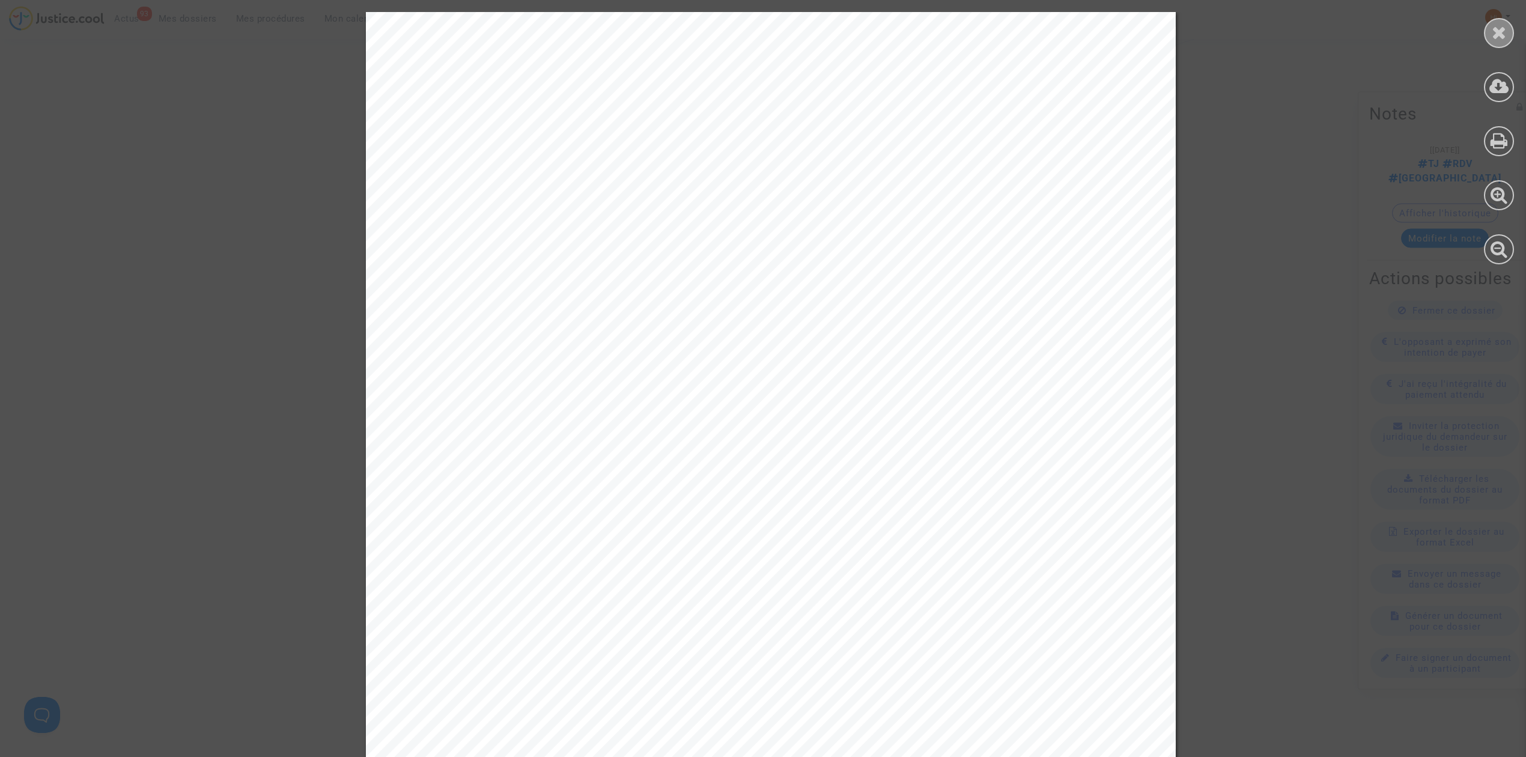
click at [1499, 37] on icon at bounding box center [1498, 32] width 15 height 18
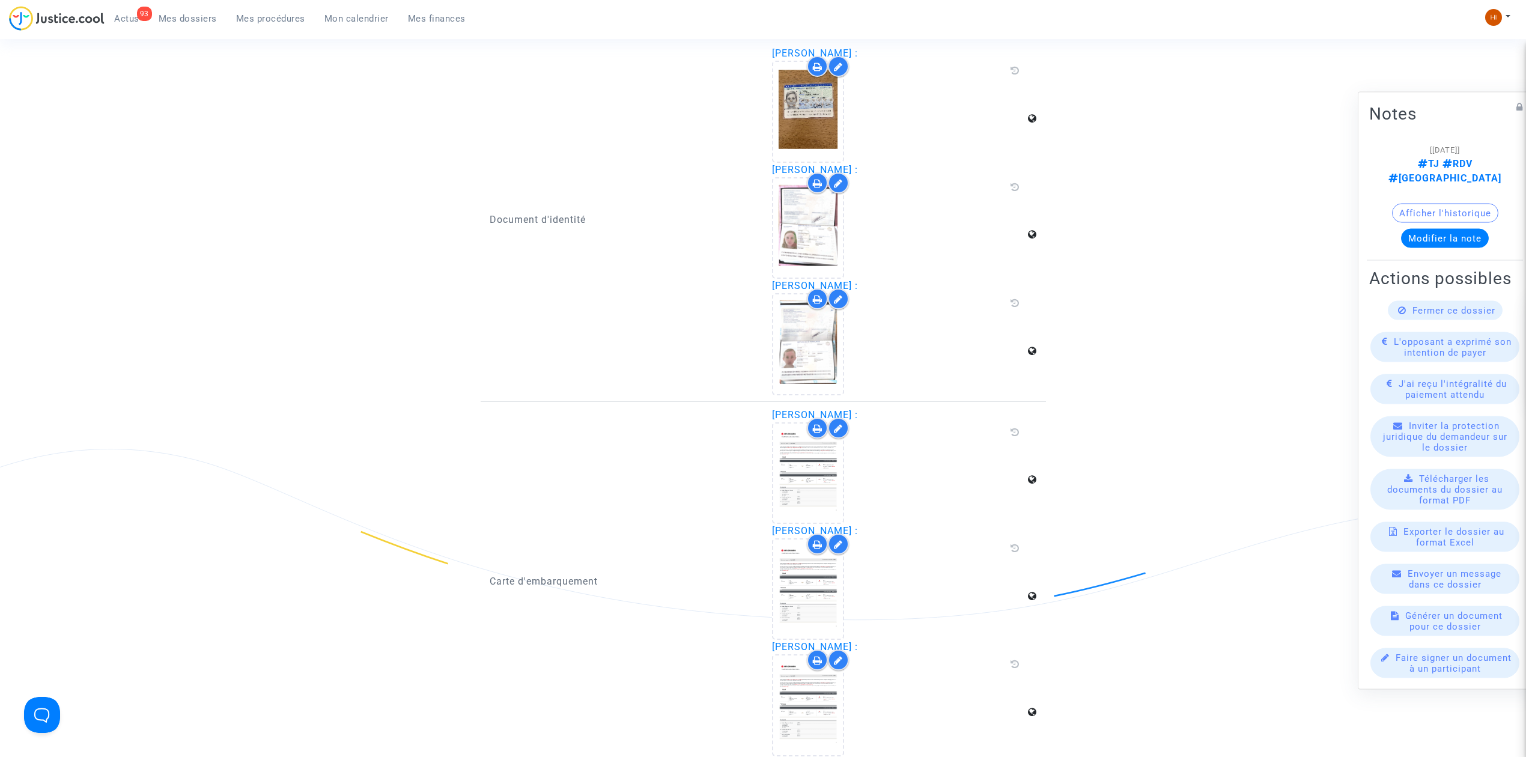
scroll to position [1762, 0]
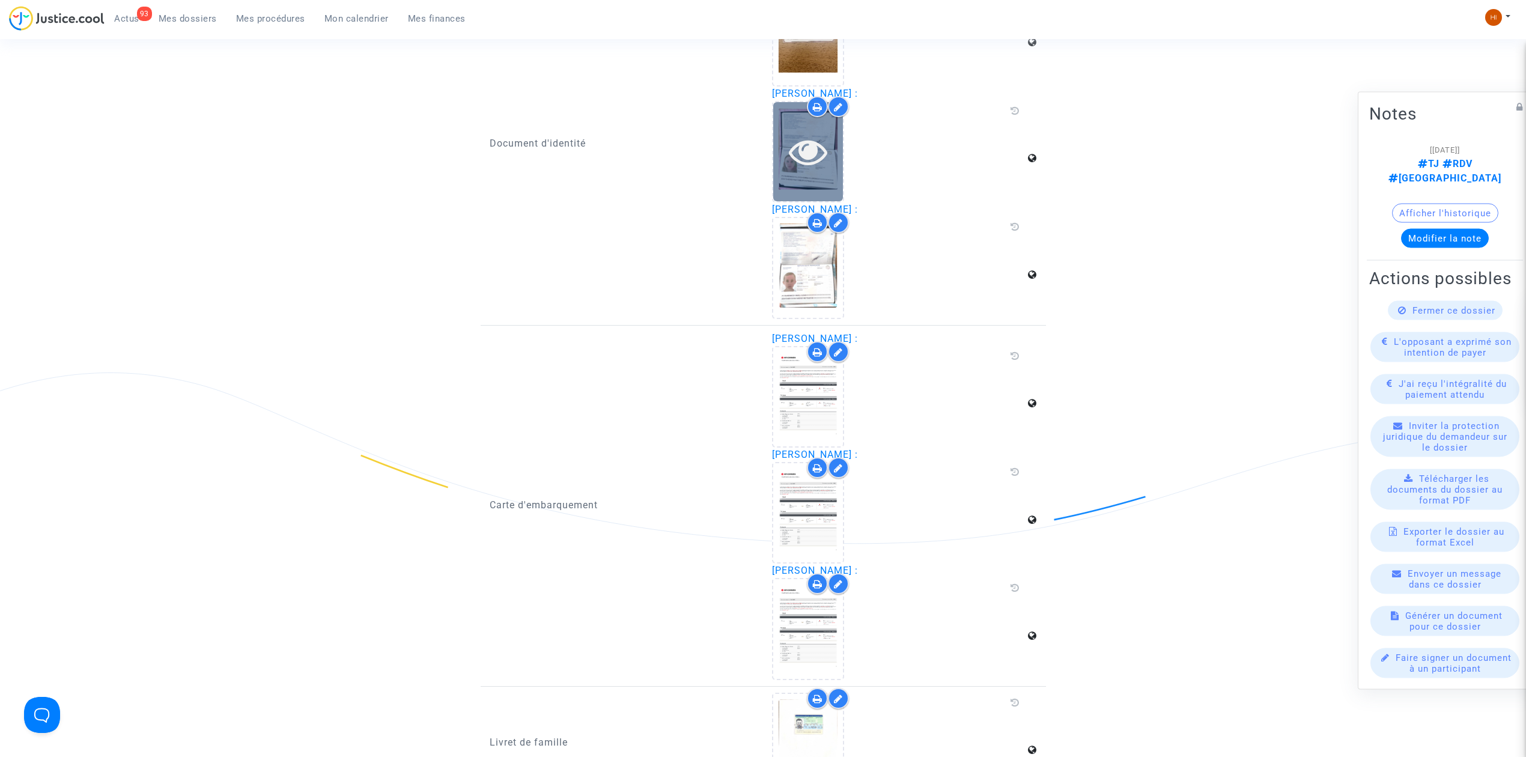
click at [818, 137] on icon at bounding box center [808, 151] width 39 height 38
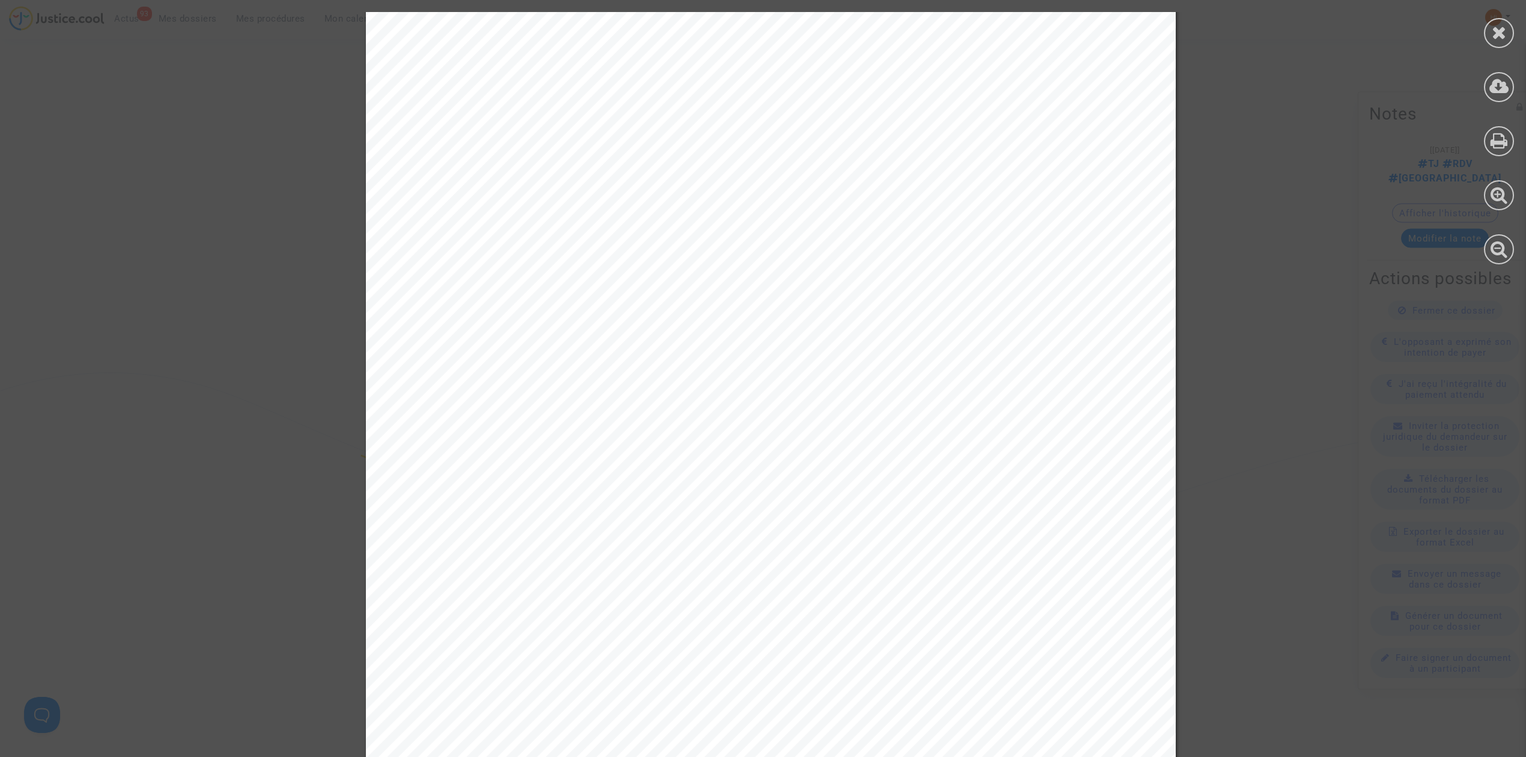
scroll to position [2322, 0]
click at [1492, 38] on icon at bounding box center [1498, 32] width 15 height 18
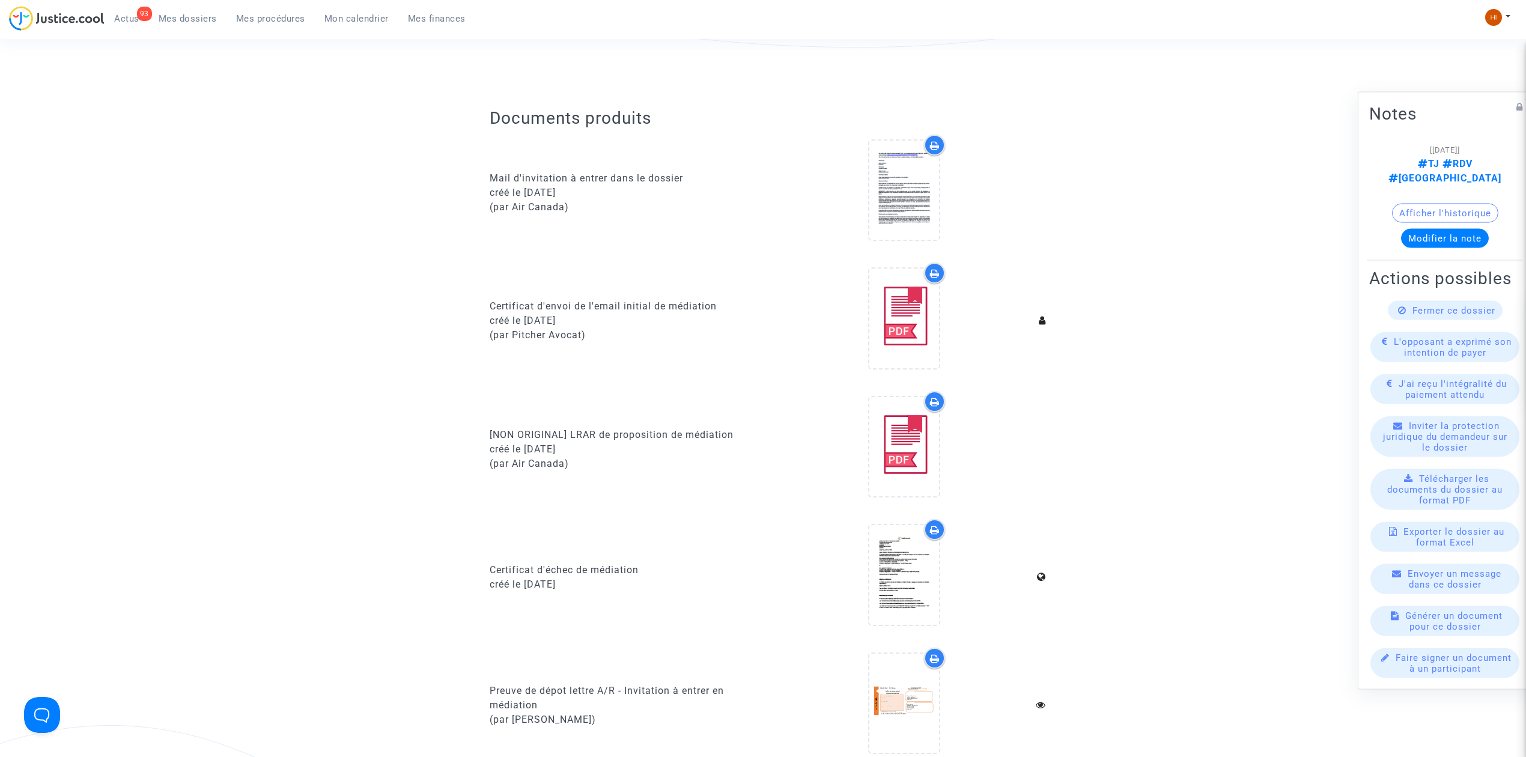
scroll to position [80, 0]
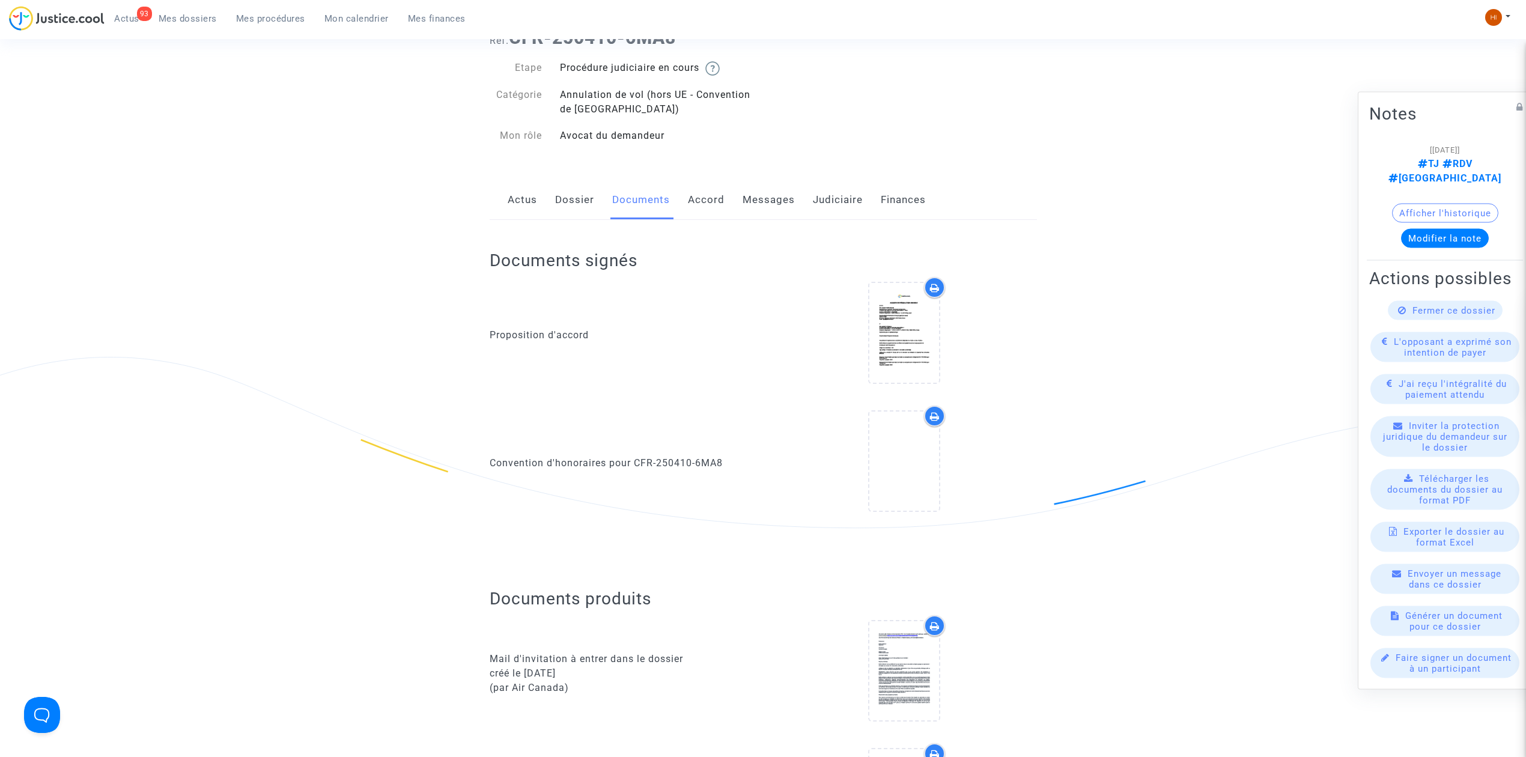
click at [517, 214] on link "Actus" at bounding box center [522, 200] width 29 height 40
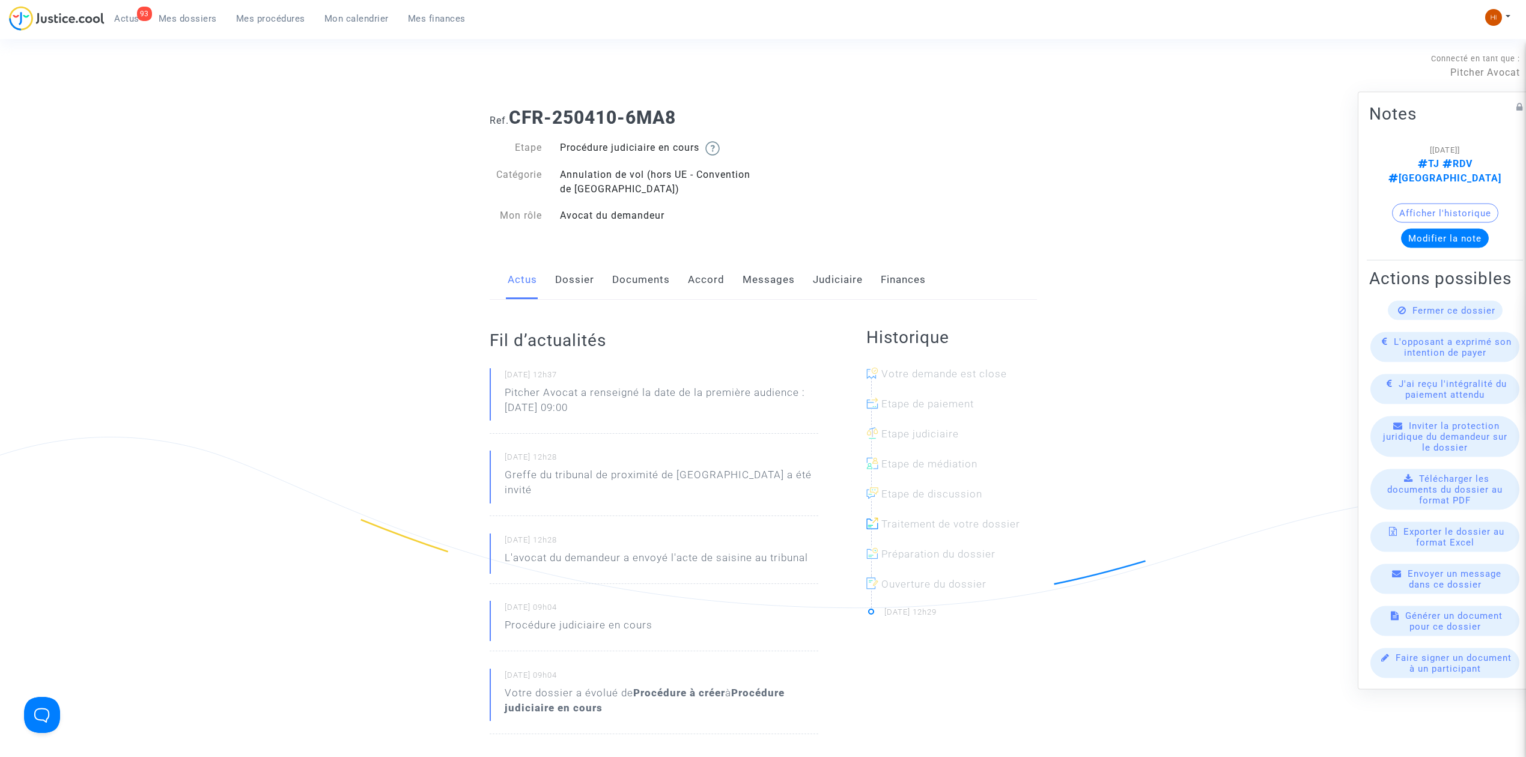
click at [770, 284] on link "Messages" at bounding box center [768, 280] width 52 height 40
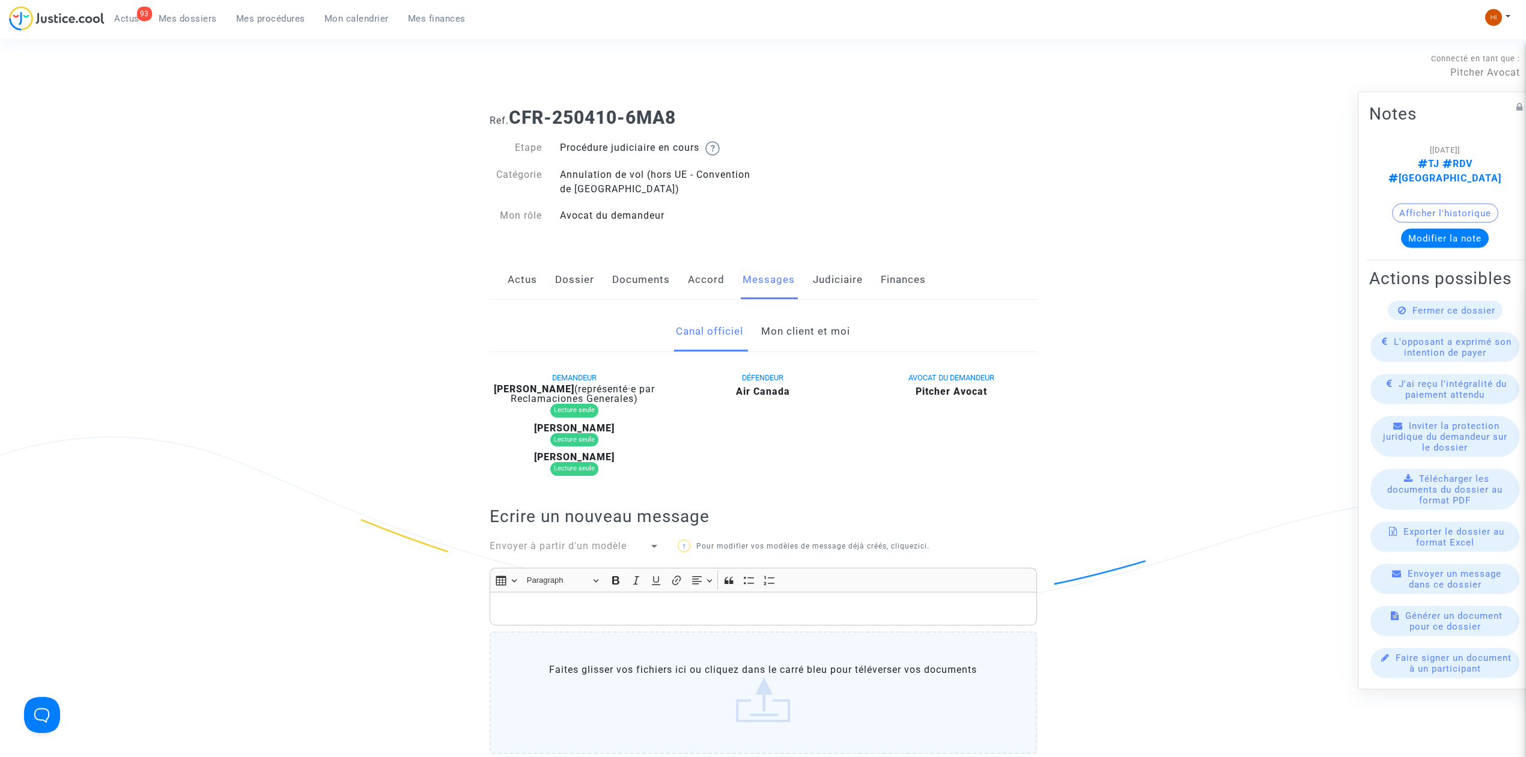
click at [793, 334] on link "Mon client et moi" at bounding box center [805, 332] width 89 height 40
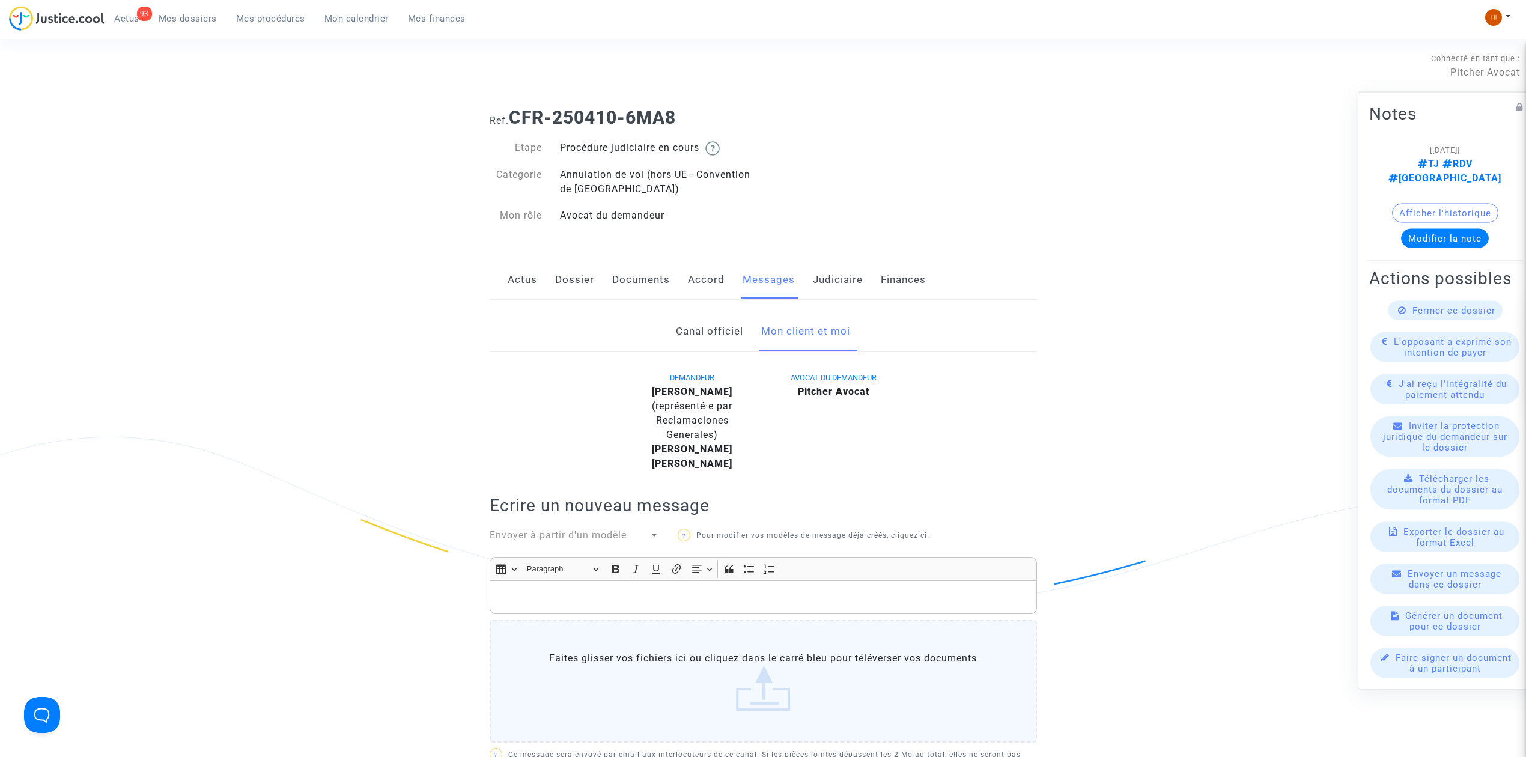
click at [630, 608] on div "Rich Text Editor, main" at bounding box center [763, 597] width 547 height 34
click at [843, 284] on link "Judiciaire" at bounding box center [838, 280] width 50 height 40
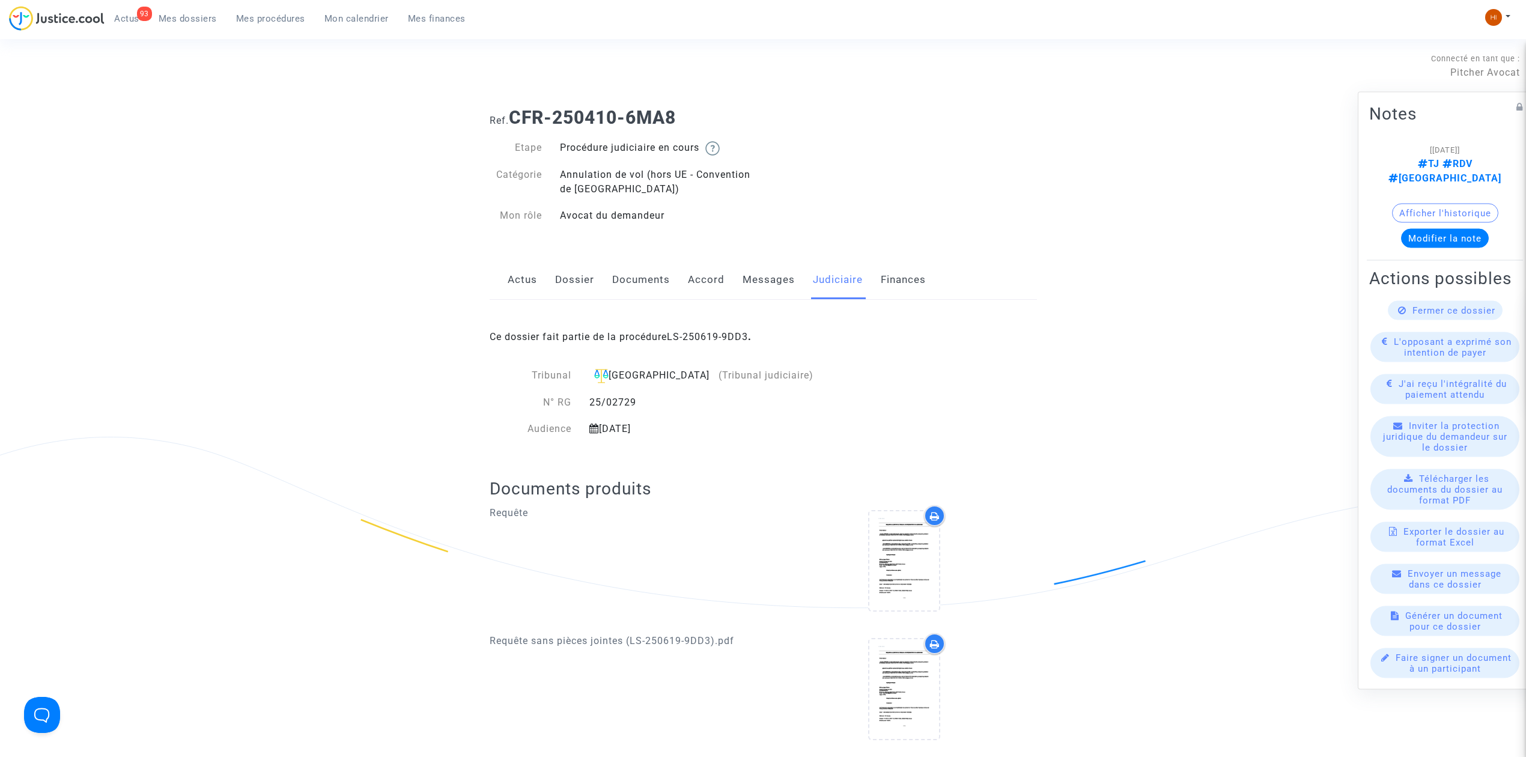
click at [759, 272] on link "Messages" at bounding box center [768, 280] width 52 height 40
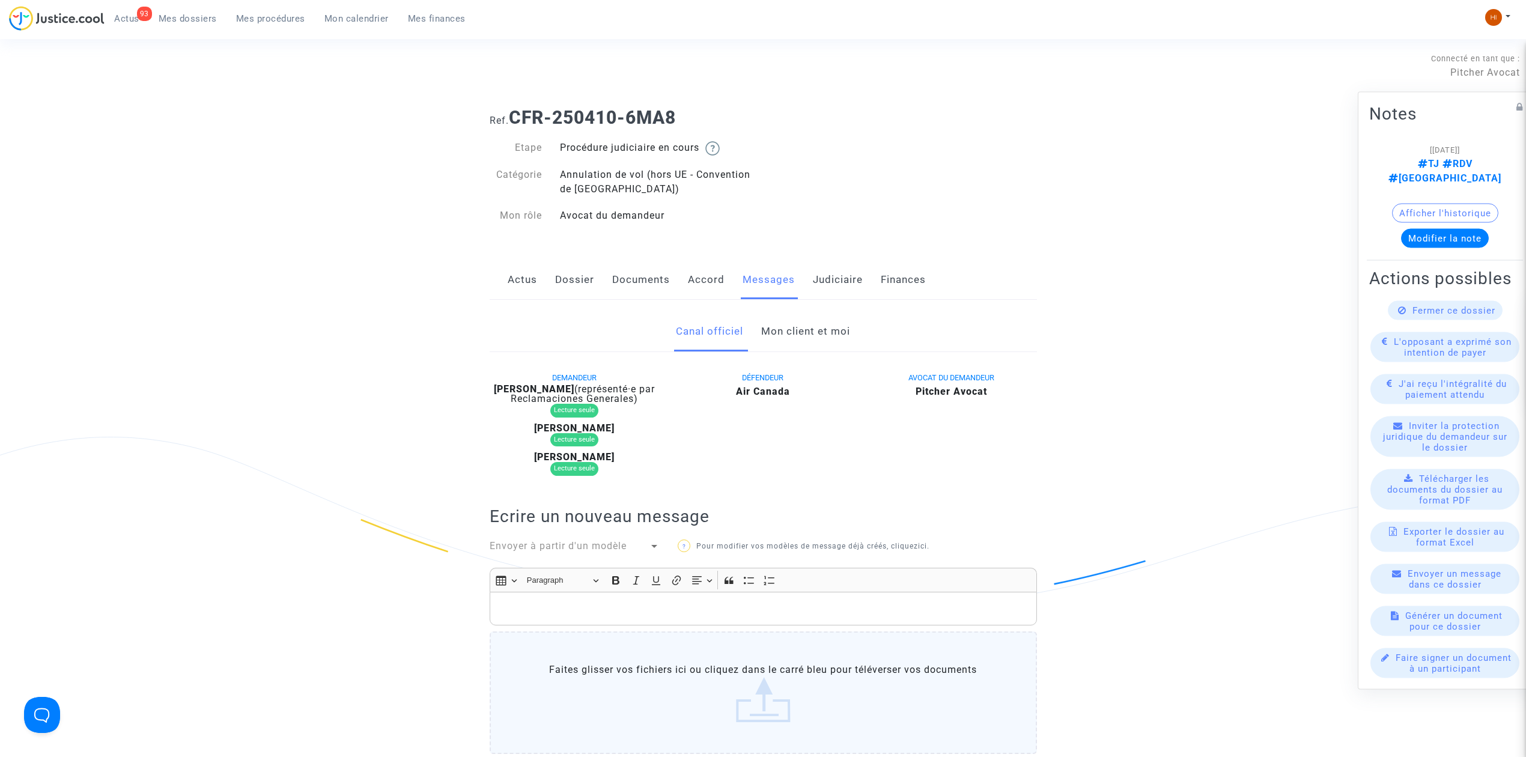
click at [798, 340] on link "Mon client et moi" at bounding box center [805, 332] width 89 height 40
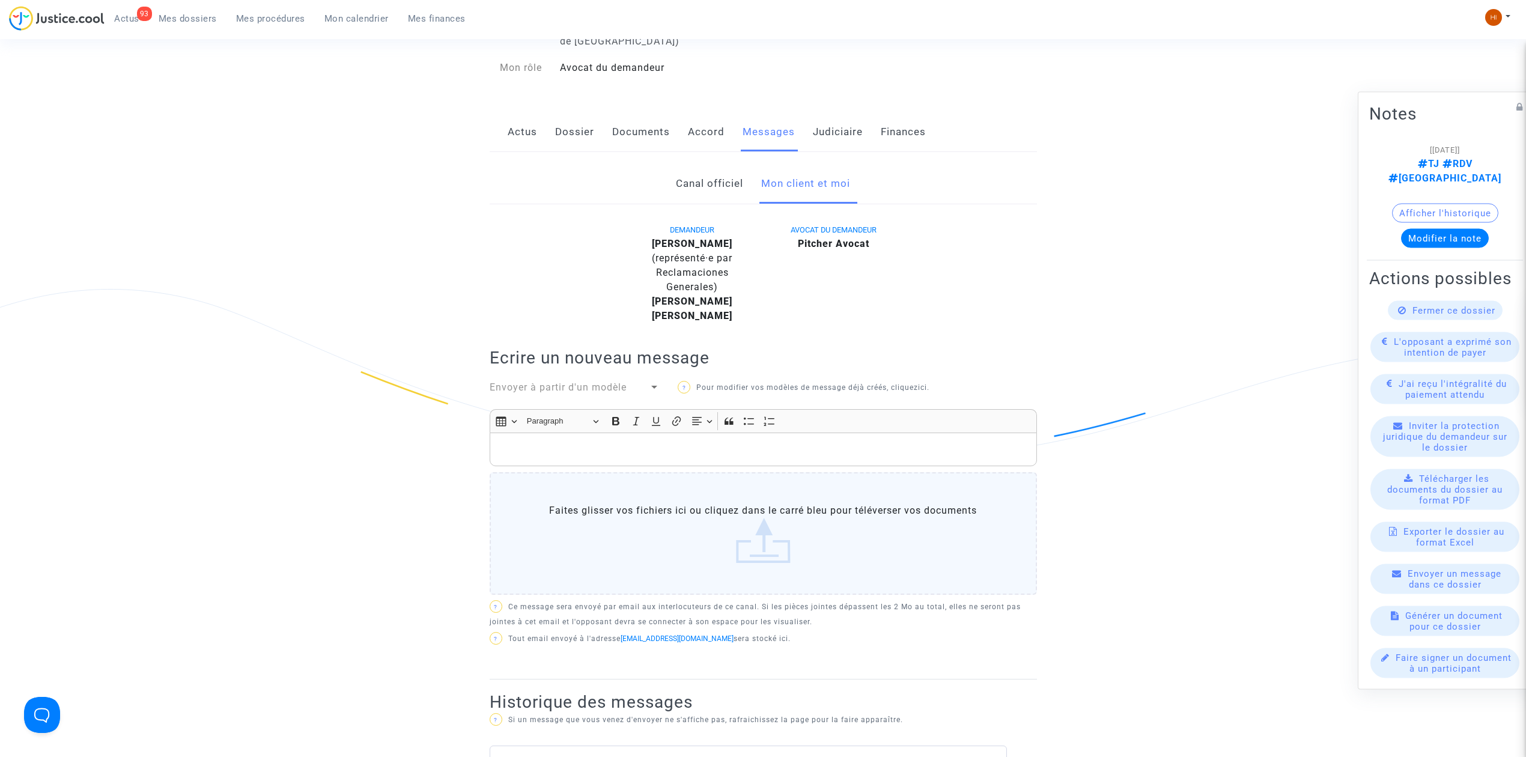
scroll to position [160, 0]
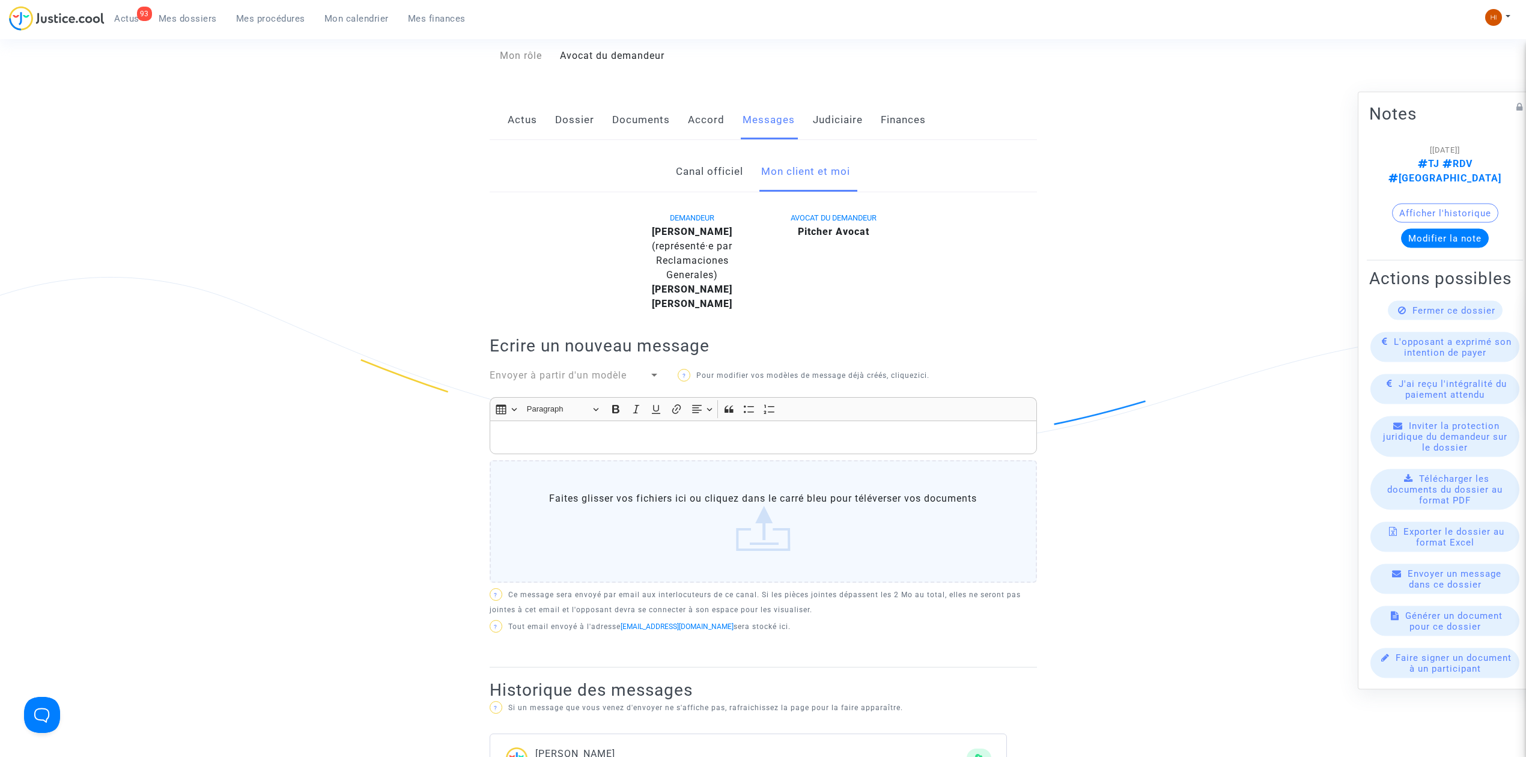
click at [722, 440] on p "Rich Text Editor, main" at bounding box center [763, 437] width 535 height 15
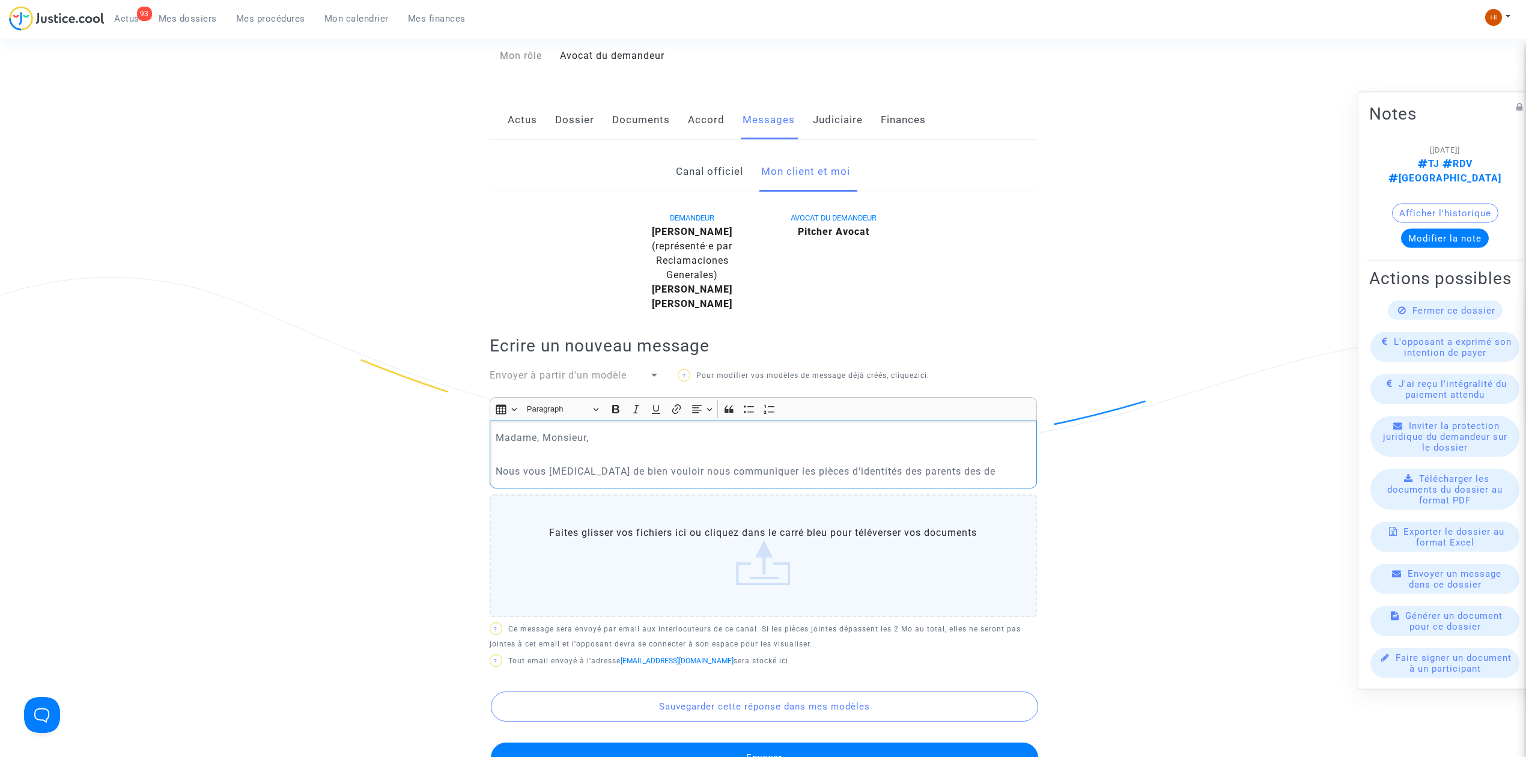
click at [953, 474] on p "Nous vous [MEDICAL_DATA] de bien vouloir nous communiquer les pièces d'identité…" at bounding box center [763, 471] width 535 height 15
drag, startPoint x: 936, startPoint y: 474, endPoint x: 918, endPoint y: 466, distance: 19.1
click at [918, 466] on p "Nous vous [MEDICAL_DATA] de bien vouloir nous communiquer les pièces d'identité…" at bounding box center [763, 471] width 535 height 15
click at [978, 478] on p "Nous vous [MEDICAL_DATA] de bien vouloir nous communiquer les pièces d'identité…" at bounding box center [763, 471] width 535 height 15
drag, startPoint x: 643, startPoint y: 291, endPoint x: 735, endPoint y: 306, distance: 93.7
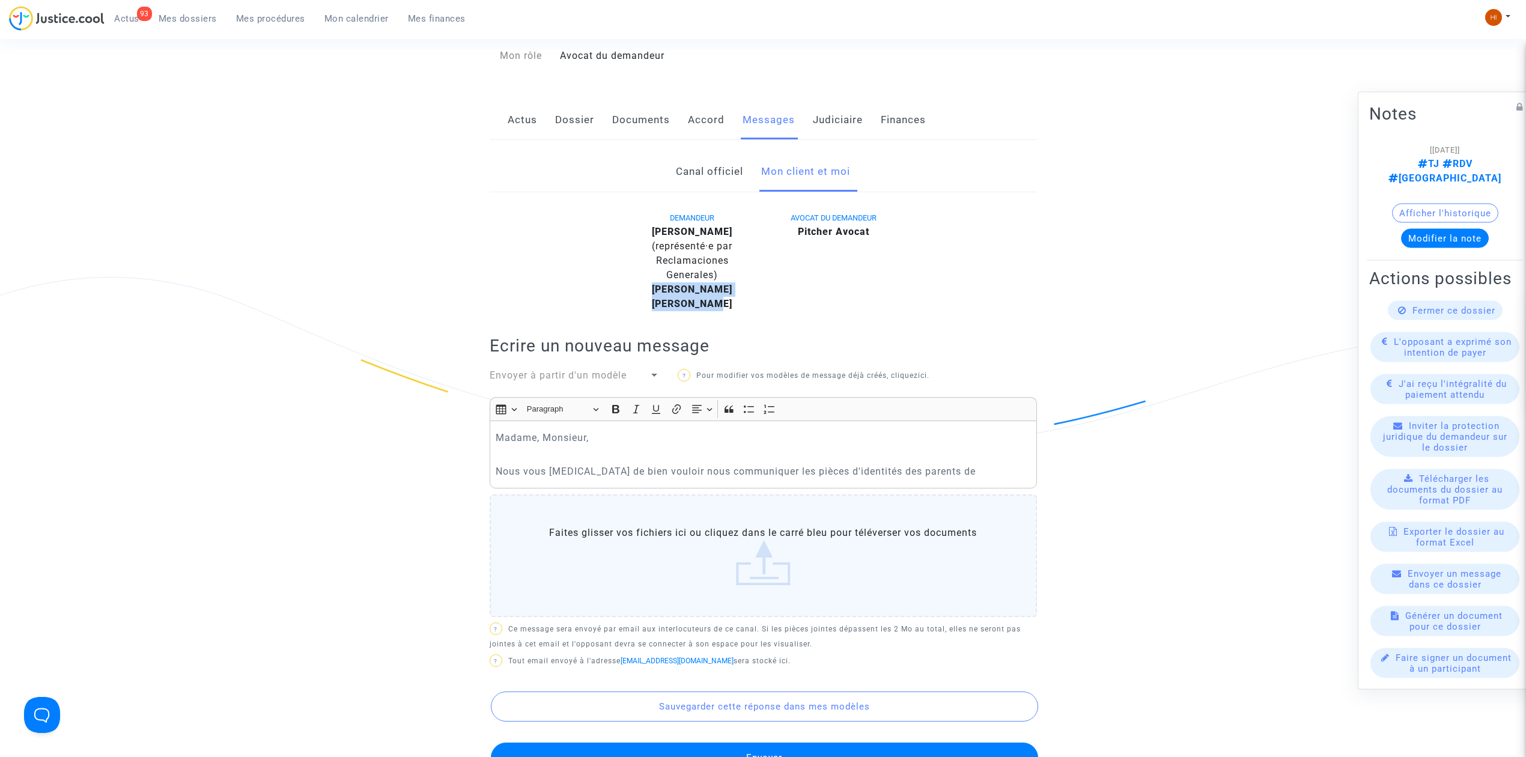
click at [735, 306] on div "DEMANDEUR [PERSON_NAME] (représenté·e par Reclamaciones Generales) [PERSON_NAME…" at bounding box center [692, 260] width 141 height 101
copy div "[PERSON_NAME] [PERSON_NAME]"
click at [960, 482] on div "Madame, Monsieur, Nous vous [MEDICAL_DATA] de bien vouloir nous communiquer les…" at bounding box center [763, 453] width 547 height 67
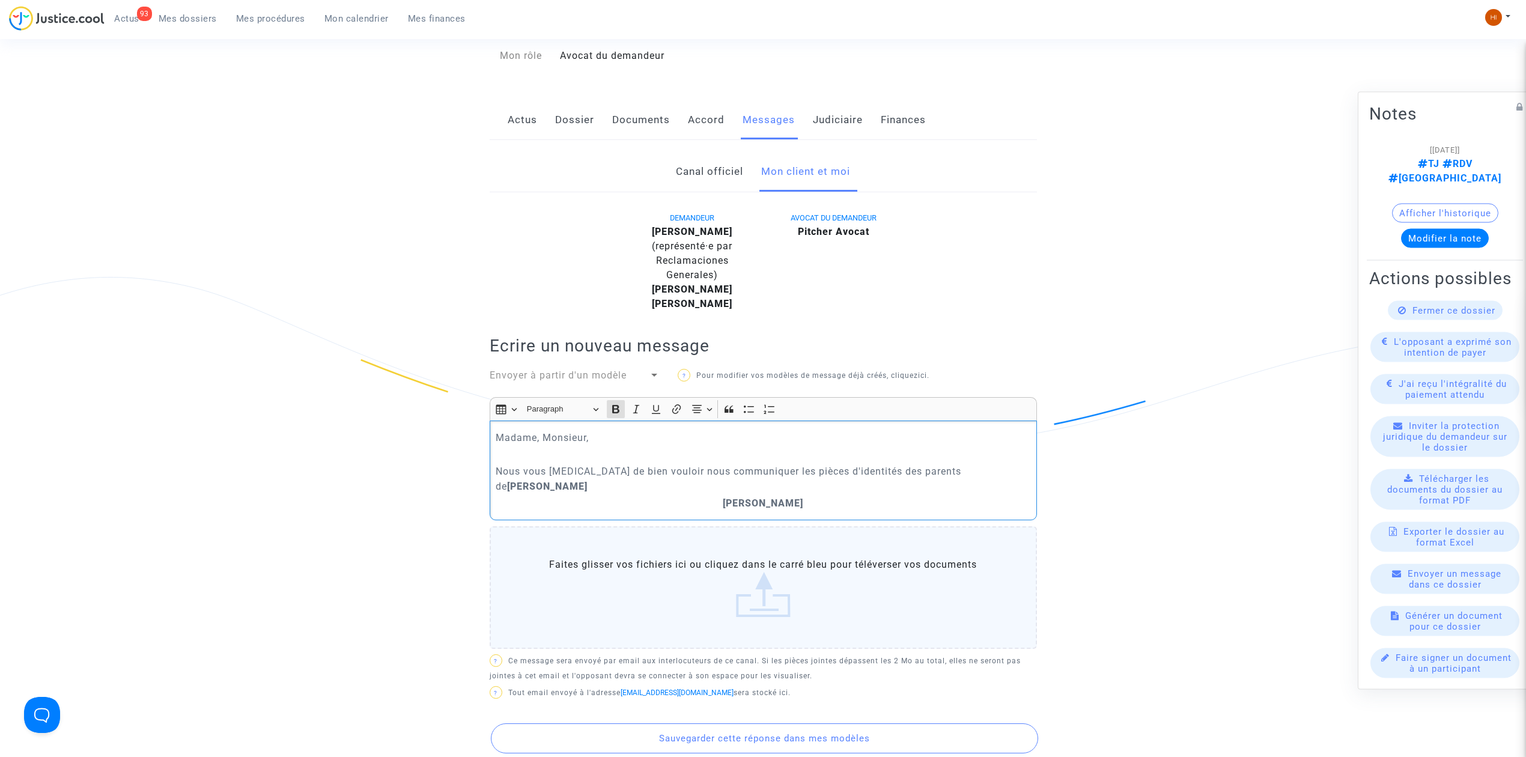
click at [721, 496] on p "[PERSON_NAME]" at bounding box center [763, 503] width 535 height 15
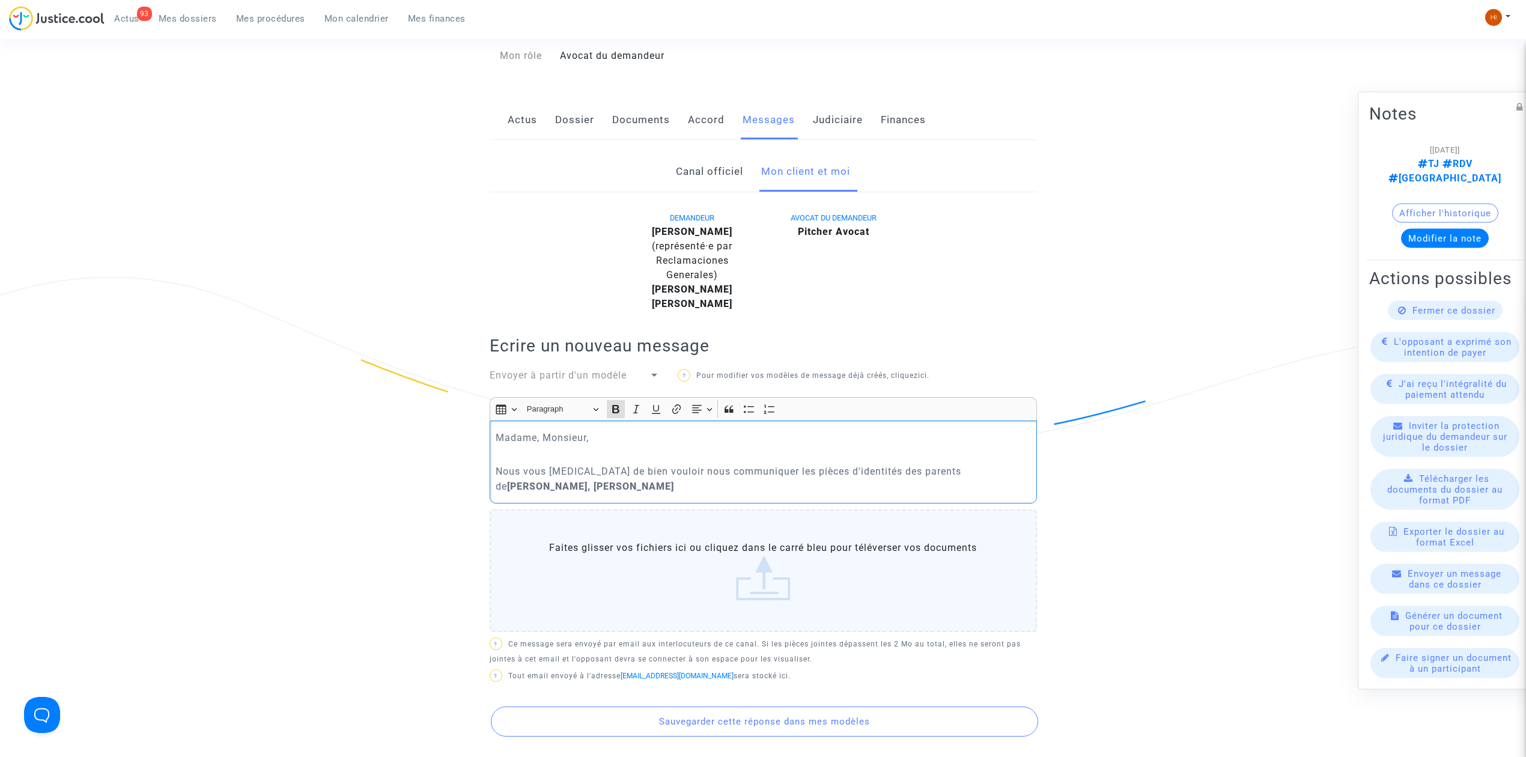
click at [925, 494] on p "Nous vous [MEDICAL_DATA] de bien vouloir nous communiquer les pièces d'identité…" at bounding box center [763, 479] width 535 height 30
click at [536, 465] on p "Nous vous [MEDICAL_DATA] de bien vouloir nous communiquer les pièces d'identité…" at bounding box center [763, 479] width 535 height 30
click at [626, 440] on p "Madame, Monsieur," at bounding box center [763, 437] width 535 height 15
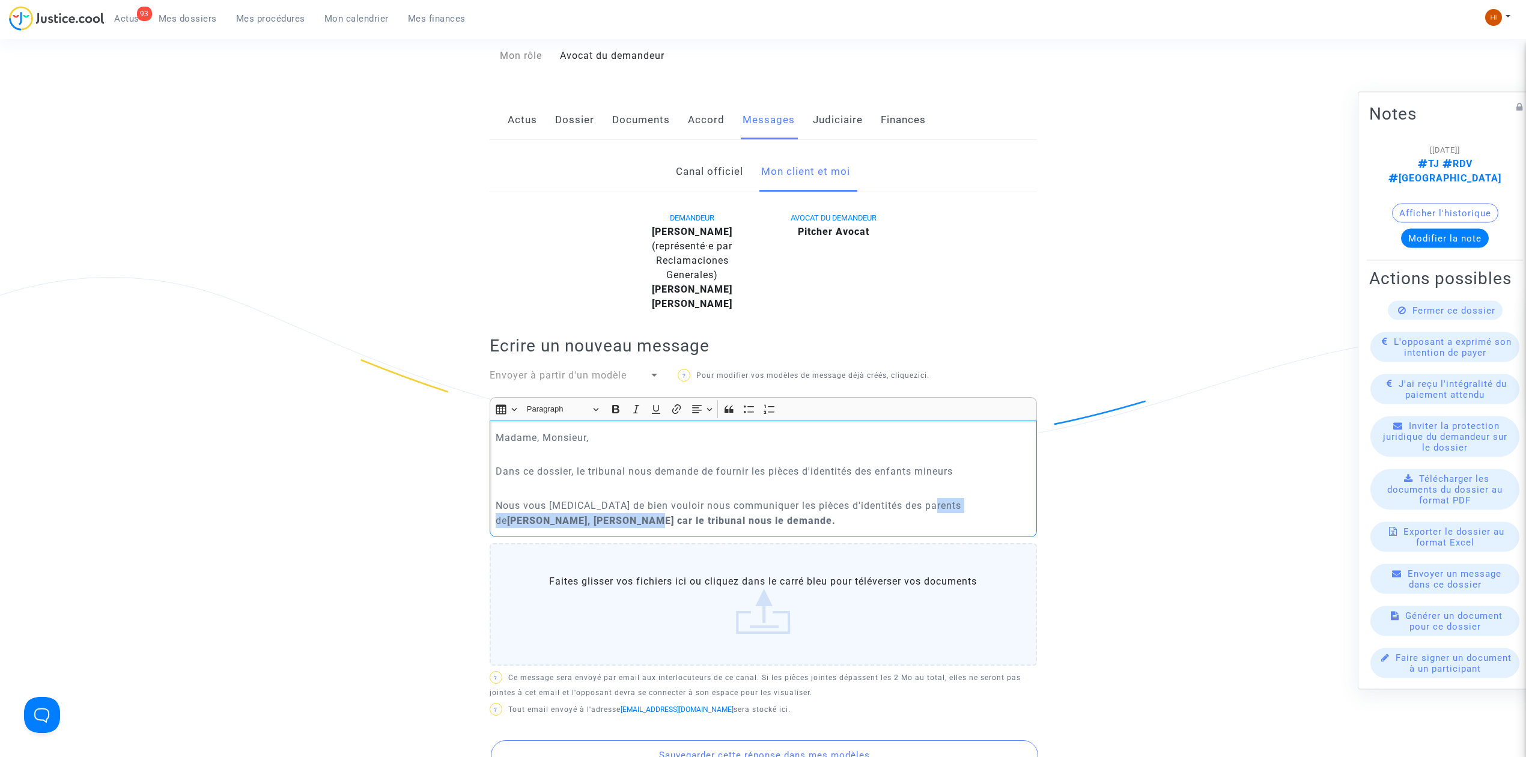
drag, startPoint x: 929, startPoint y: 507, endPoint x: 536, endPoint y: 520, distance: 393.1
click at [536, 520] on p "Nous vous [MEDICAL_DATA] de bien vouloir nous communiquer les pièces d'identité…" at bounding box center [763, 513] width 535 height 30
click at [976, 461] on p "Rich Text Editor, main" at bounding box center [763, 454] width 535 height 15
click at [974, 473] on p "Dans ce dossier, le tribunal nous demande de fournir les pièces d'identités des…" at bounding box center [763, 471] width 535 height 15
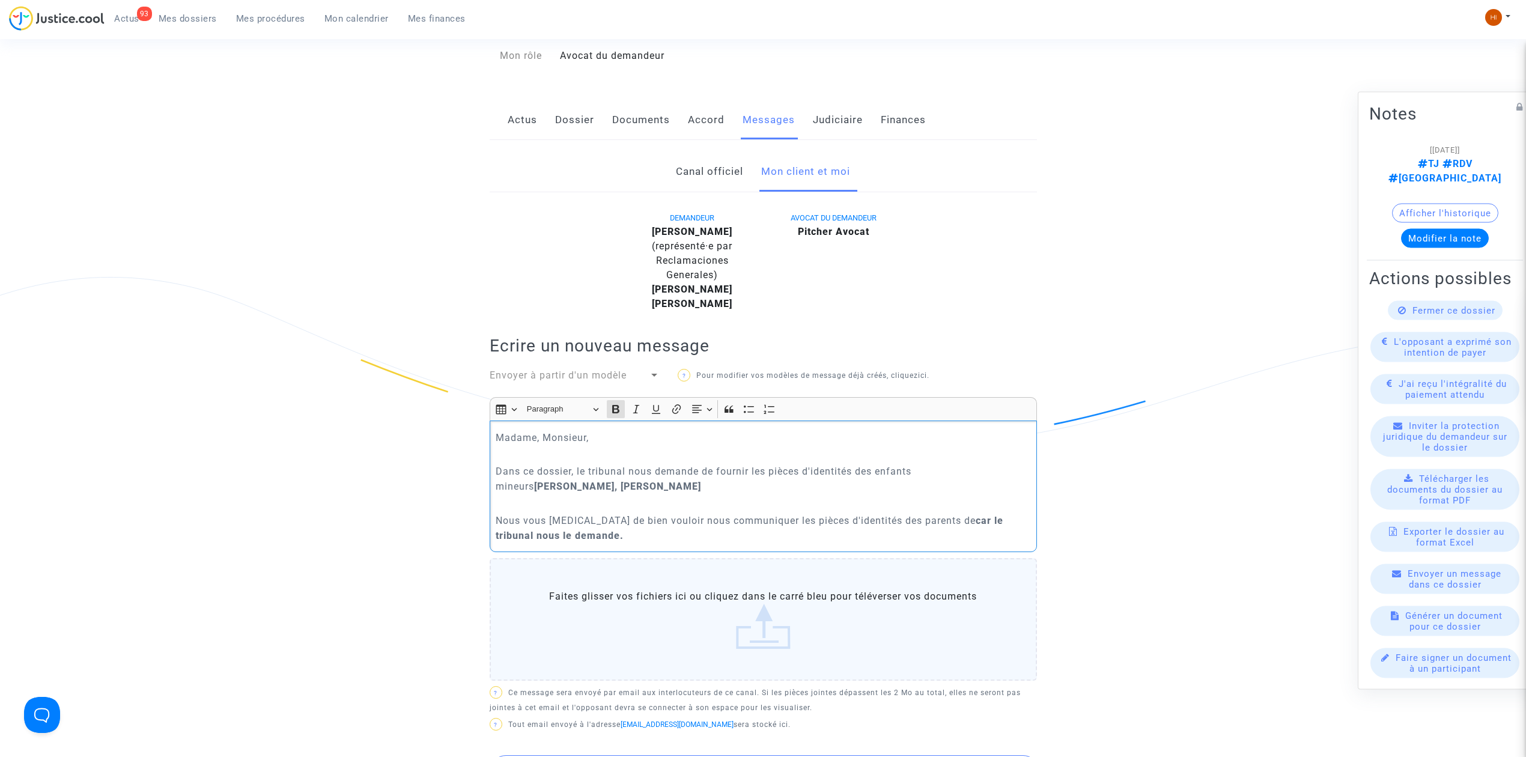
click at [681, 487] on p "Dans ce dossier, le tribunal nous demande de fournir les pièces d'identités des…" at bounding box center [763, 479] width 535 height 30
drag, startPoint x: 750, startPoint y: 520, endPoint x: 686, endPoint y: 514, distance: 64.6
click at [686, 514] on p "Nous vous [MEDICAL_DATA] de bien vouloir nous communiquer les pièces d'identité…" at bounding box center [763, 528] width 535 height 30
drag, startPoint x: 899, startPoint y: 521, endPoint x: 1065, endPoint y: 525, distance: 166.4
click at [1019, 543] on p "Nous vous [MEDICAL_DATA] de bien vouloir nous adresser les pièces d'identités d…" at bounding box center [763, 528] width 535 height 30
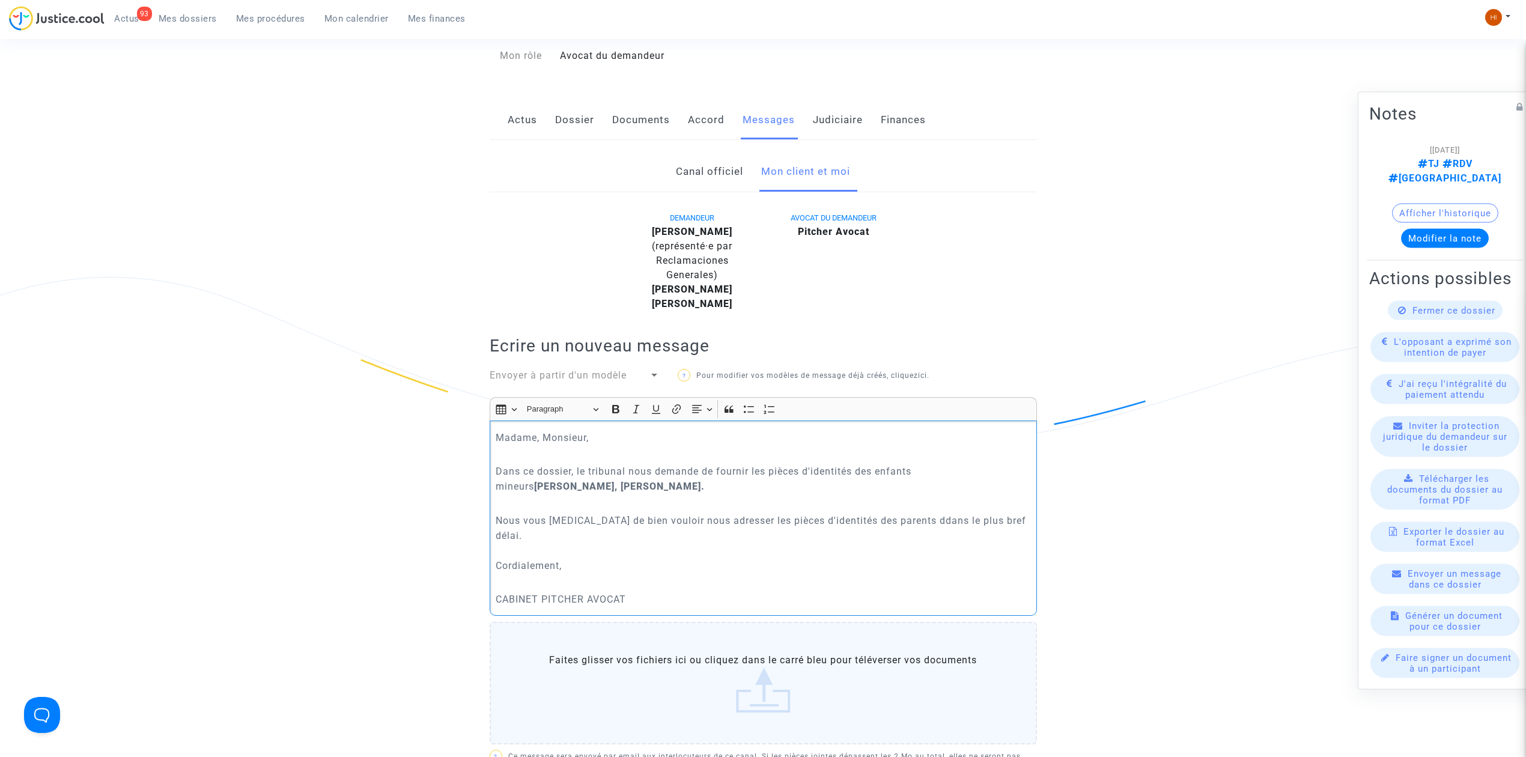
click at [897, 522] on p "Nous vous [MEDICAL_DATA] de bien vouloir nous adresser les pièces d'identités d…" at bounding box center [763, 543] width 535 height 60
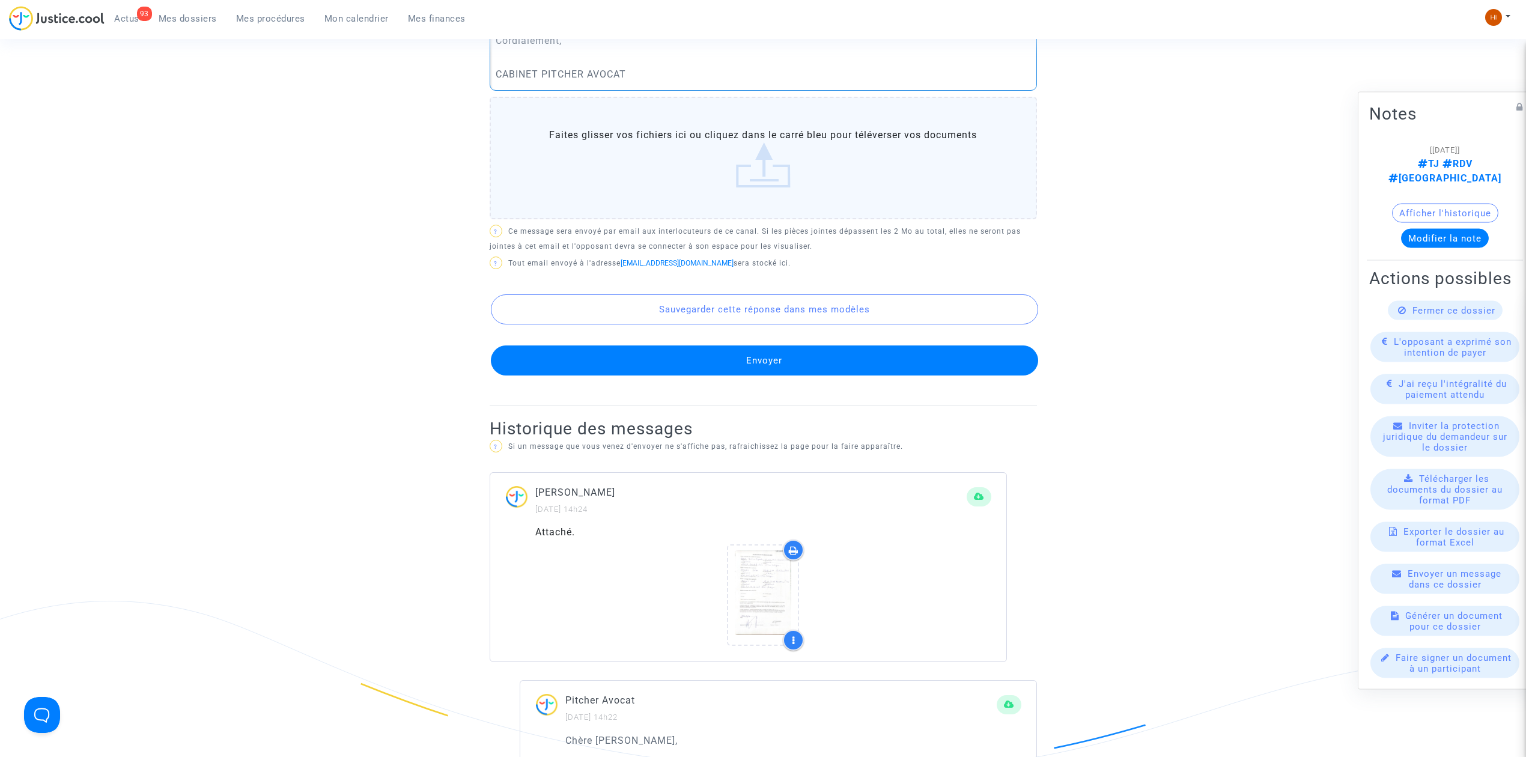
scroll to position [721, 0]
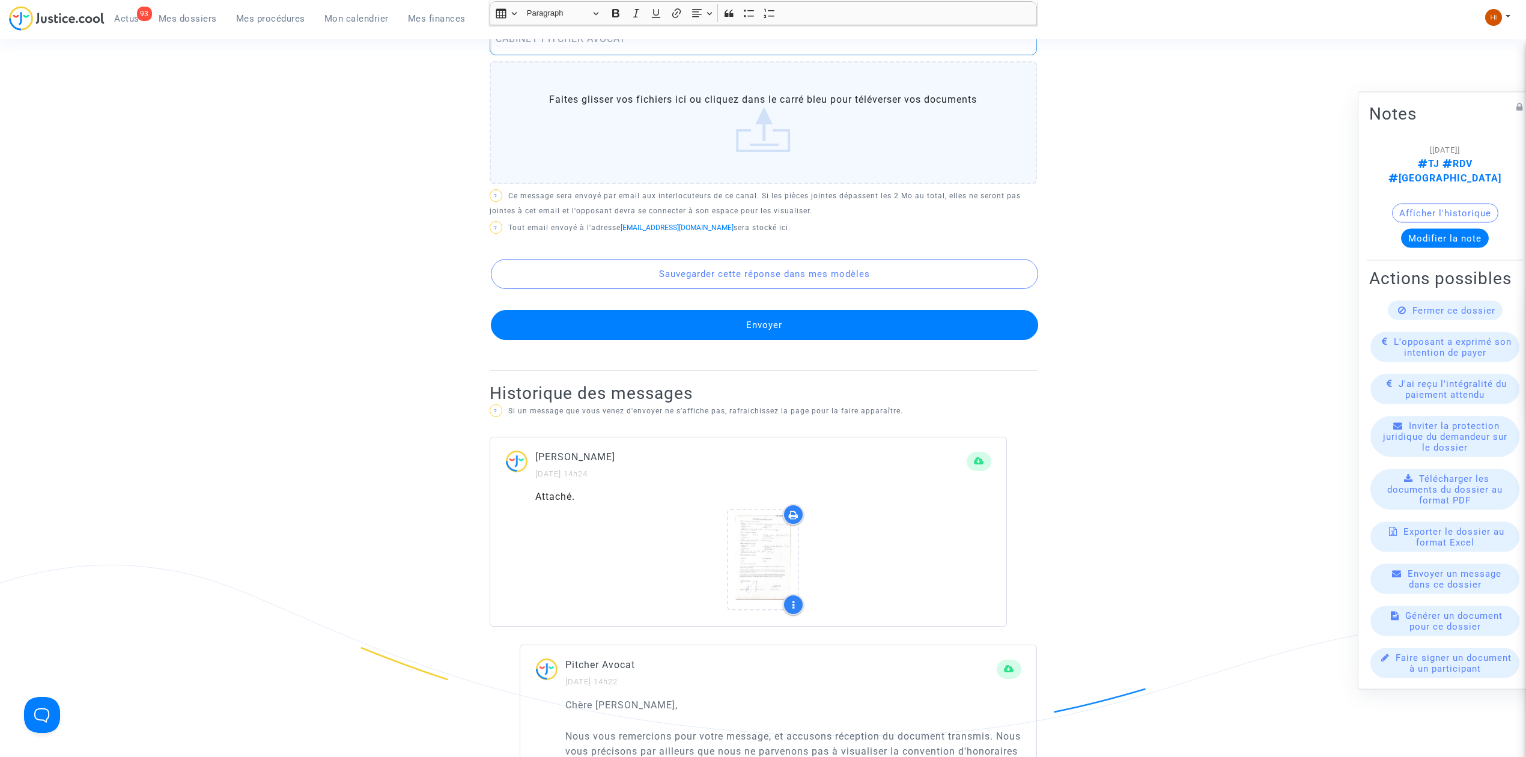
click at [892, 310] on button "Envoyer" at bounding box center [764, 325] width 547 height 30
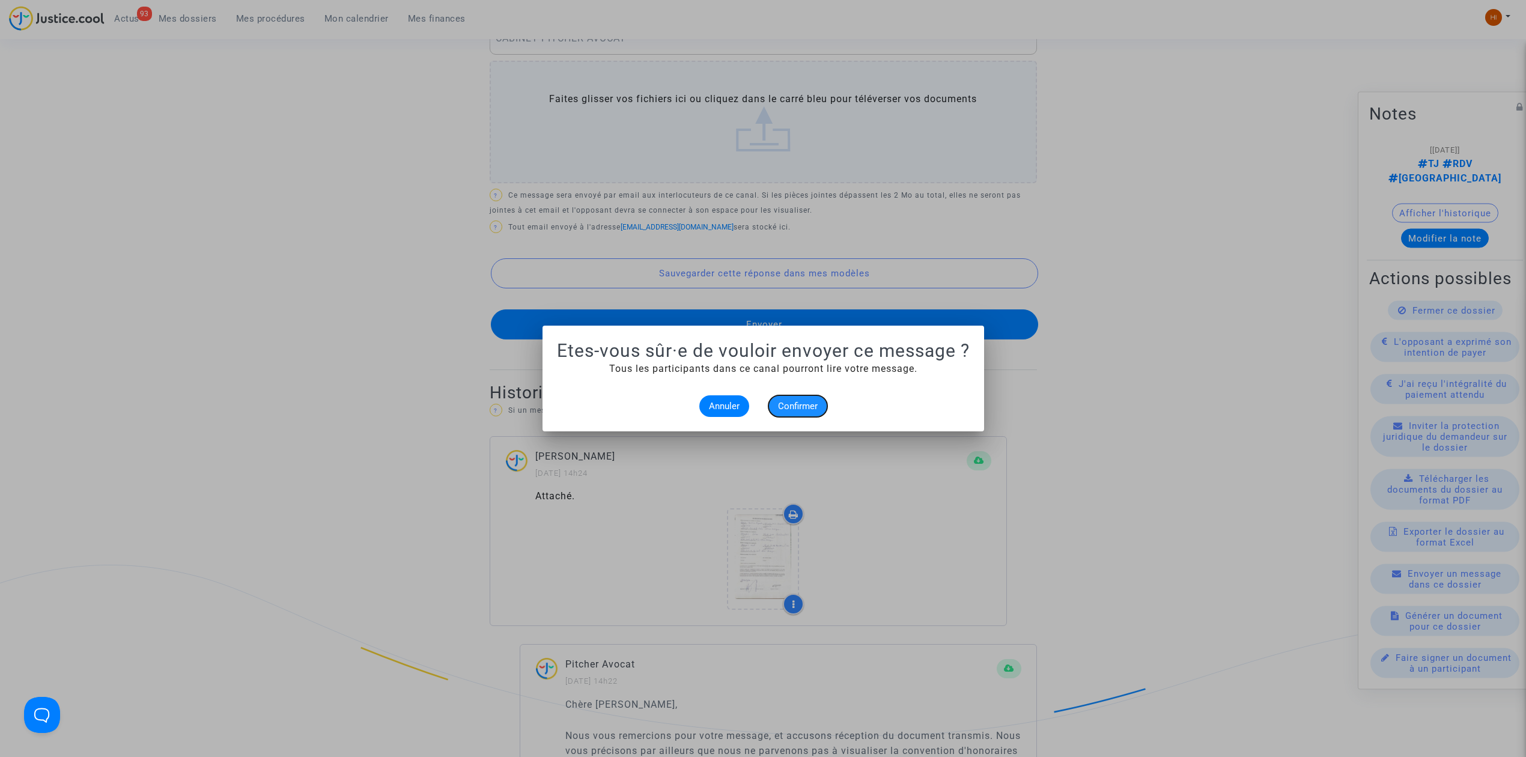
click at [805, 401] on span "Confirmer" at bounding box center [798, 406] width 40 height 11
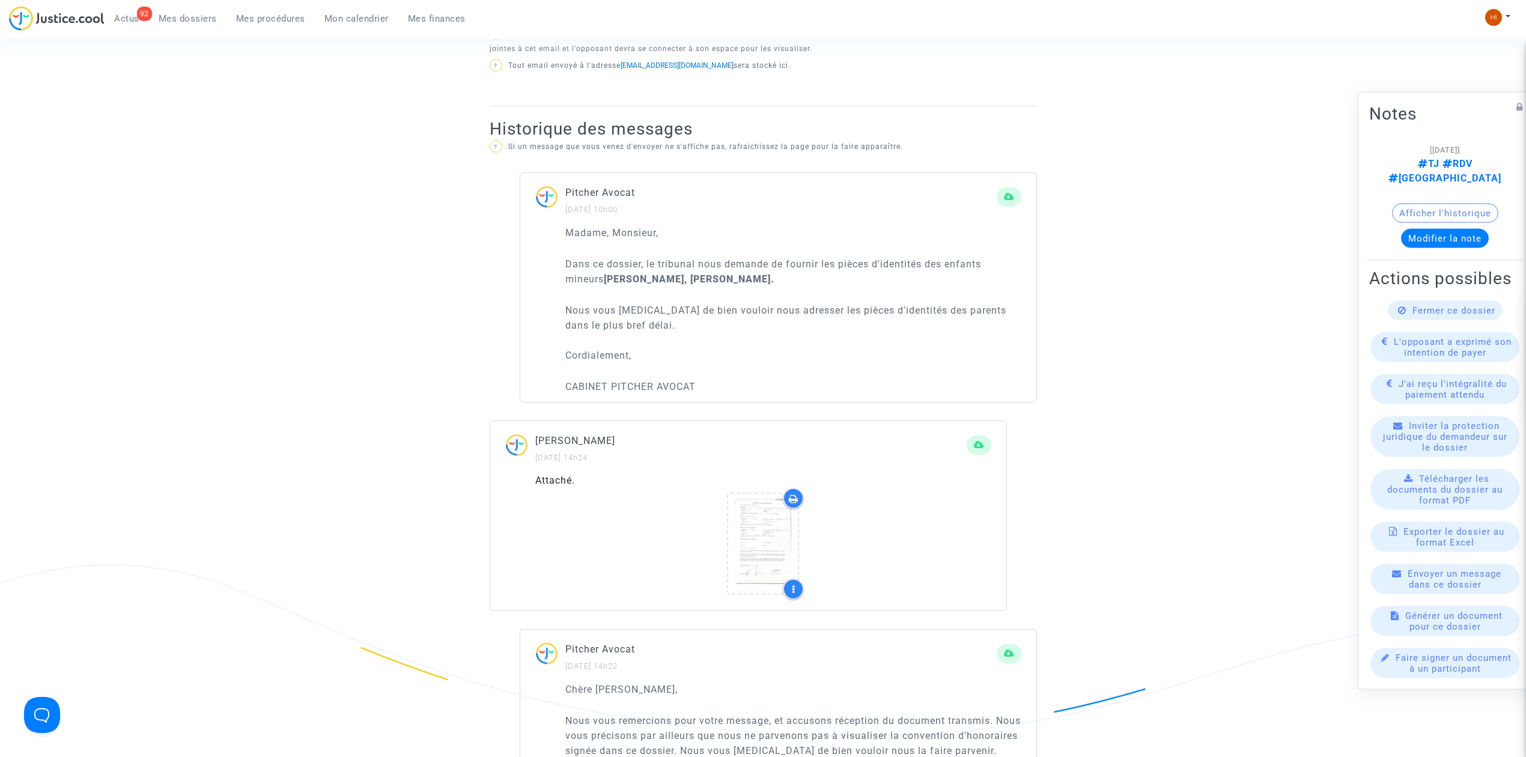
click at [278, 17] on span "Mes procédures" at bounding box center [270, 18] width 69 height 11
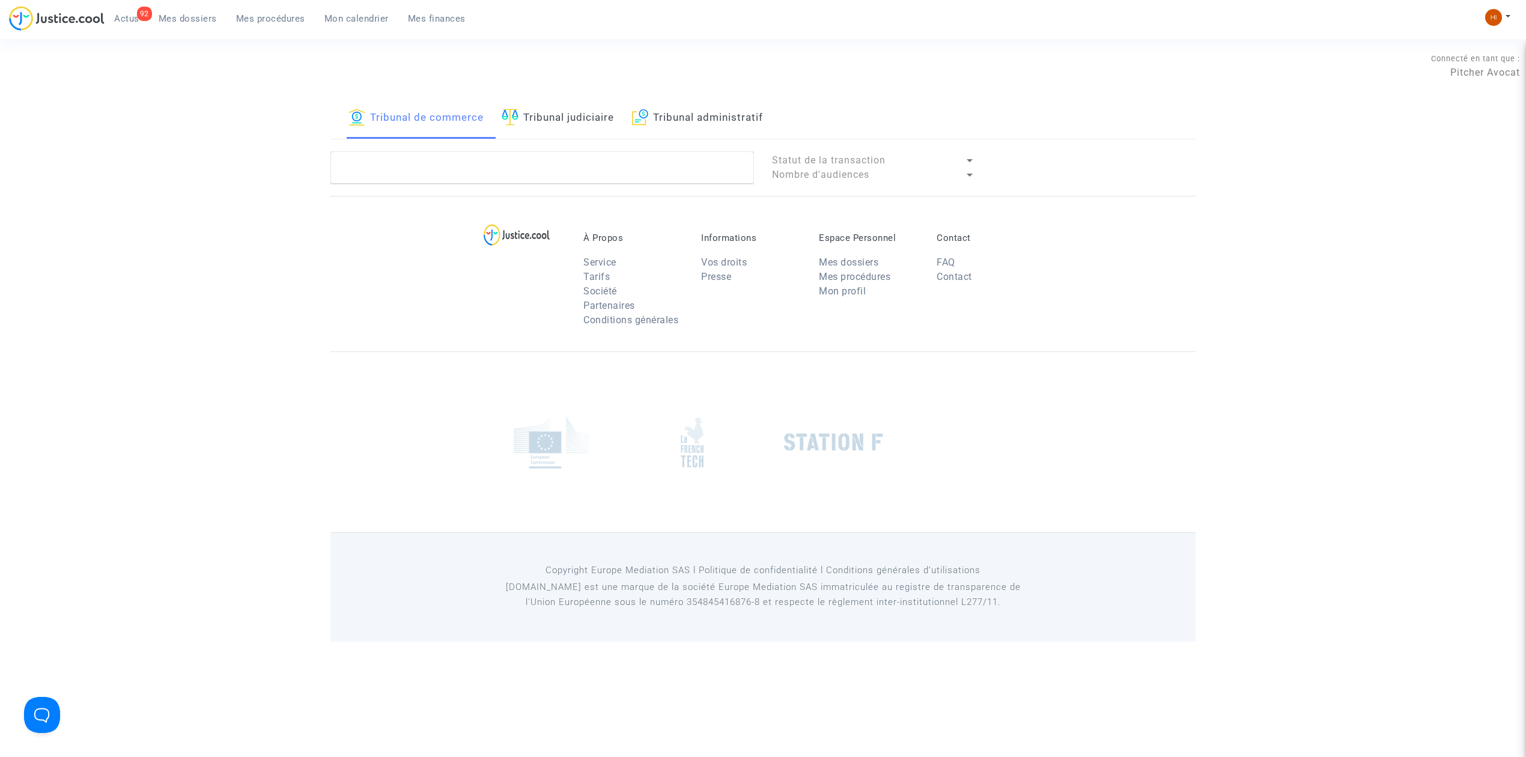
click at [599, 118] on link "Tribunal judiciaire" at bounding box center [558, 118] width 112 height 41
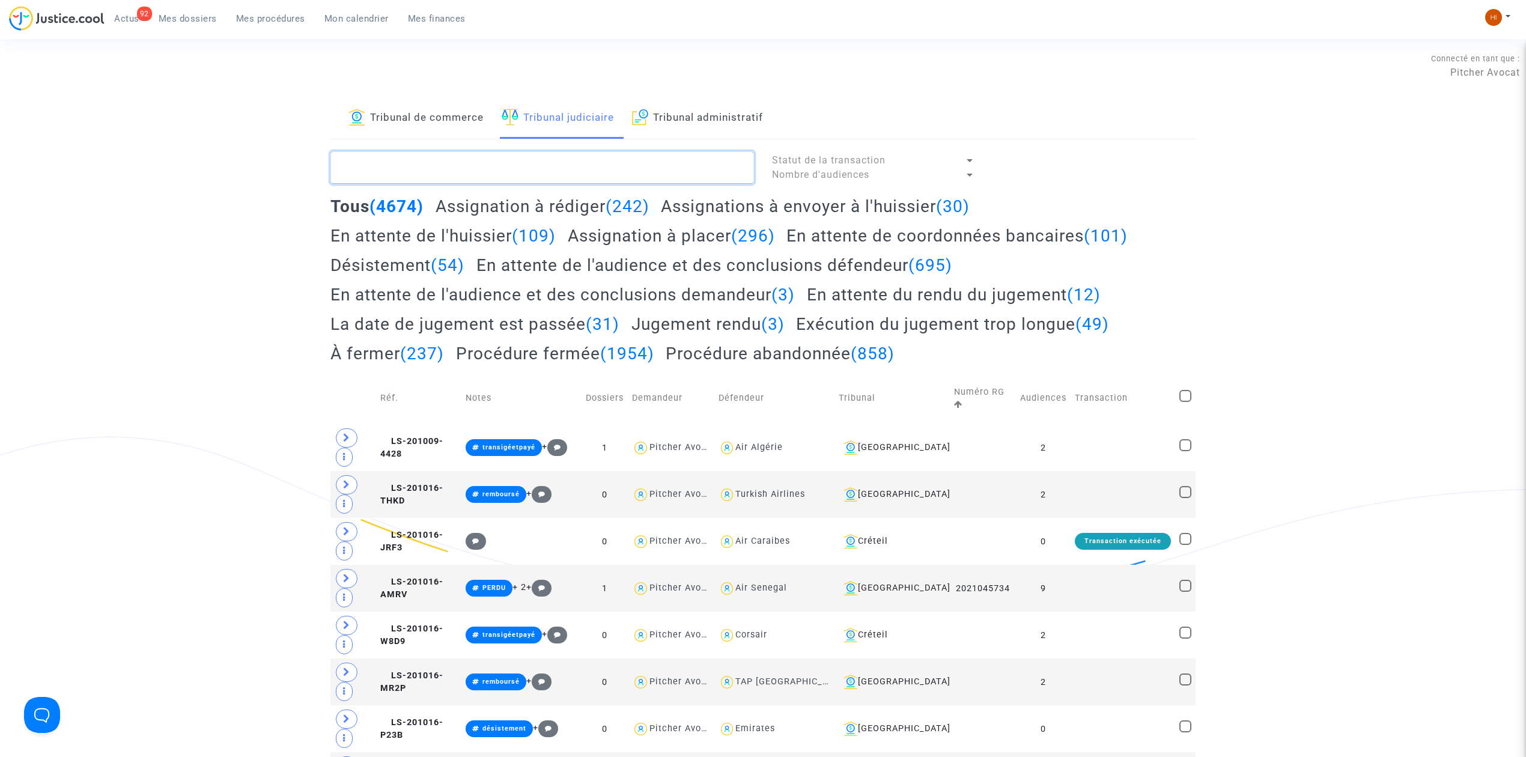
click at [593, 157] on textarea at bounding box center [541, 167] width 423 height 32
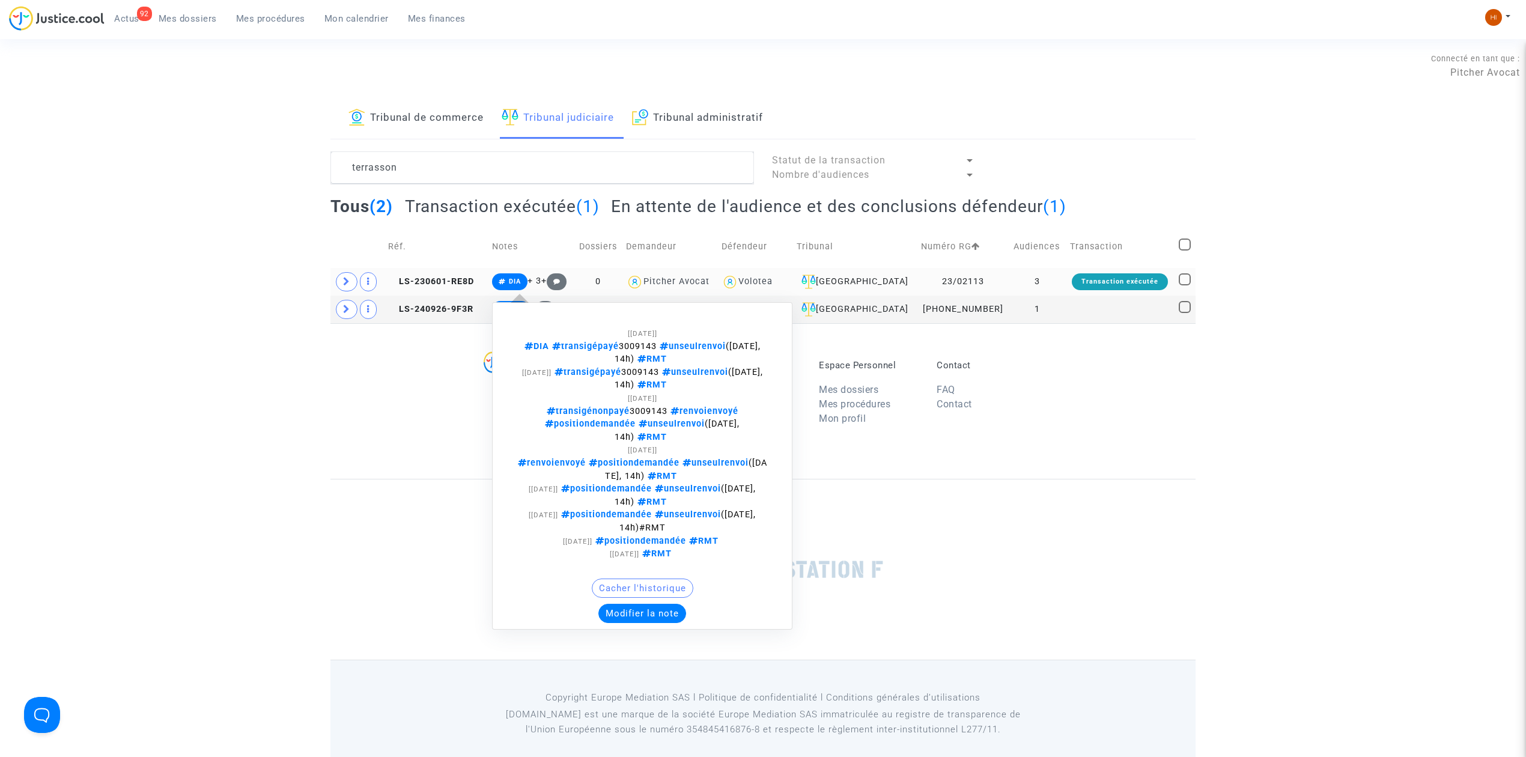
click at [513, 276] on span "DIA" at bounding box center [509, 281] width 35 height 17
click at [667, 610] on button "Modifier la note" at bounding box center [642, 613] width 88 height 19
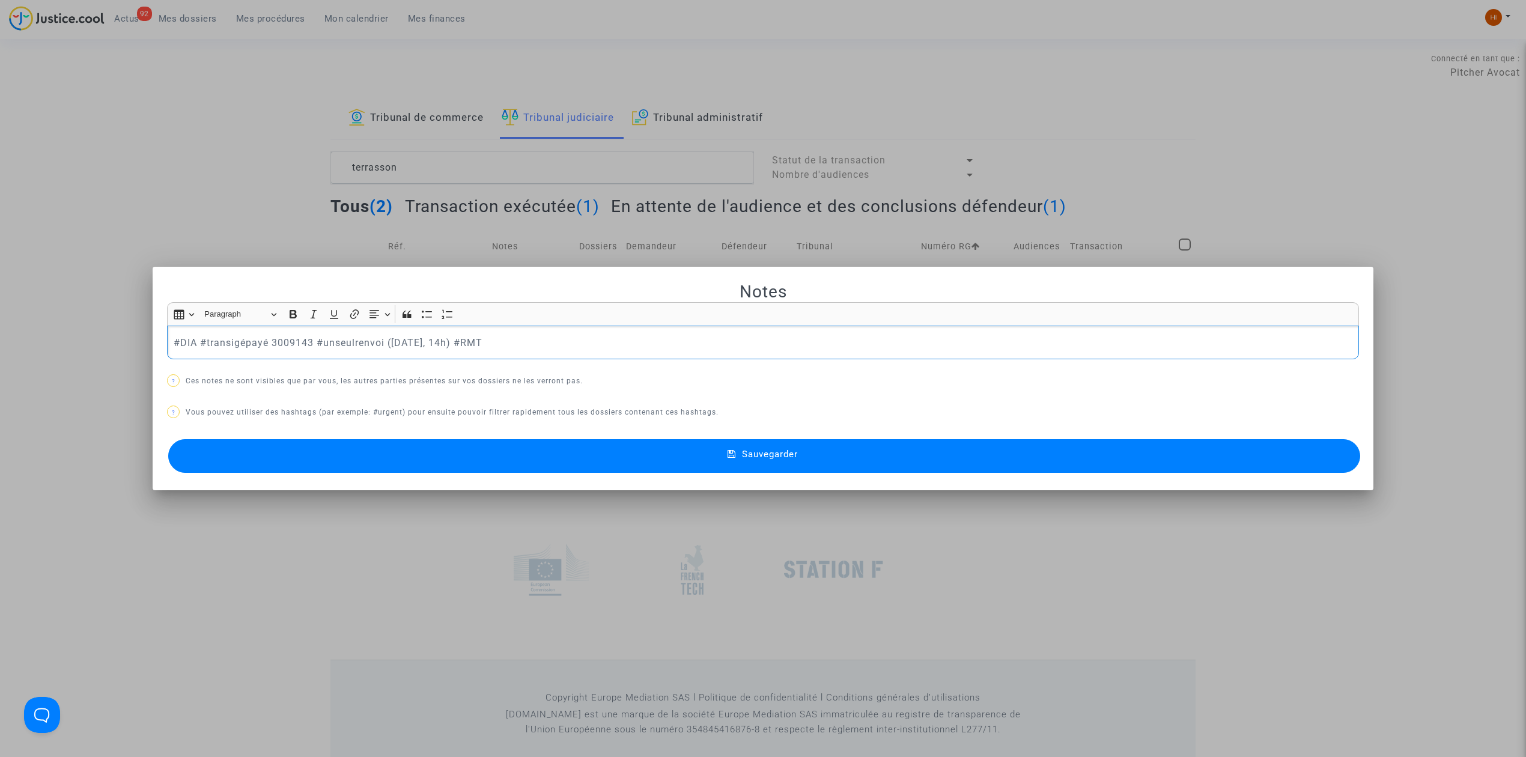
click at [688, 327] on div "#DIA #transigépayé 3009143 #unseulrenvoi ([DATE], 14h) #RMT" at bounding box center [763, 343] width 1192 height 34
click at [681, 450] on button "Sauvegarder" at bounding box center [764, 456] width 1192 height 34
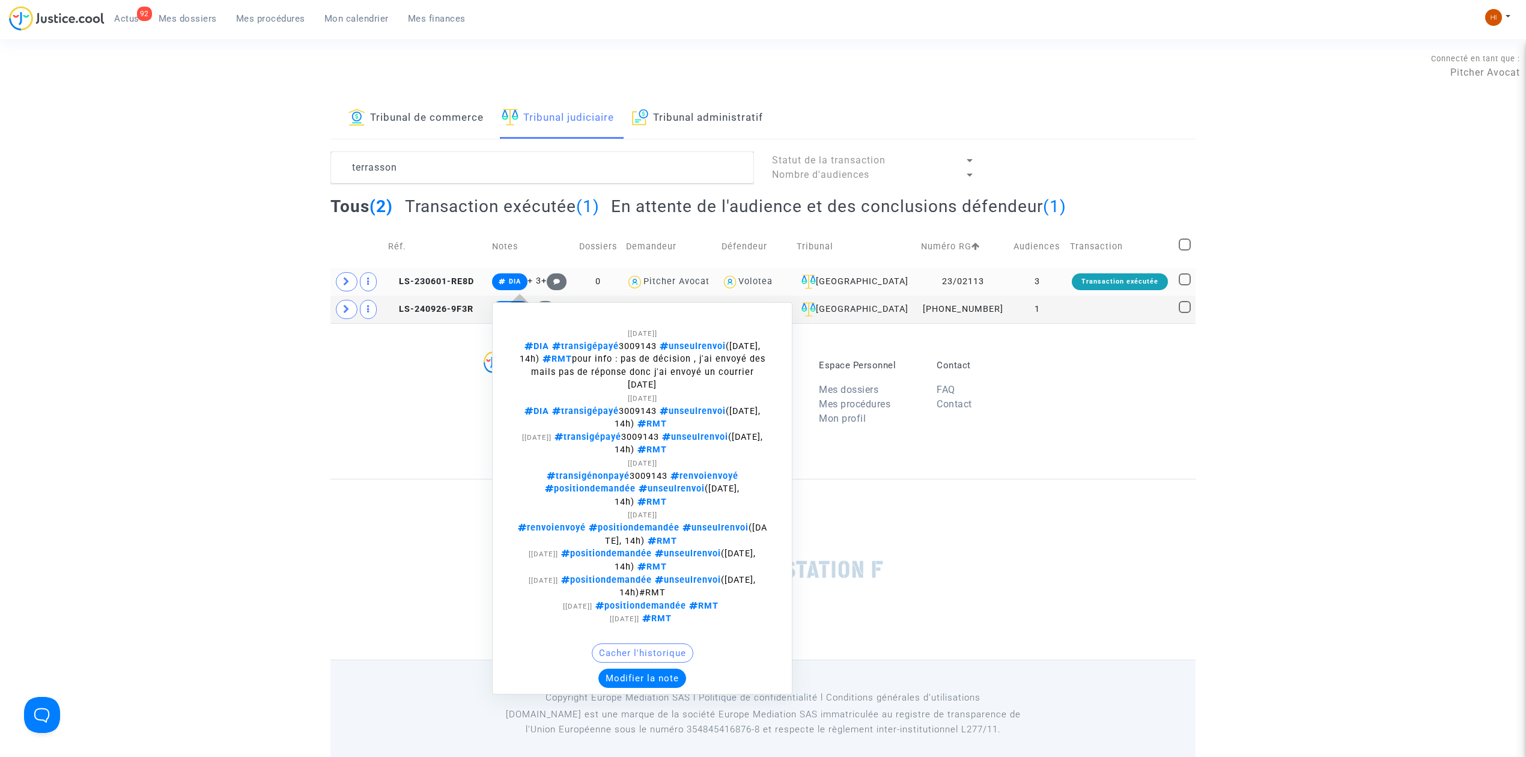
click at [527, 275] on span "DIA" at bounding box center [509, 281] width 35 height 17
click at [686, 681] on button "Modifier la note" at bounding box center [642, 678] width 88 height 19
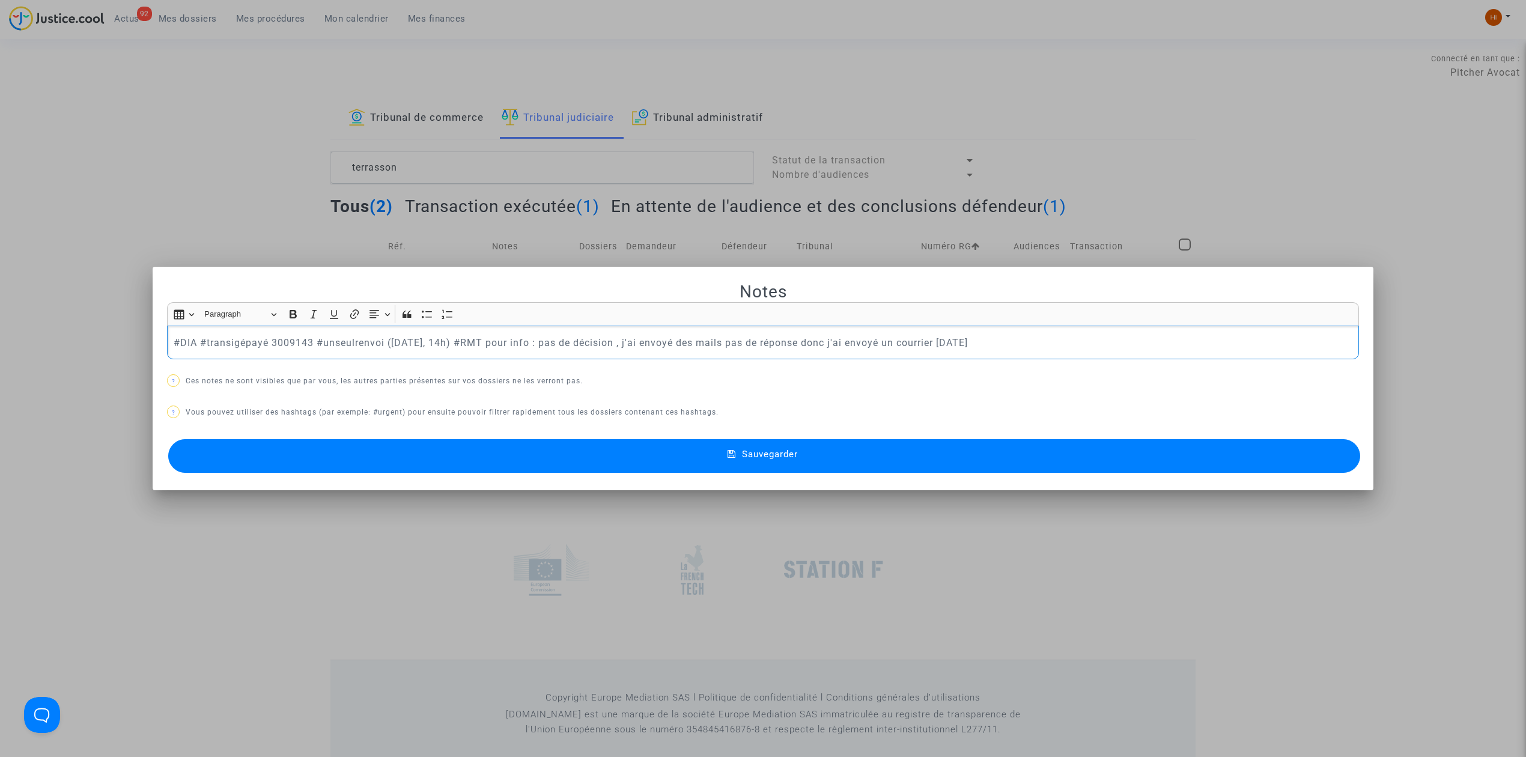
click at [1103, 469] on button "Sauvegarder" at bounding box center [764, 456] width 1192 height 34
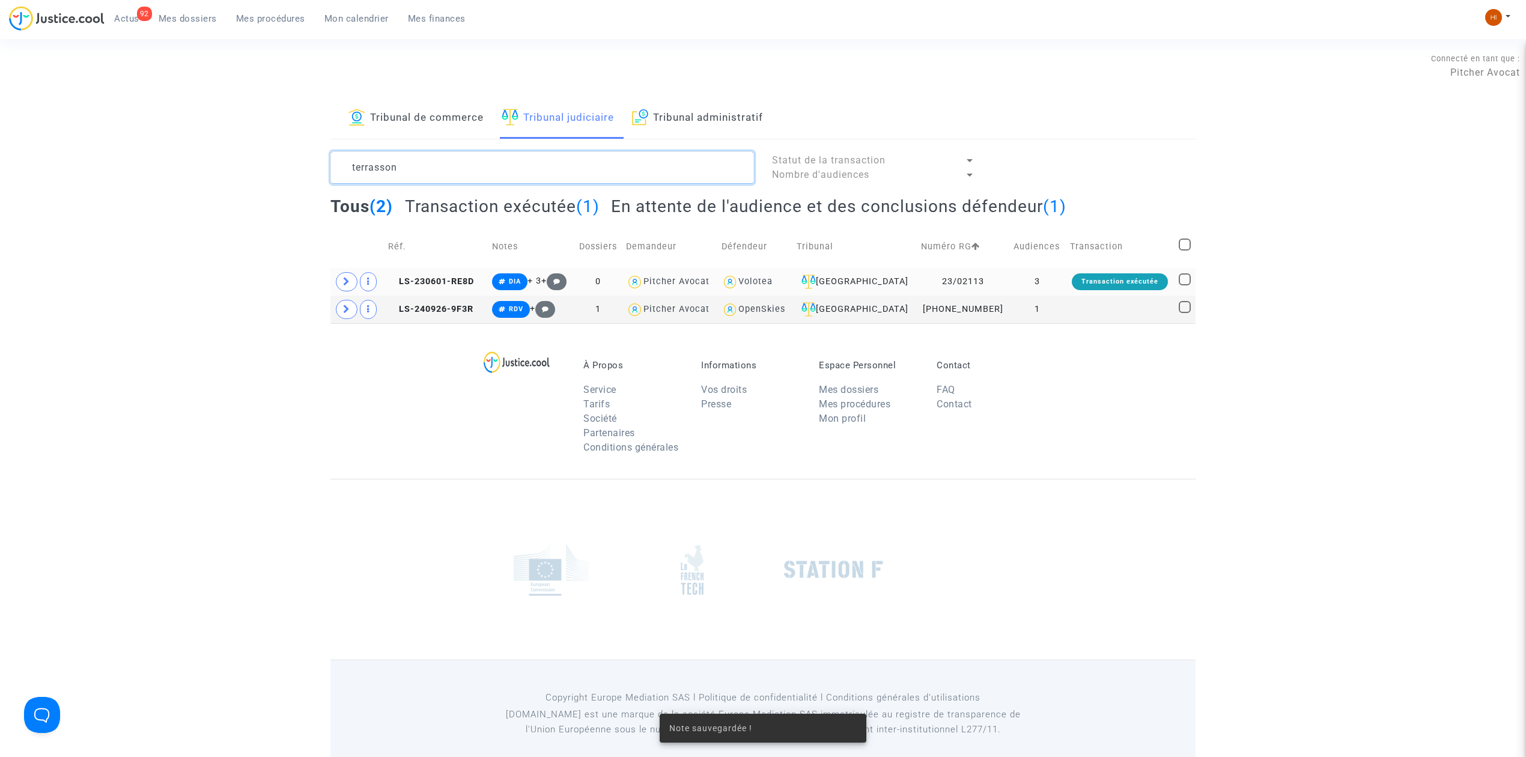
drag, startPoint x: 553, startPoint y: 169, endPoint x: 232, endPoint y: 159, distance: 320.9
click at [232, 159] on div "Tribunal de commerce Tribunal judiciaire Tribunal administratif terrasson Statu…" at bounding box center [763, 210] width 1526 height 225
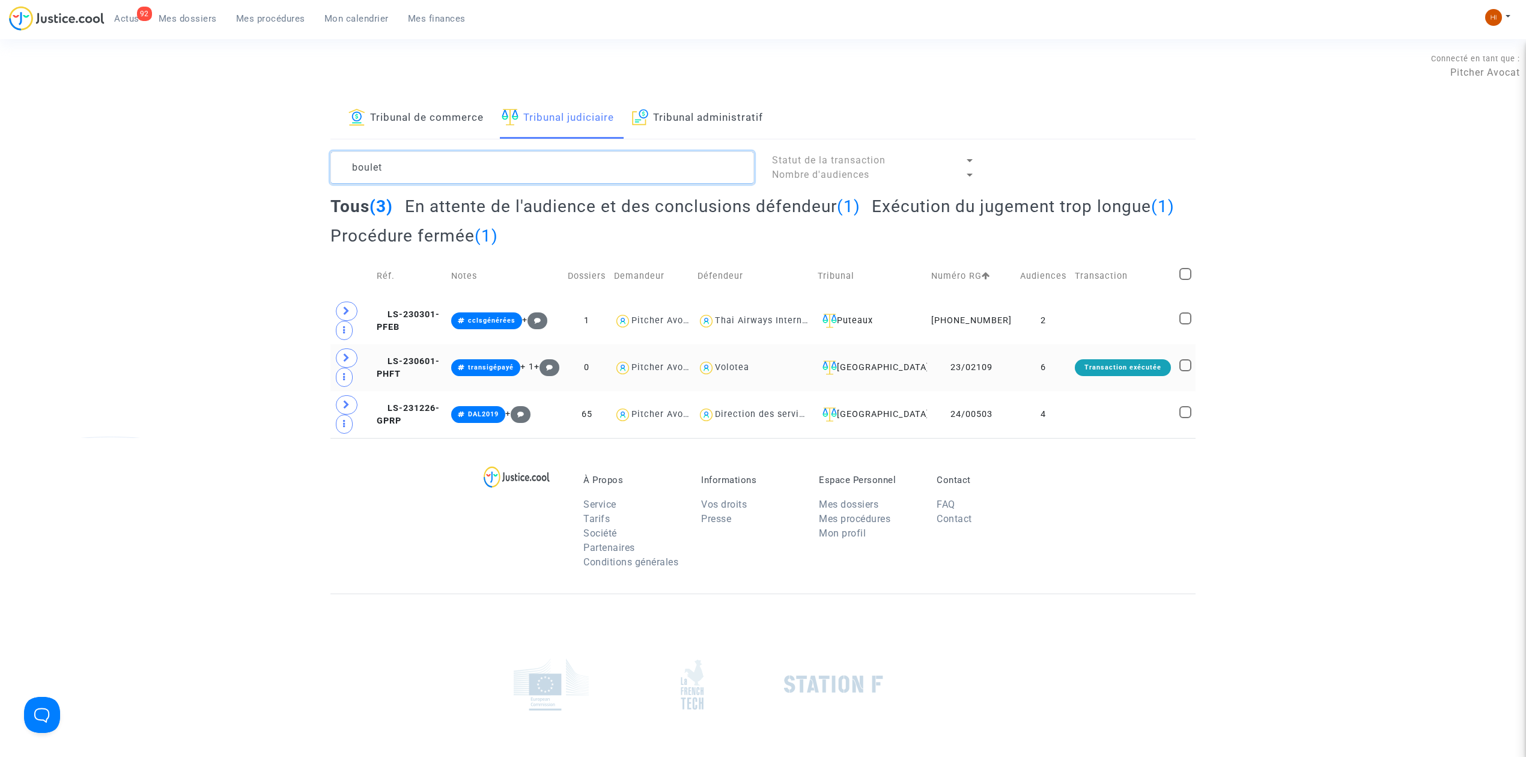
type textarea "boulet"
click at [520, 344] on td "transigépayé + 1 +" at bounding box center [505, 367] width 117 height 47
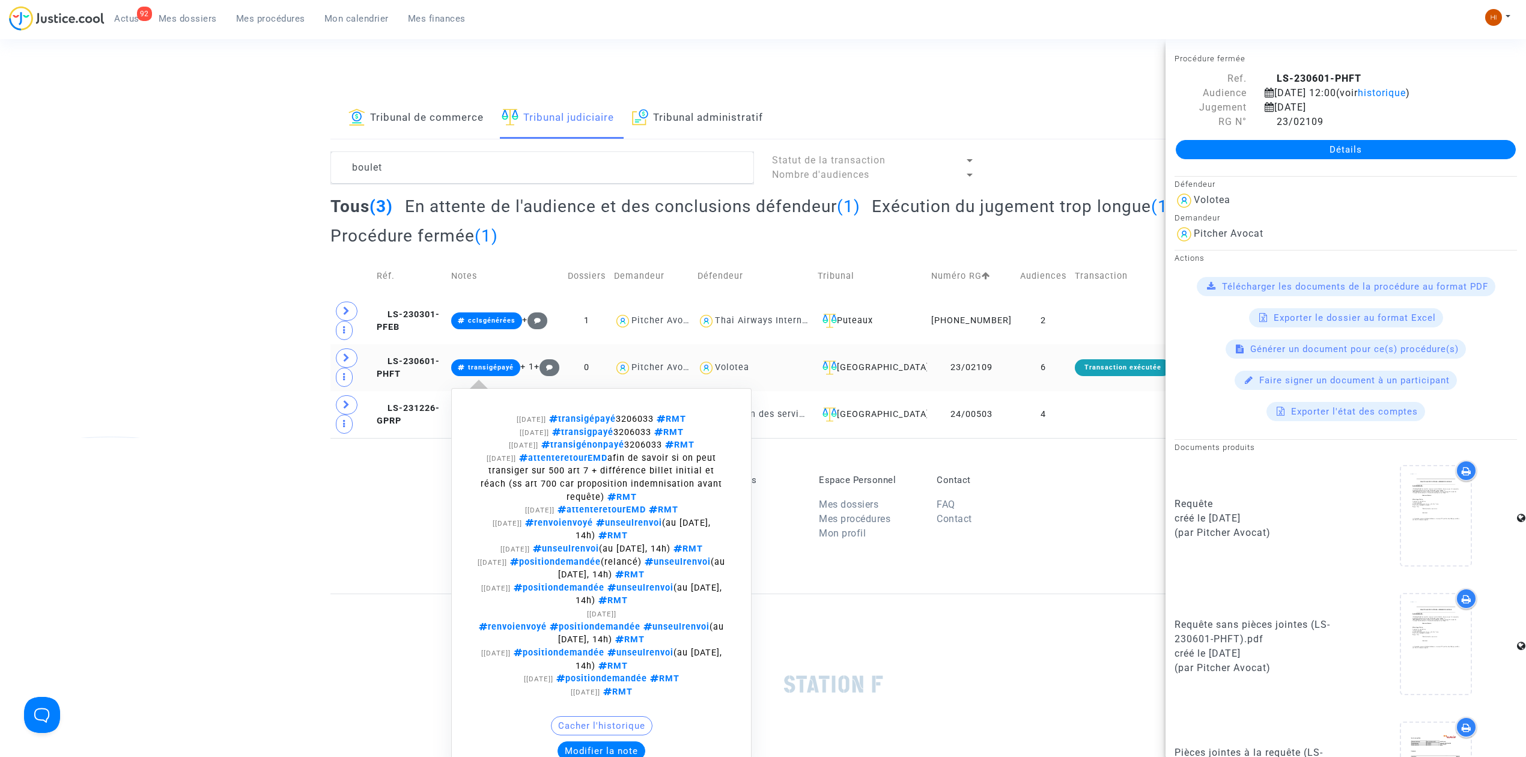
click at [514, 363] on span "transigépayé" at bounding box center [491, 367] width 46 height 8
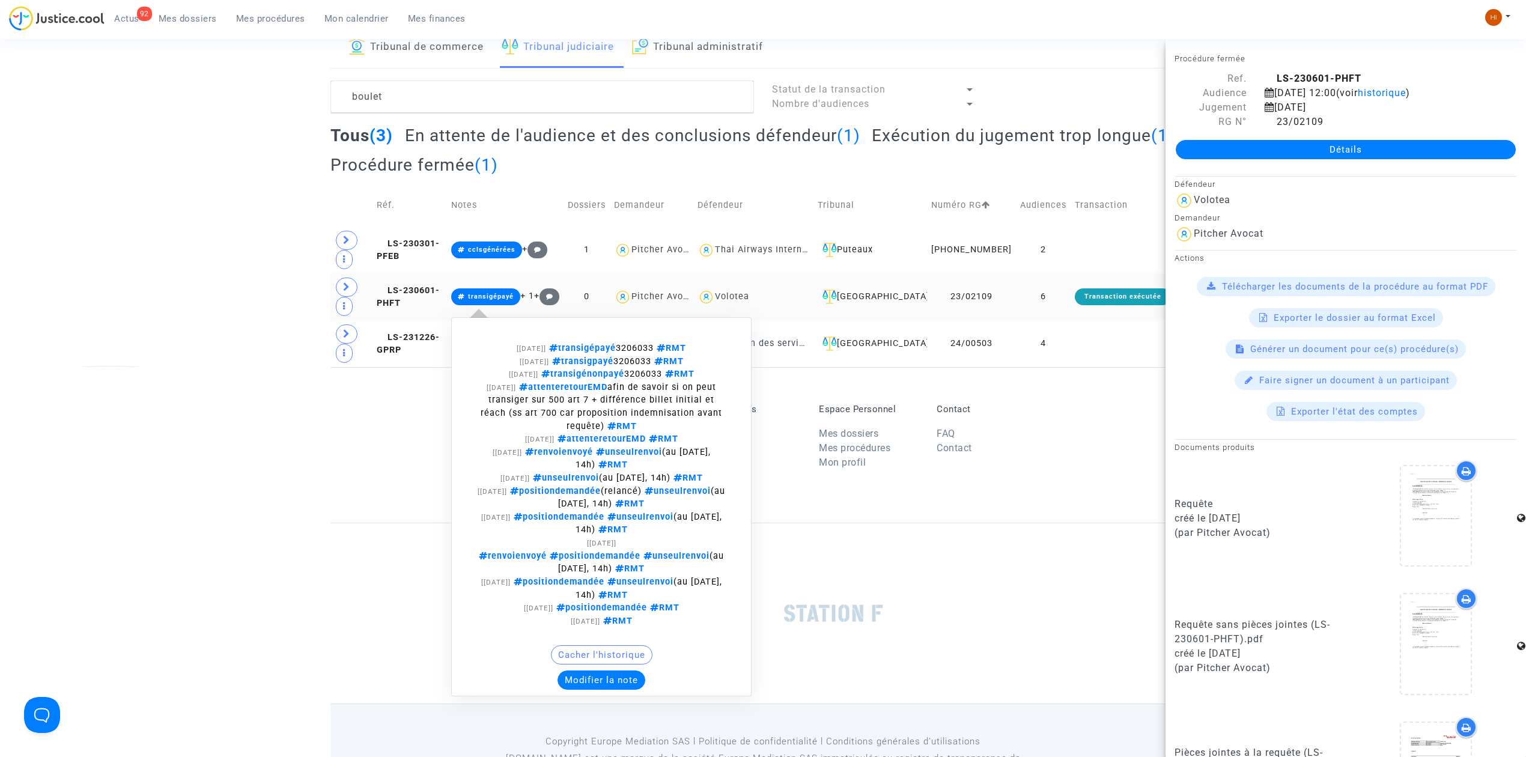
scroll to position [72, 0]
click at [645, 681] on button "Modifier la note" at bounding box center [601, 678] width 88 height 19
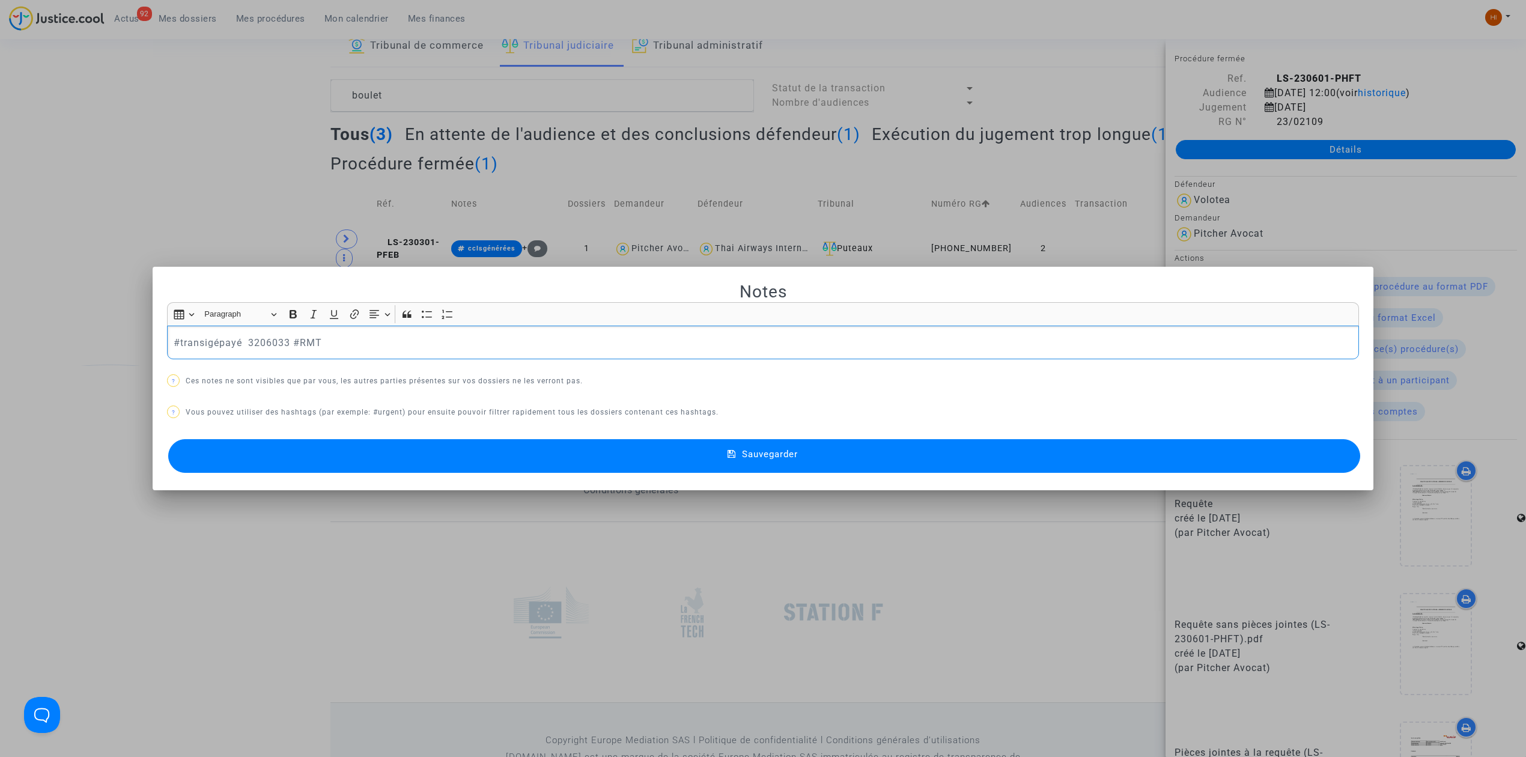
click at [548, 345] on p "#transigépayé 3206033 #RMT" at bounding box center [763, 342] width 1179 height 15
click at [788, 445] on button "Sauvegarder" at bounding box center [764, 456] width 1192 height 34
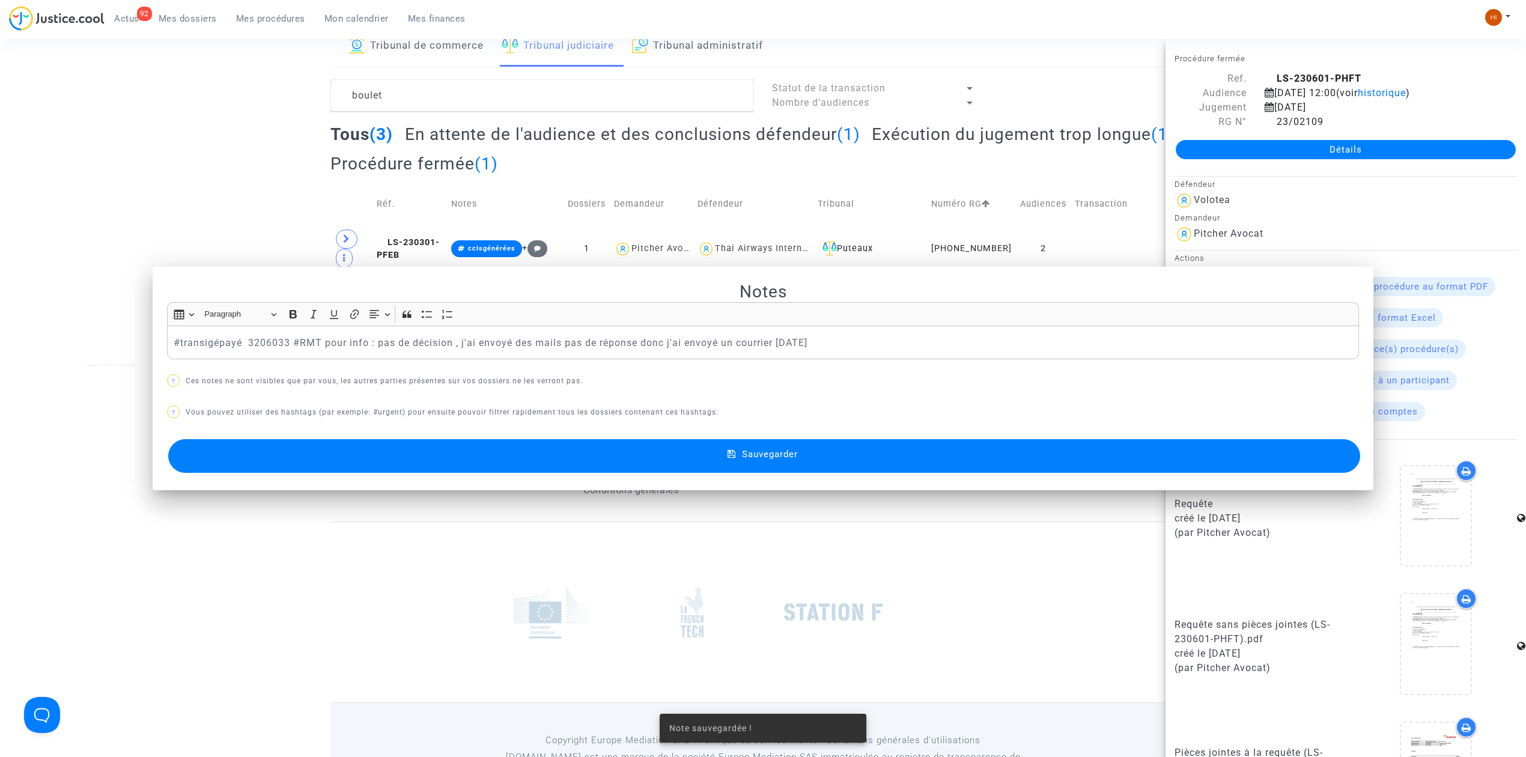
scroll to position [72, 0]
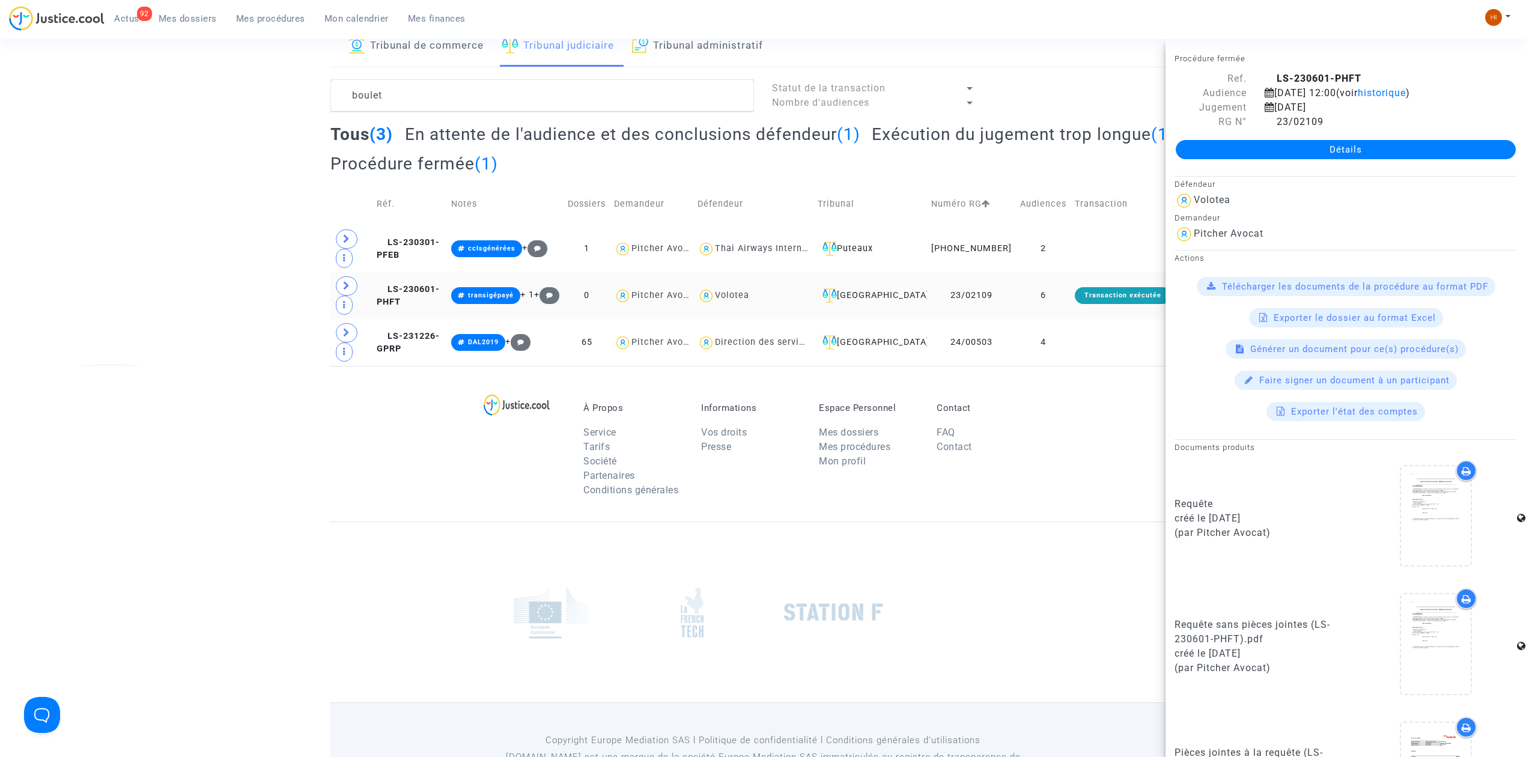
click at [459, 521] on div at bounding box center [762, 611] width 865 height 181
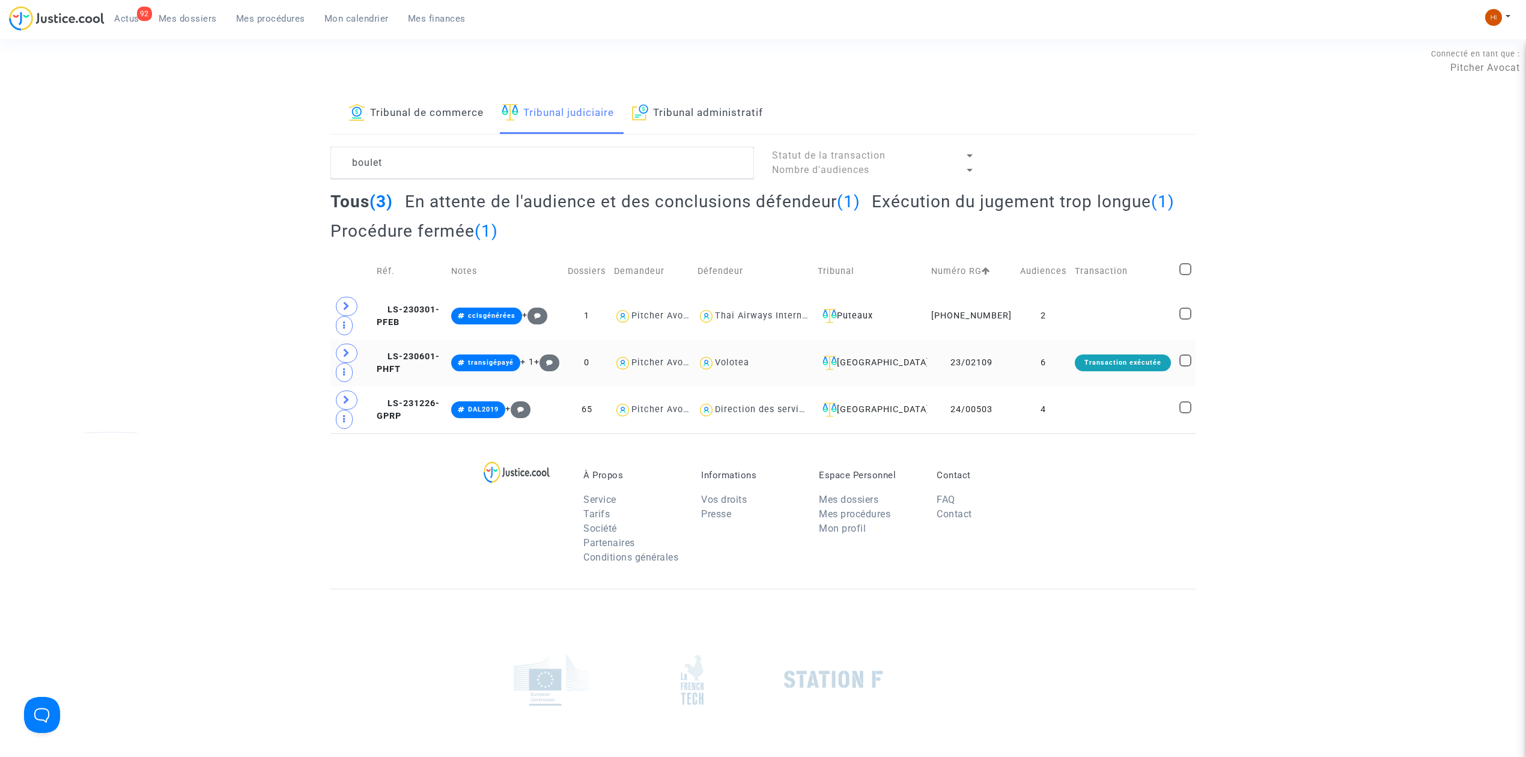
scroll to position [0, 0]
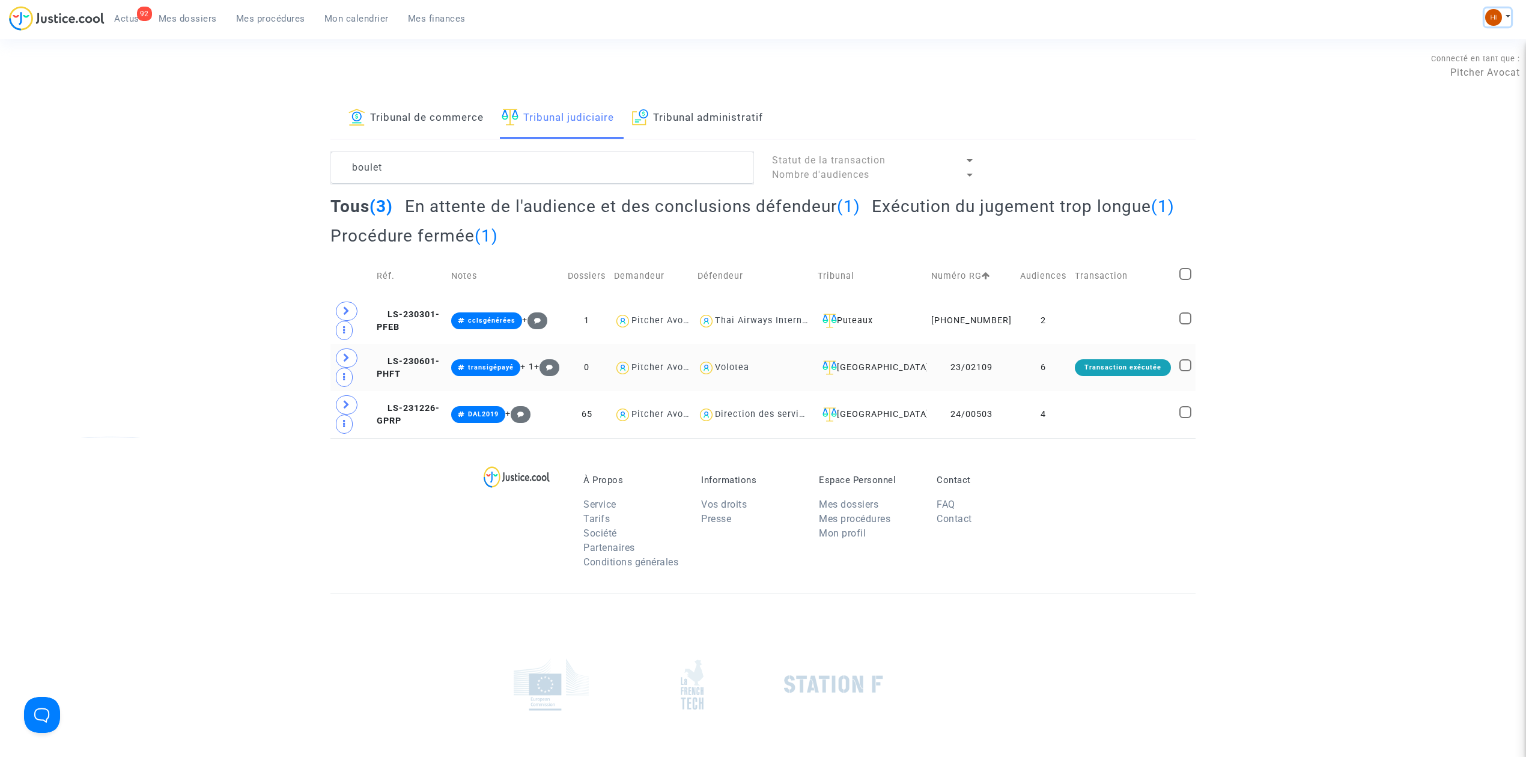
click at [1490, 13] on img at bounding box center [1493, 17] width 17 height 17
click at [1414, 66] on link "Changer de compte" at bounding box center [1449, 61] width 121 height 19
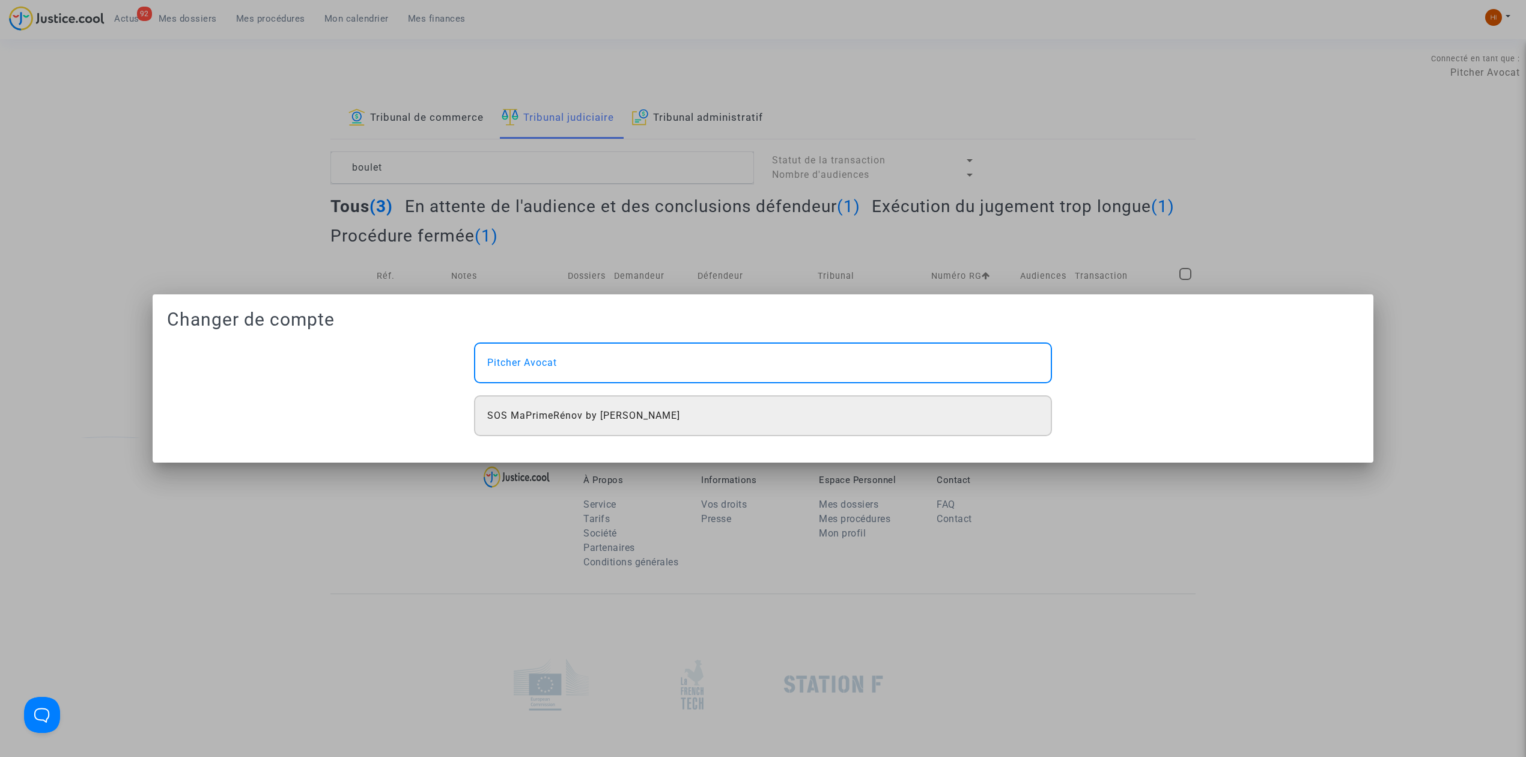
click at [666, 419] on span "SOS MaPrimeRénov by [PERSON_NAME]" at bounding box center [583, 415] width 193 height 14
